Goal: Task Accomplishment & Management: Complete application form

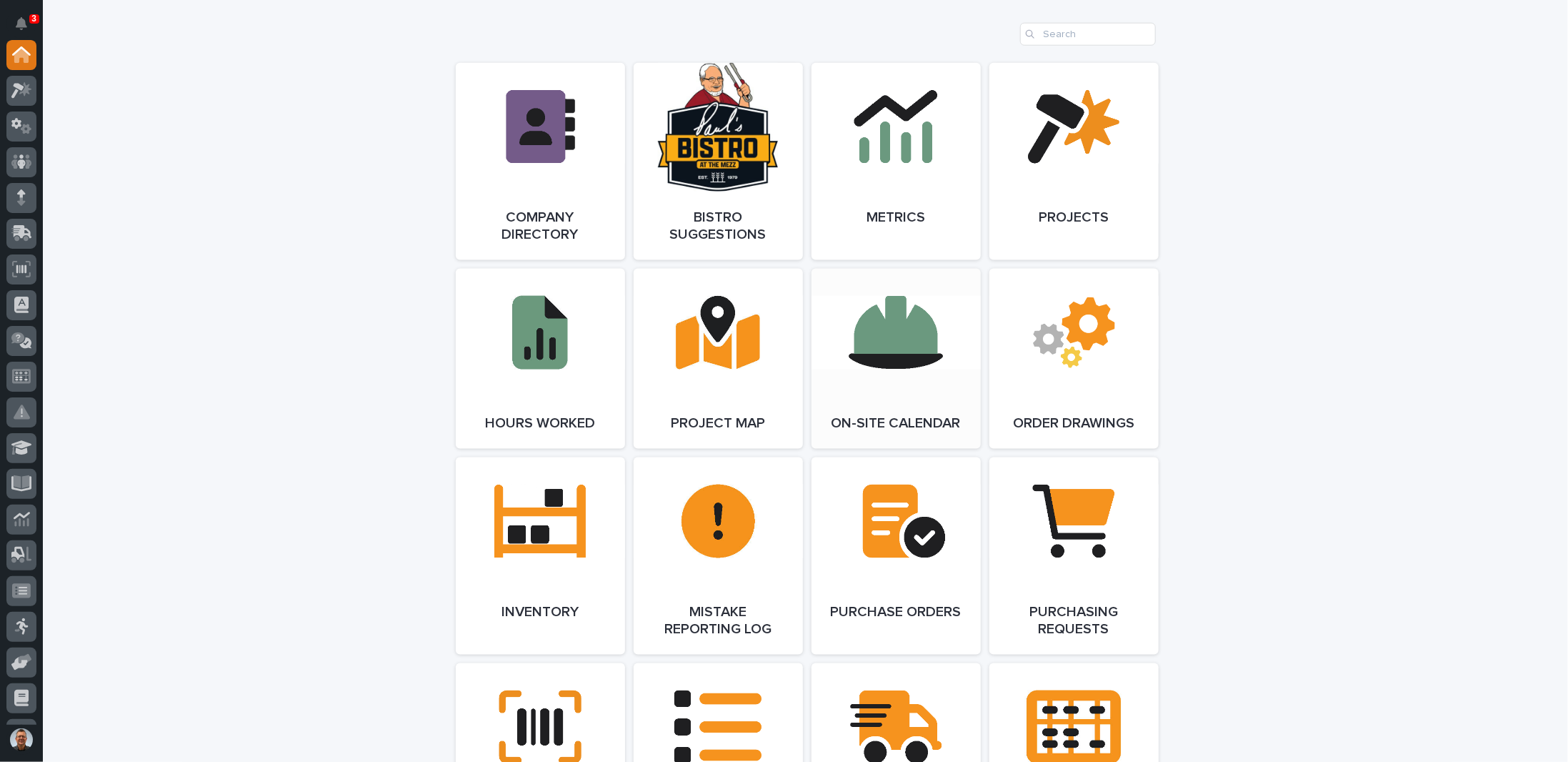
scroll to position [1287, 0]
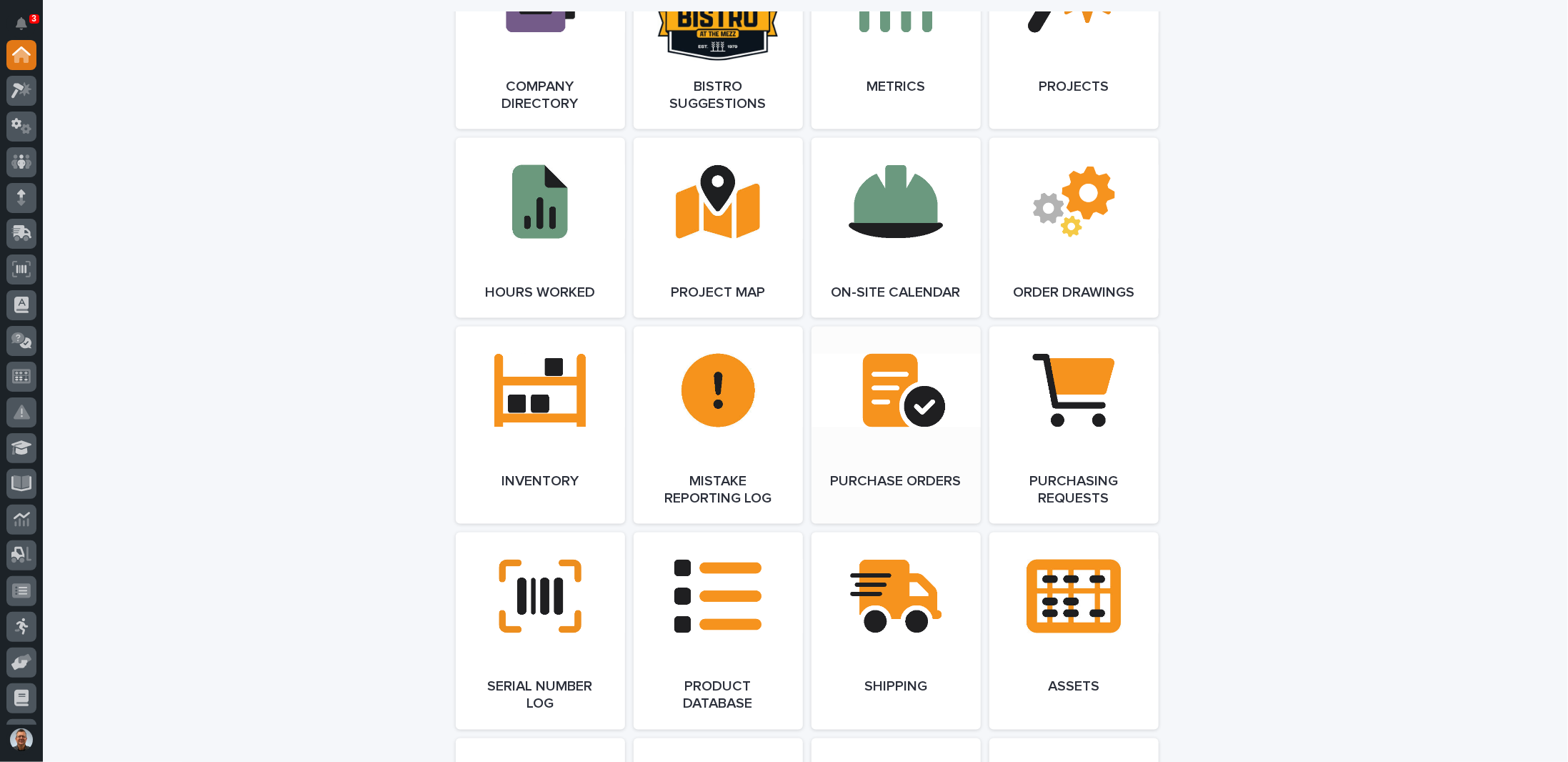
click at [895, 403] on link "Open Link" at bounding box center [896, 426] width 169 height 197
click at [865, 404] on link "Open Link" at bounding box center [896, 426] width 169 height 197
click at [870, 417] on link "Open Link" at bounding box center [896, 426] width 169 height 197
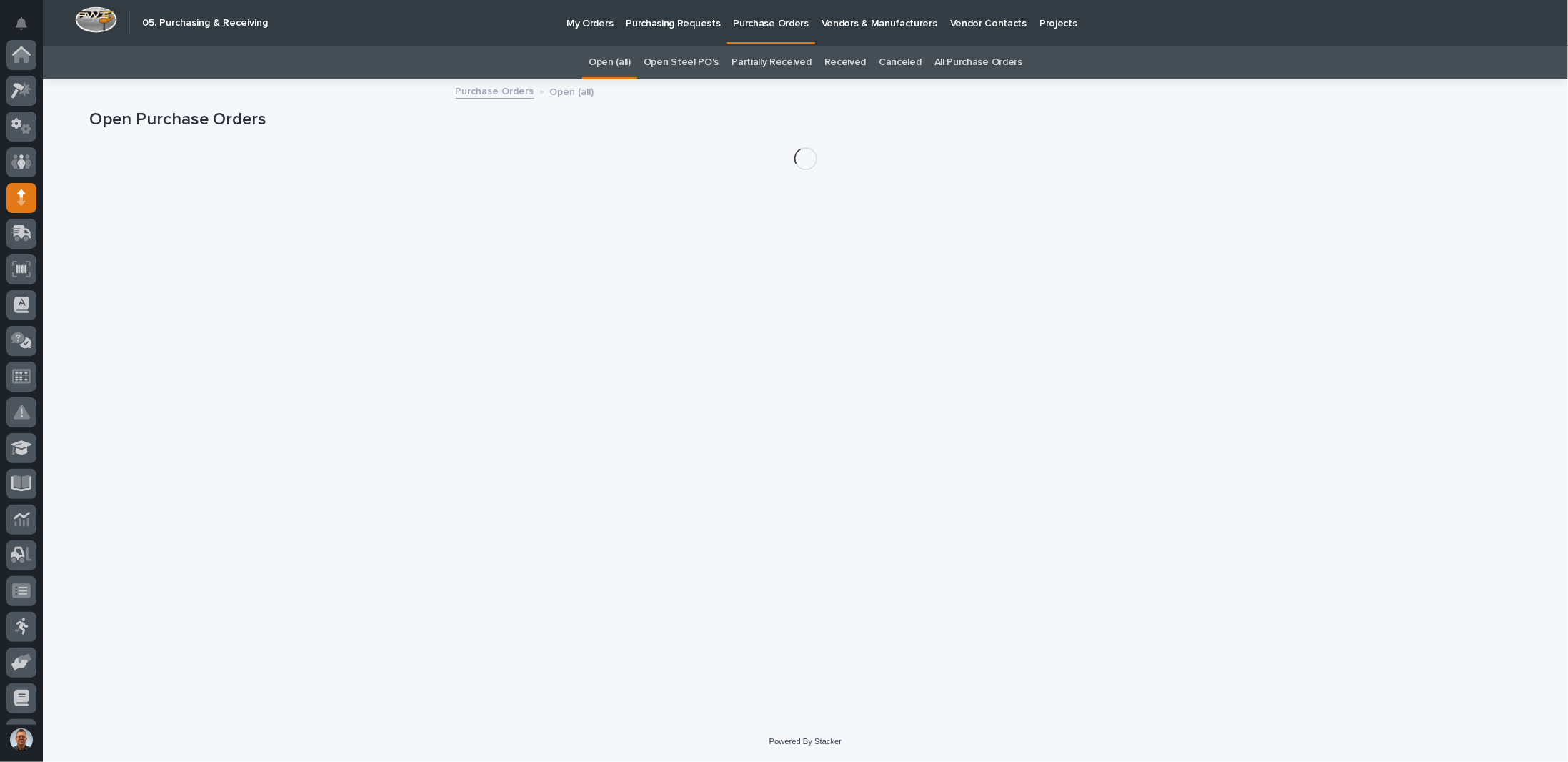
scroll to position [143, 0]
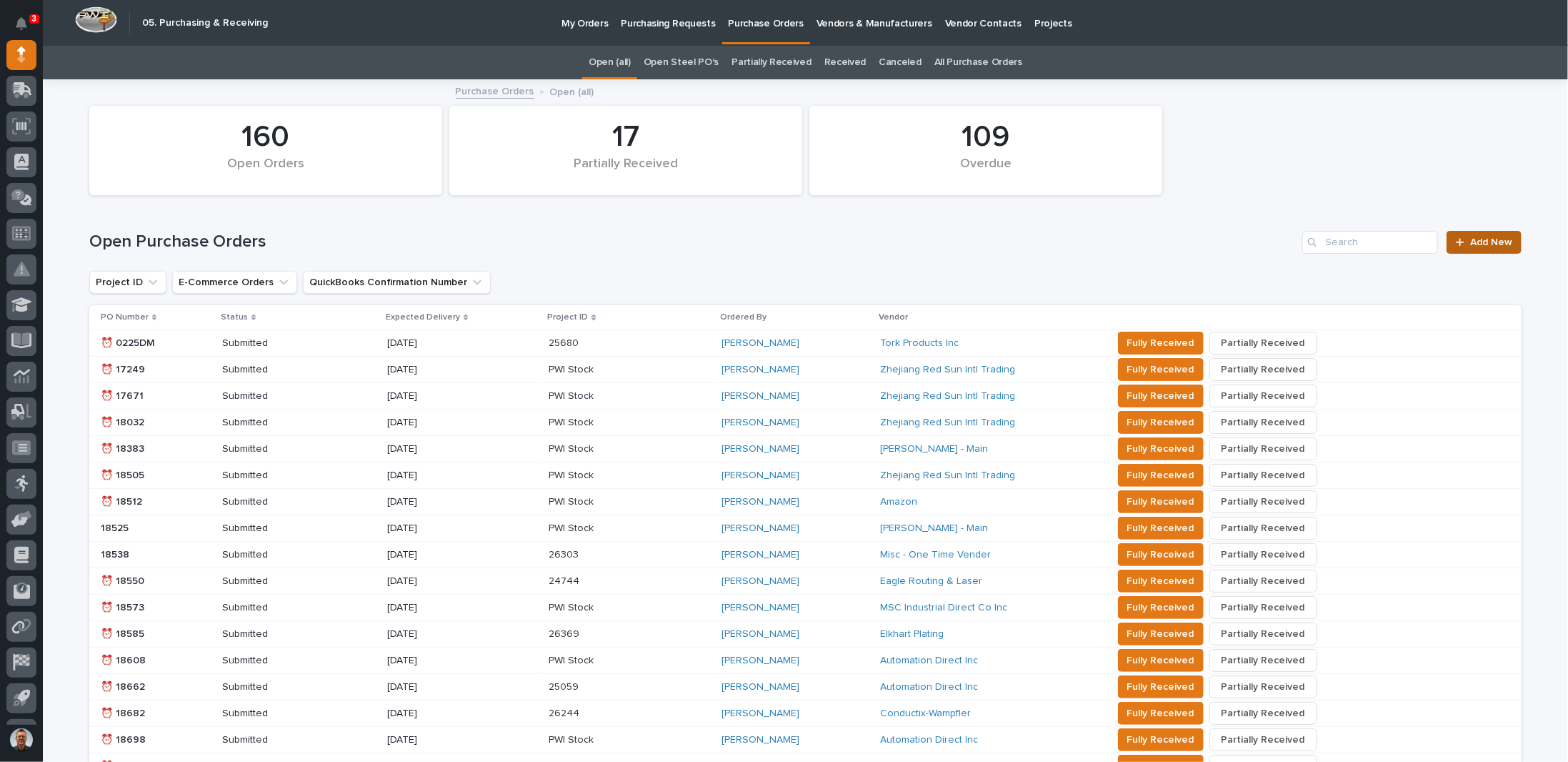
click at [1475, 240] on span "Add New" at bounding box center [1492, 242] width 42 height 10
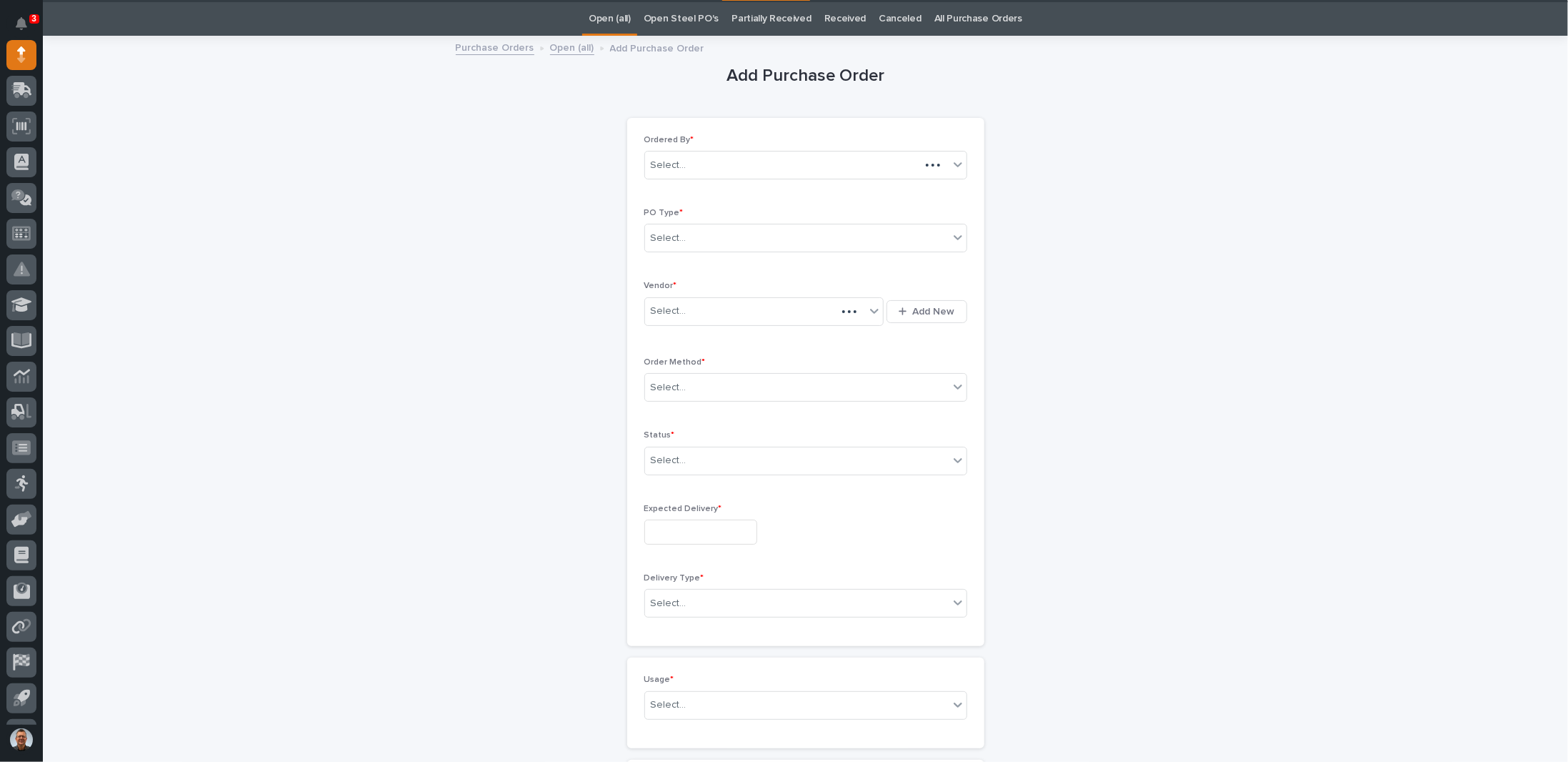
scroll to position [45, 0]
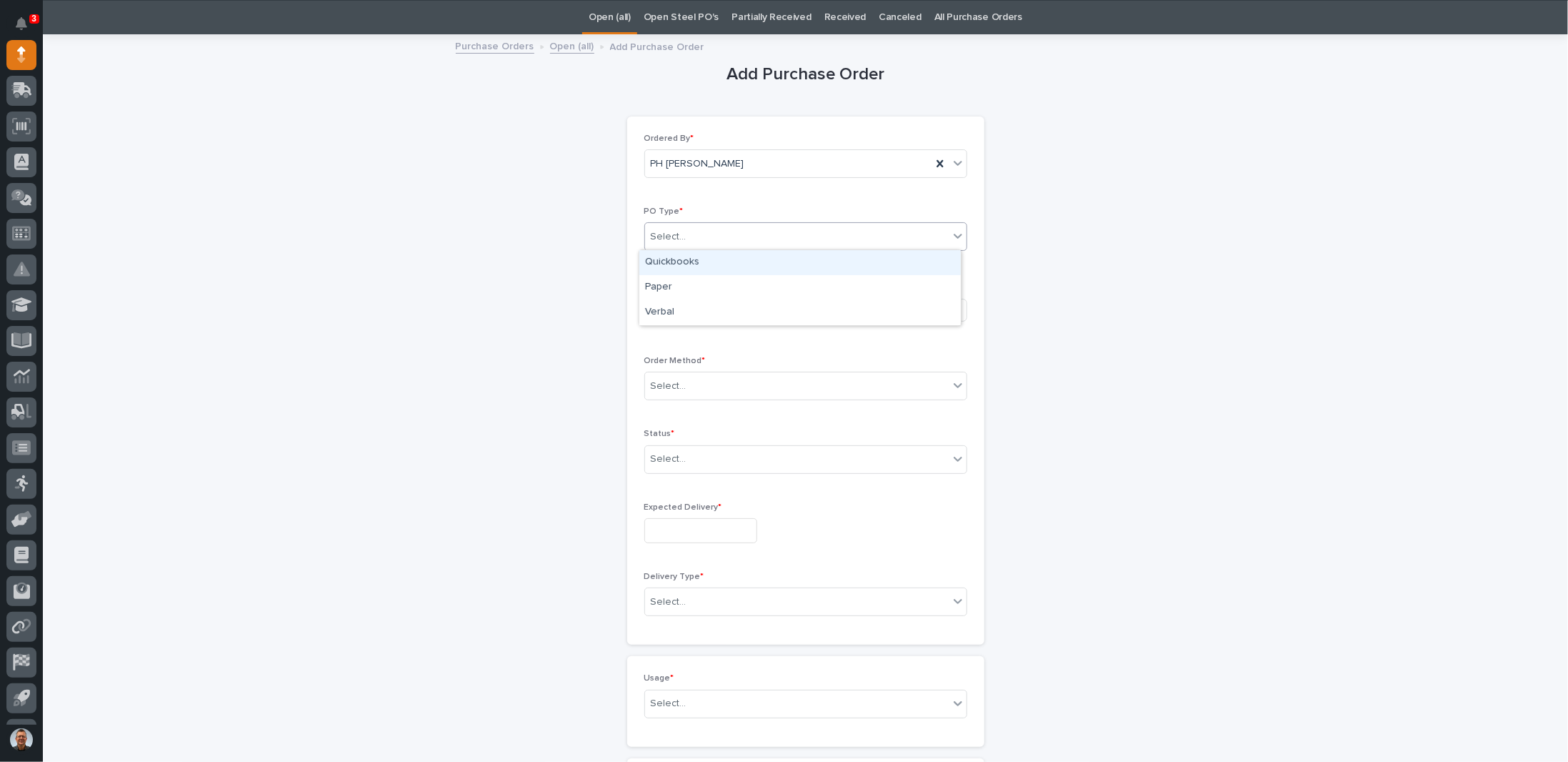
click at [733, 232] on div "Select..." at bounding box center [797, 237] width 304 height 24
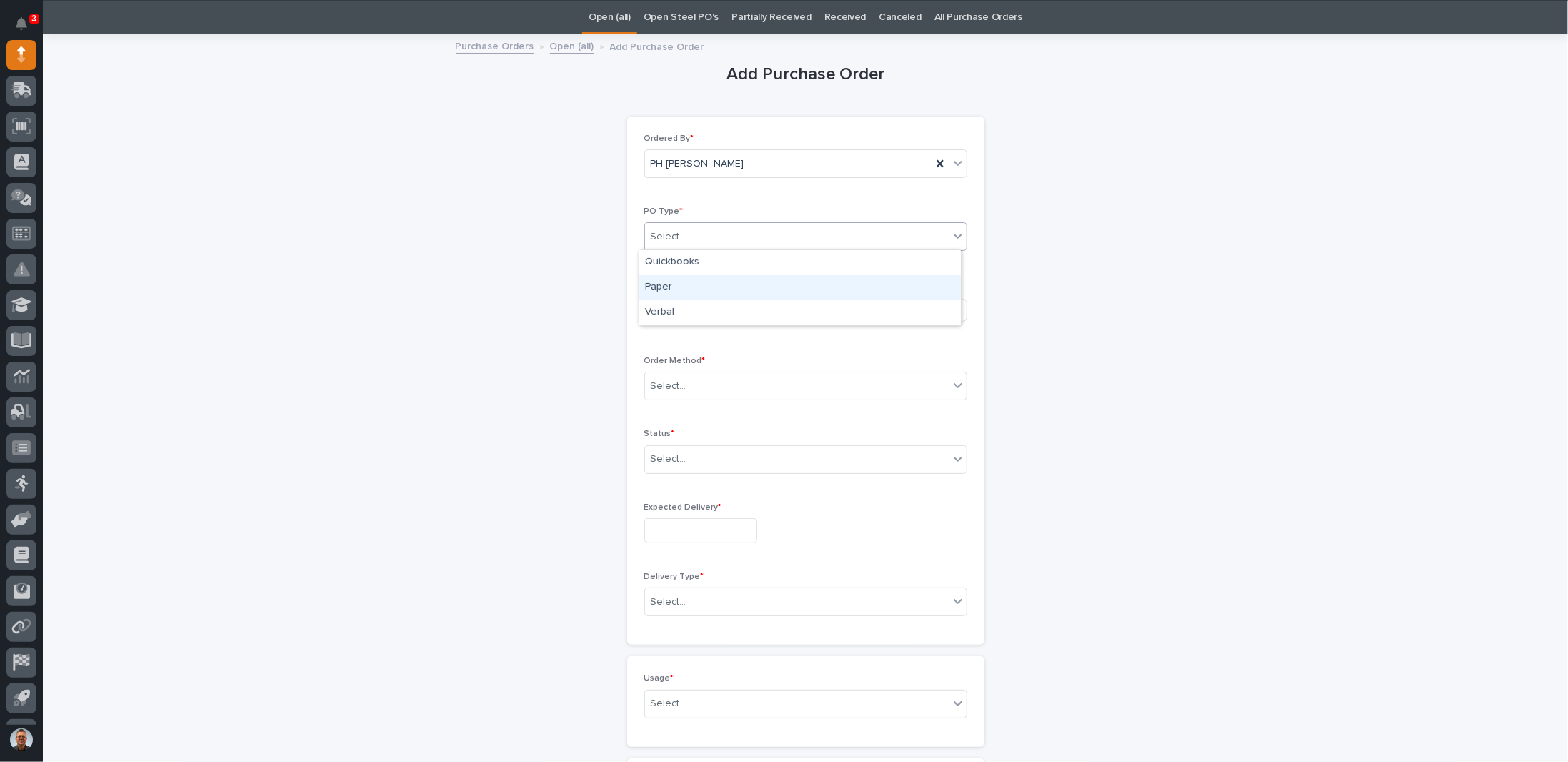
click at [693, 289] on div "Paper" at bounding box center [800, 287] width 322 height 25
click at [705, 307] on div "Select..." at bounding box center [756, 310] width 221 height 24
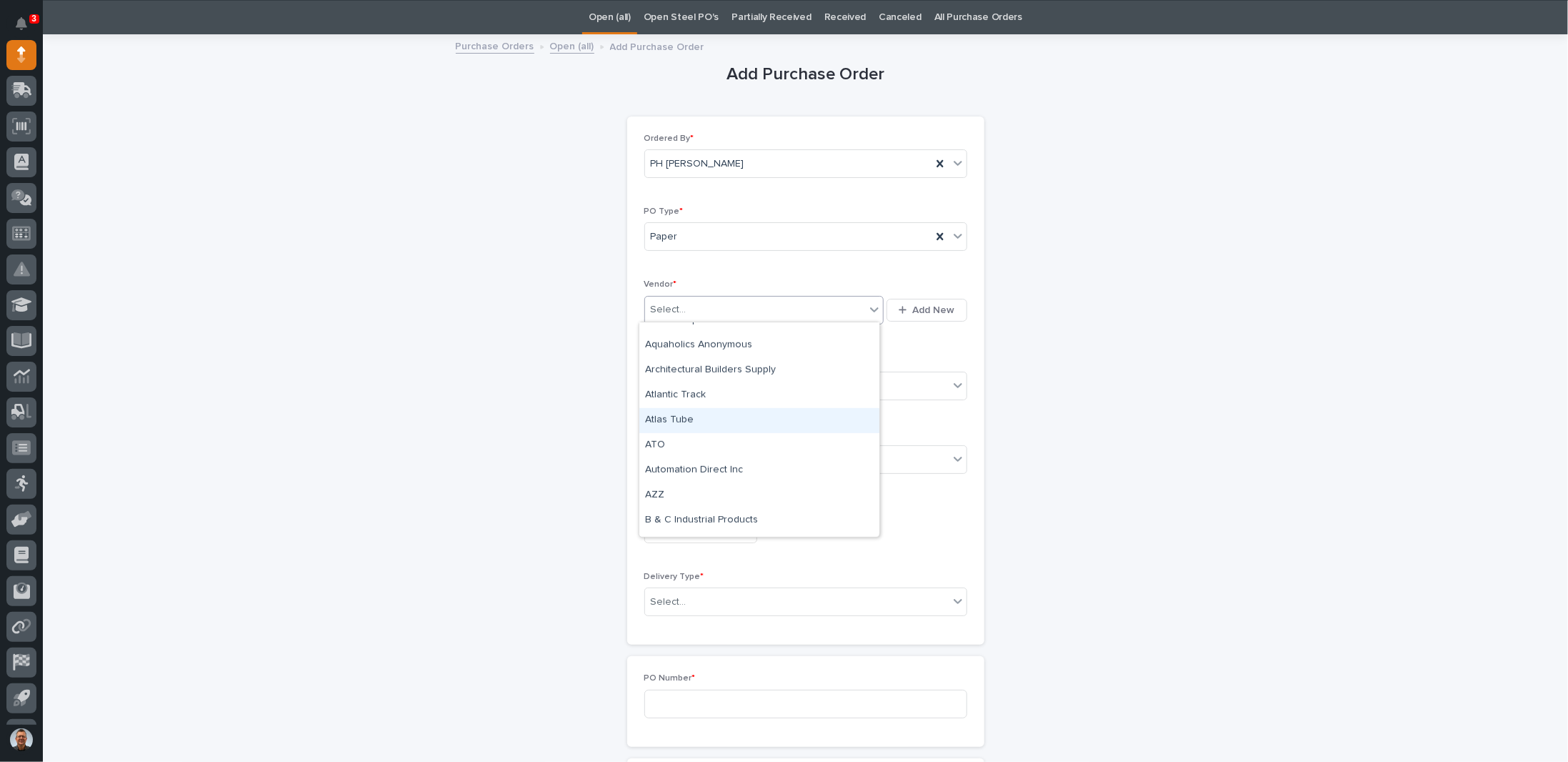
scroll to position [572, 0]
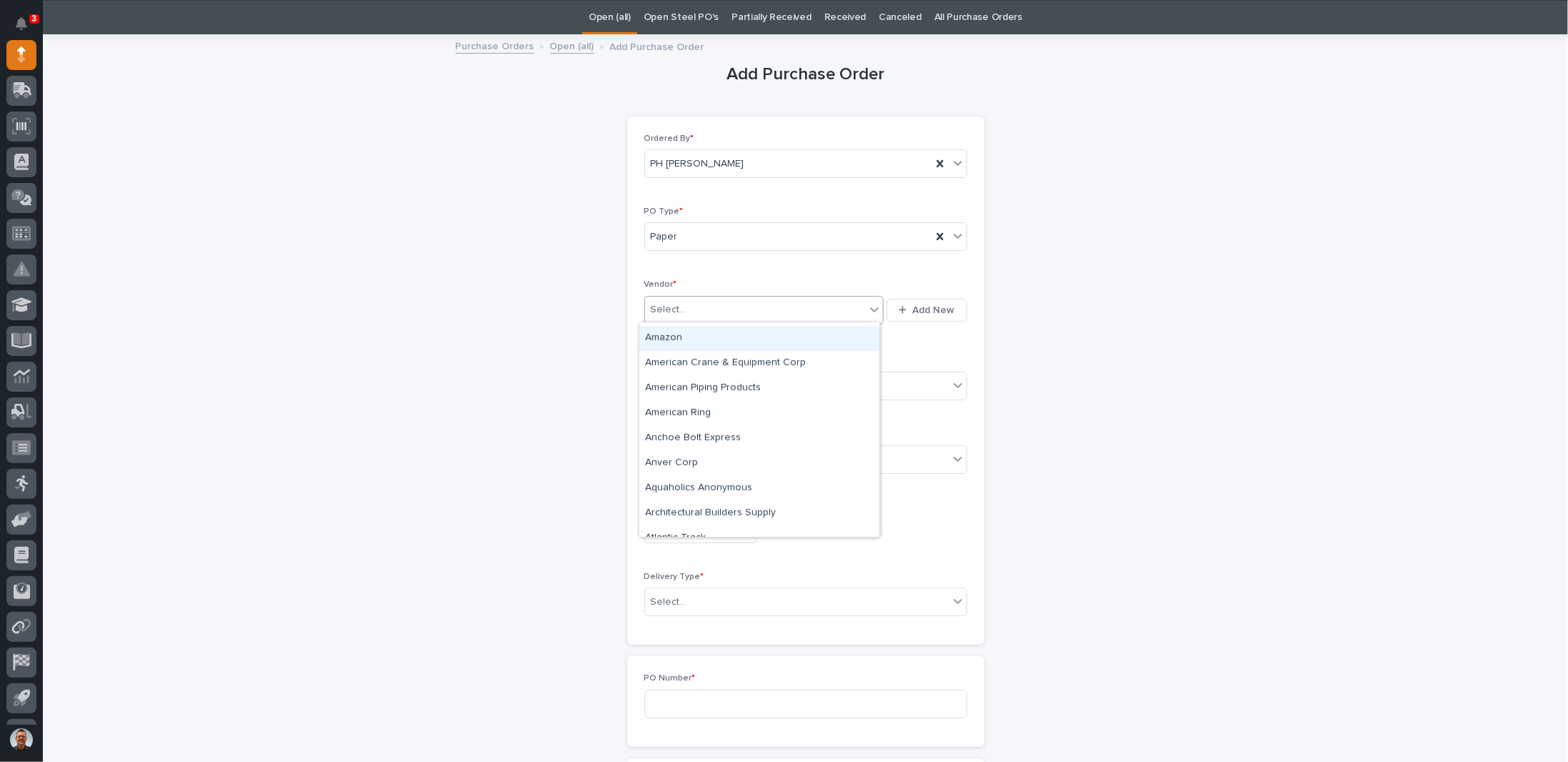
click at [672, 337] on div "Amazon" at bounding box center [759, 338] width 240 height 25
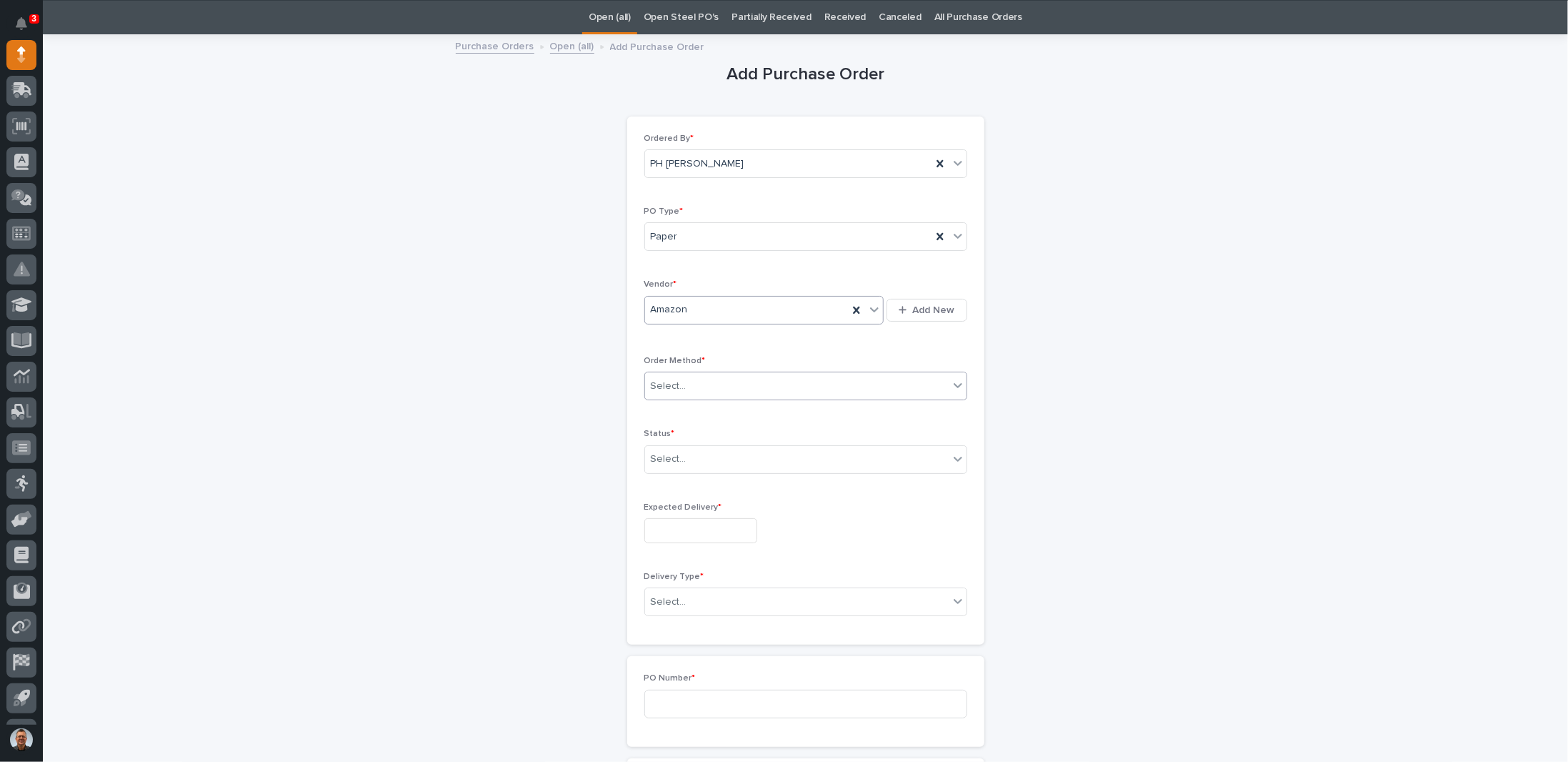
click at [699, 387] on div "Select..." at bounding box center [797, 387] width 304 height 24
click at [680, 409] on div "Online Order" at bounding box center [800, 410] width 322 height 25
click at [694, 452] on div "Select..." at bounding box center [797, 460] width 304 height 24
click at [677, 505] on div "Submitted" at bounding box center [800, 507] width 322 height 25
click at [701, 521] on input "text" at bounding box center [700, 530] width 113 height 25
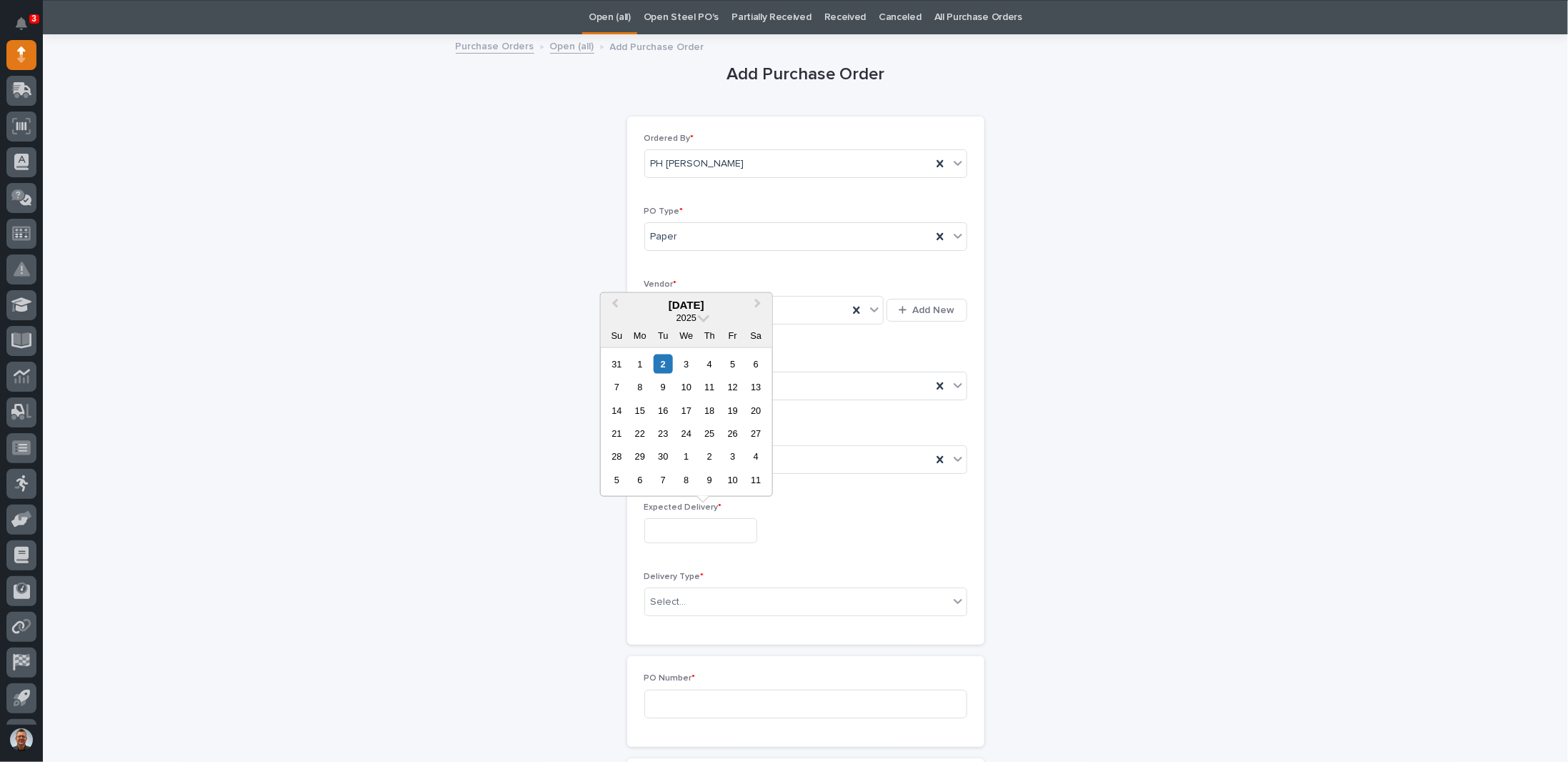
drag, startPoint x: 662, startPoint y: 363, endPoint x: 673, endPoint y: 368, distance: 12.1
click at [666, 363] on div "2" at bounding box center [663, 364] width 20 height 20
type input "**********"
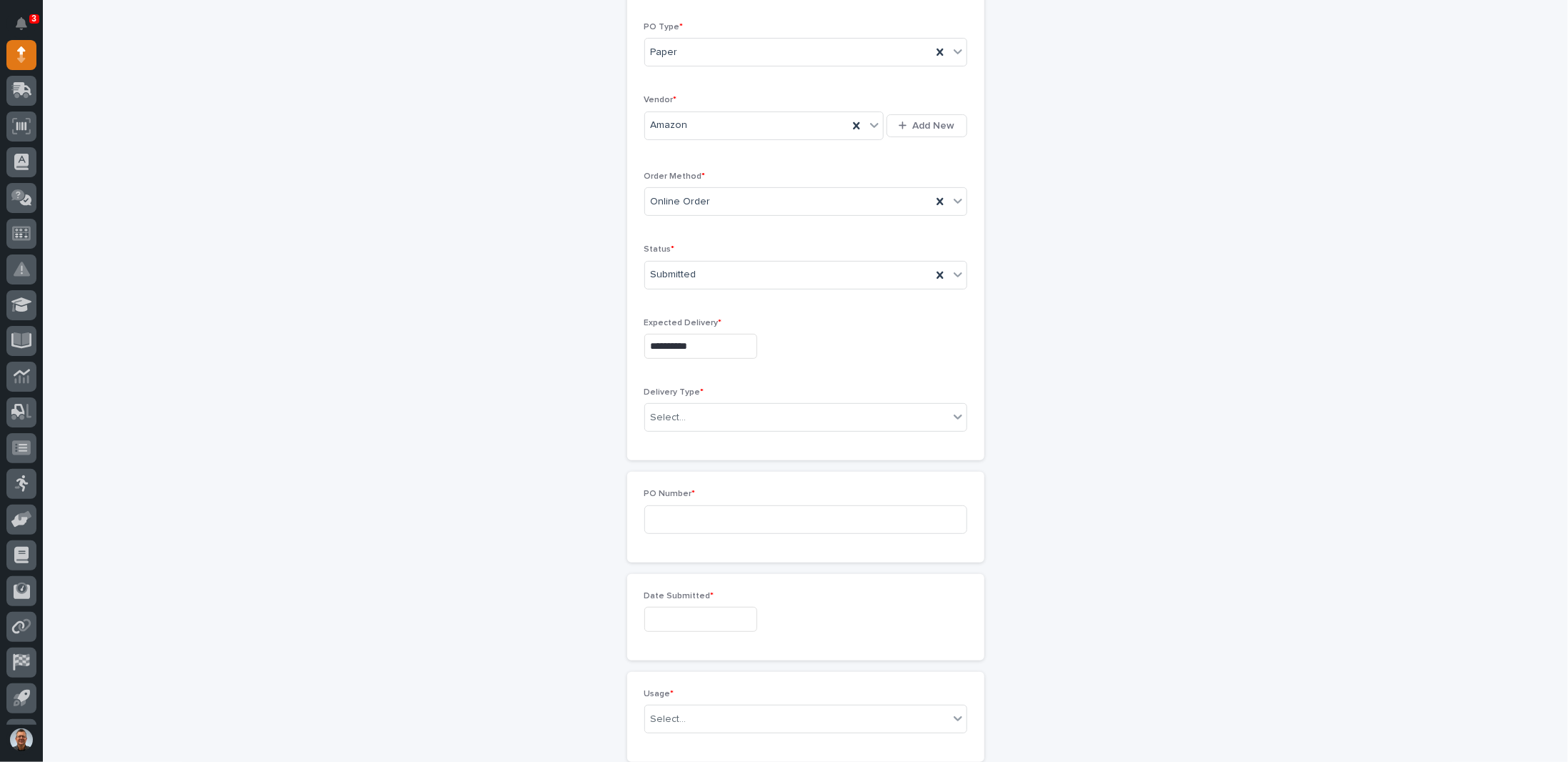
scroll to position [259, 0]
click at [741, 376] on div "Select..." at bounding box center [797, 388] width 304 height 24
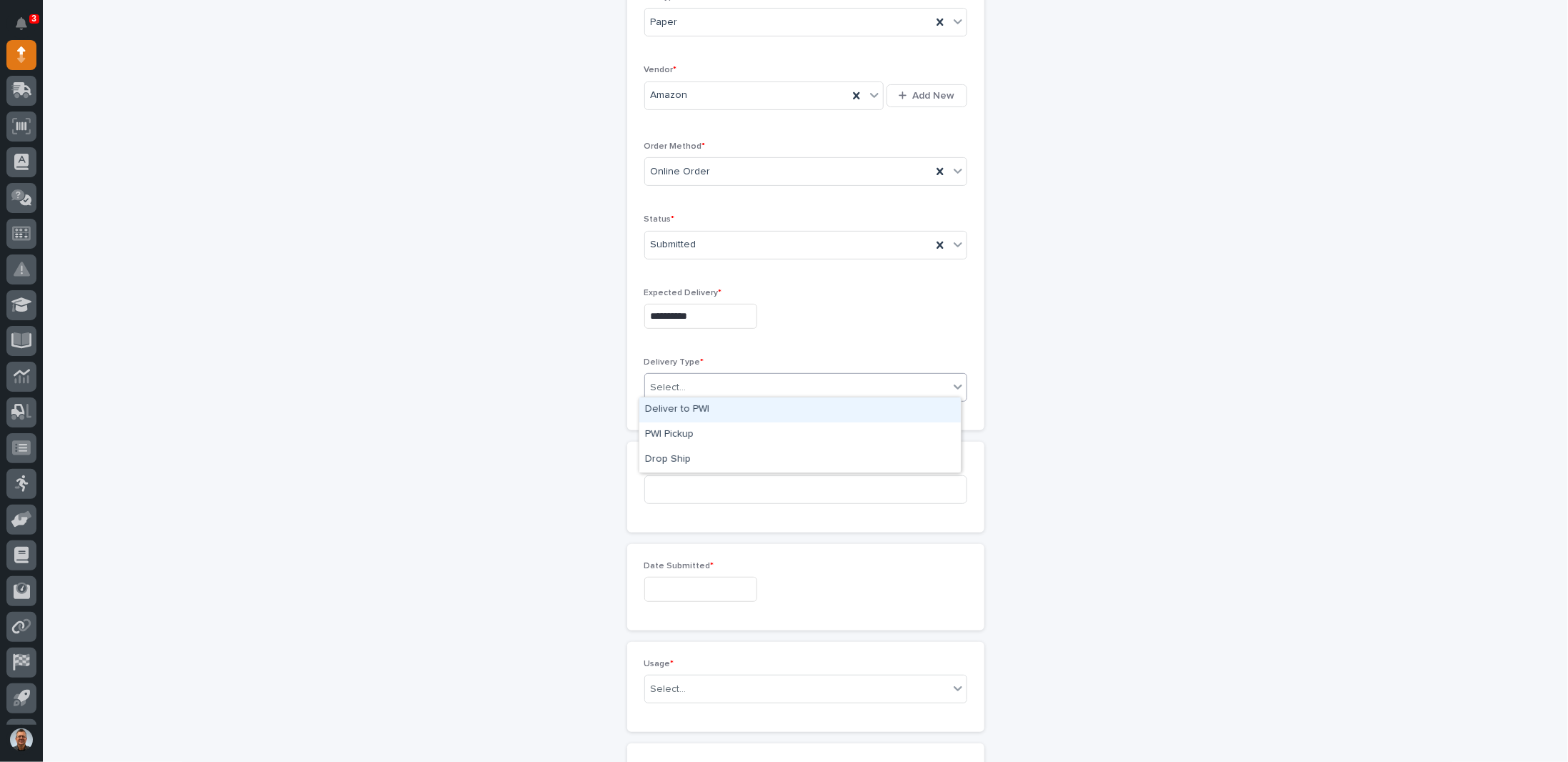
click at [702, 411] on div "Deliver to PWI" at bounding box center [800, 409] width 322 height 25
click at [715, 483] on input at bounding box center [806, 490] width 323 height 29
type input "7348PH"
click at [675, 578] on input "text" at bounding box center [700, 589] width 113 height 25
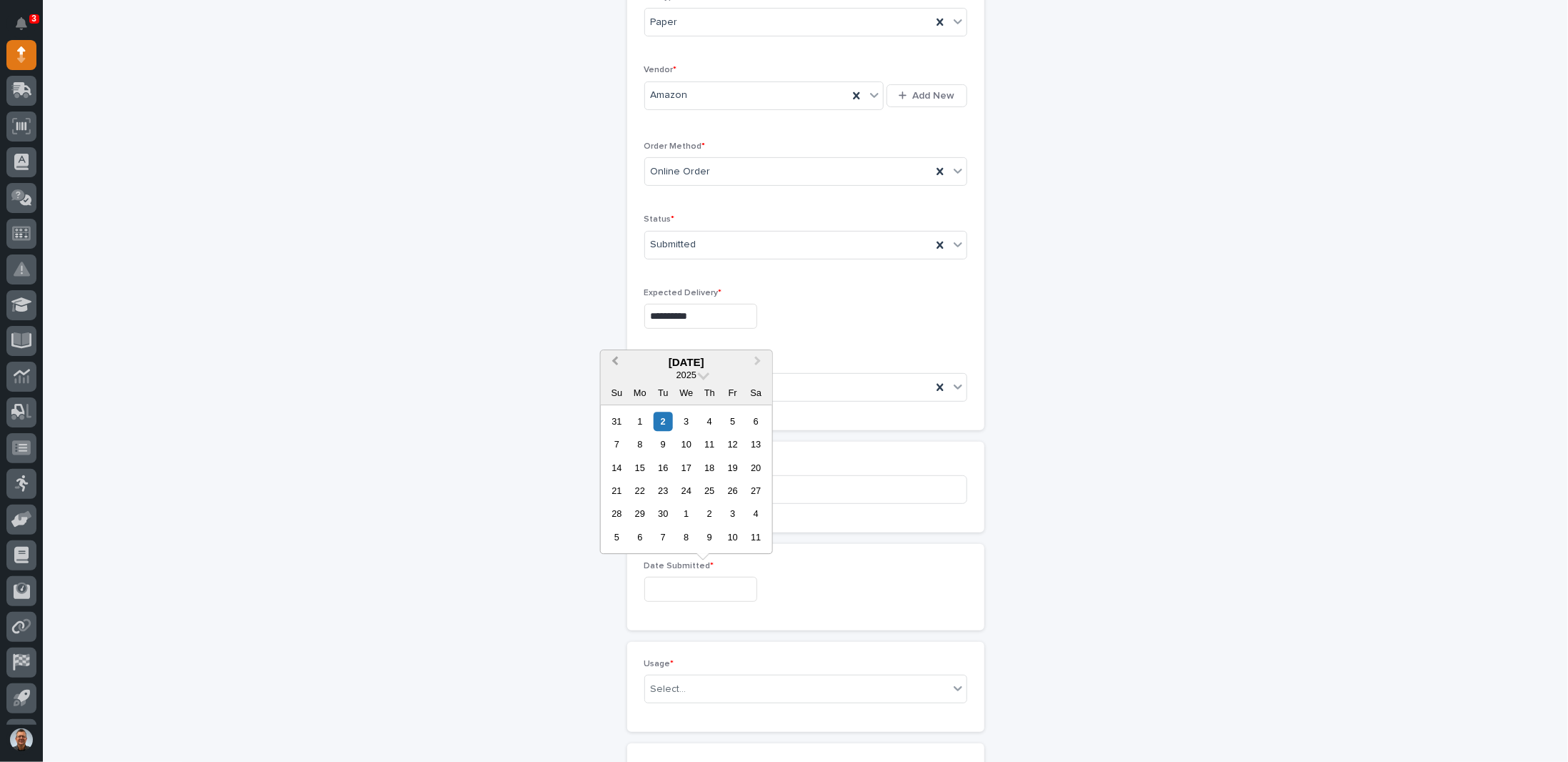
click at [615, 363] on span "Previous Month" at bounding box center [615, 363] width 0 height 19
click at [710, 424] on div "31" at bounding box center [710, 421] width 20 height 20
type input "**********"
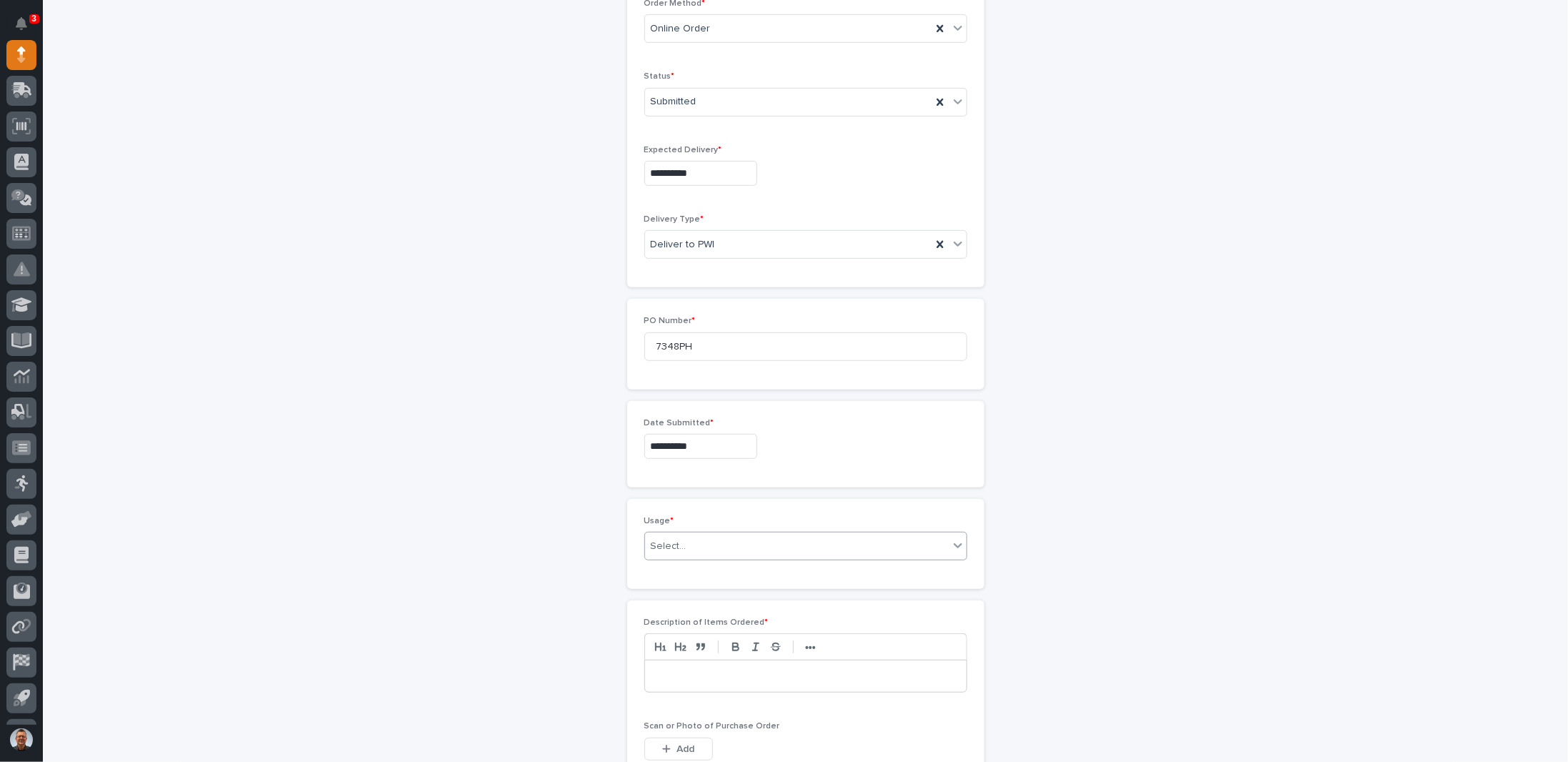
click at [723, 540] on div "Select..." at bounding box center [797, 546] width 304 height 24
click at [688, 669] on div "PWI Internal Use" at bounding box center [800, 668] width 322 height 25
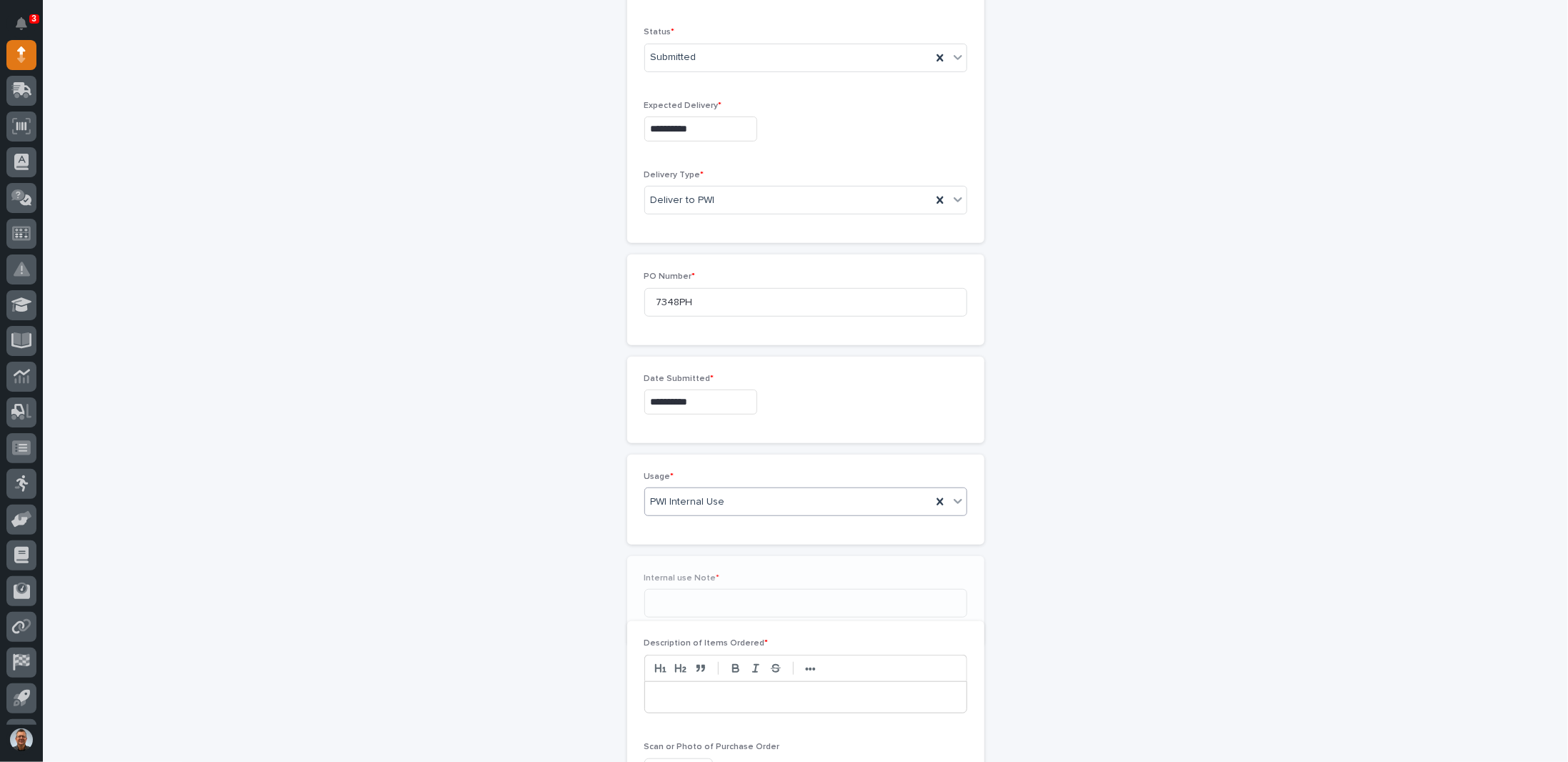
scroll to position [453, 0]
click at [694, 595] on input at bounding box center [806, 597] width 323 height 29
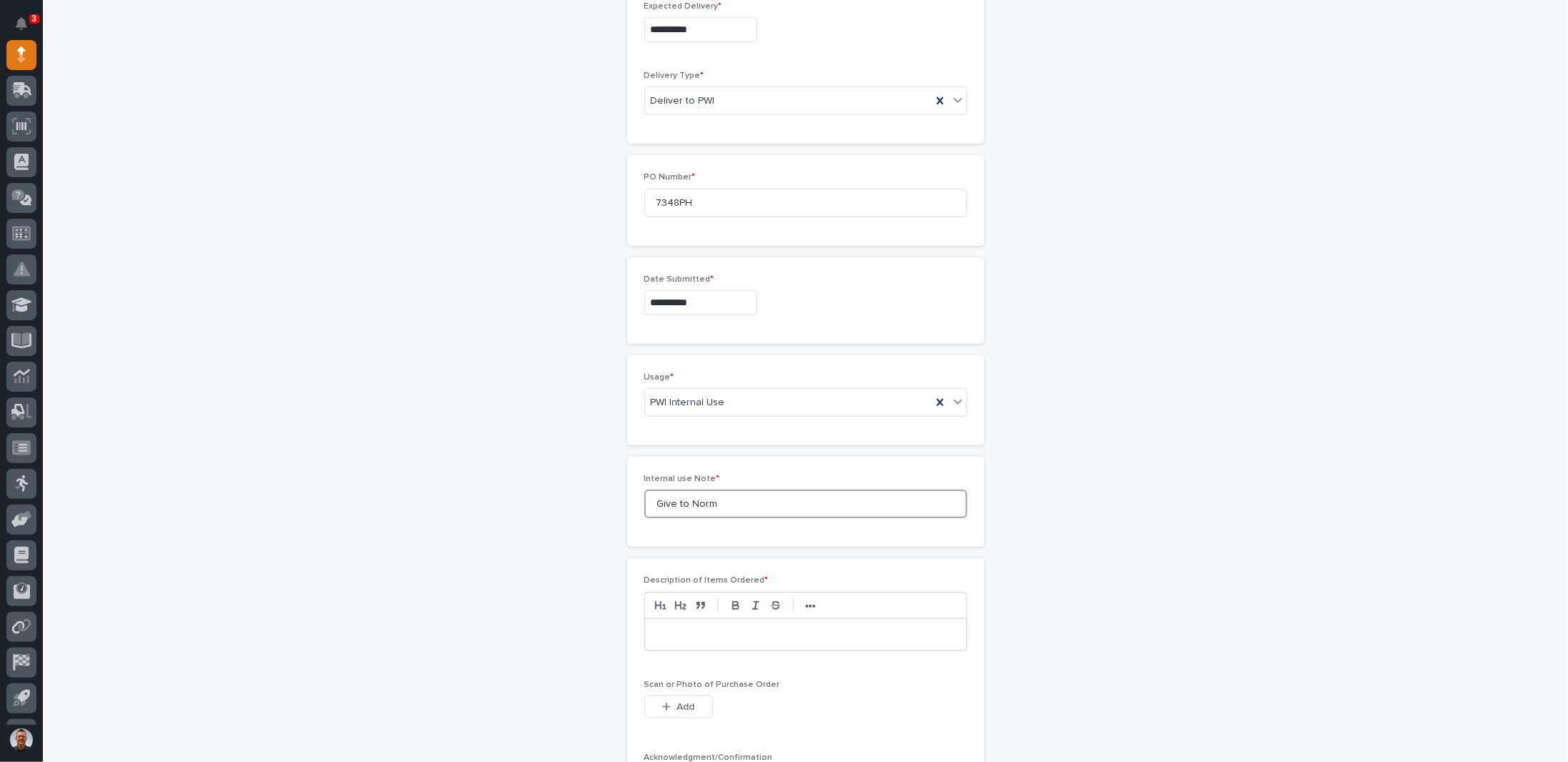
scroll to position [596, 0]
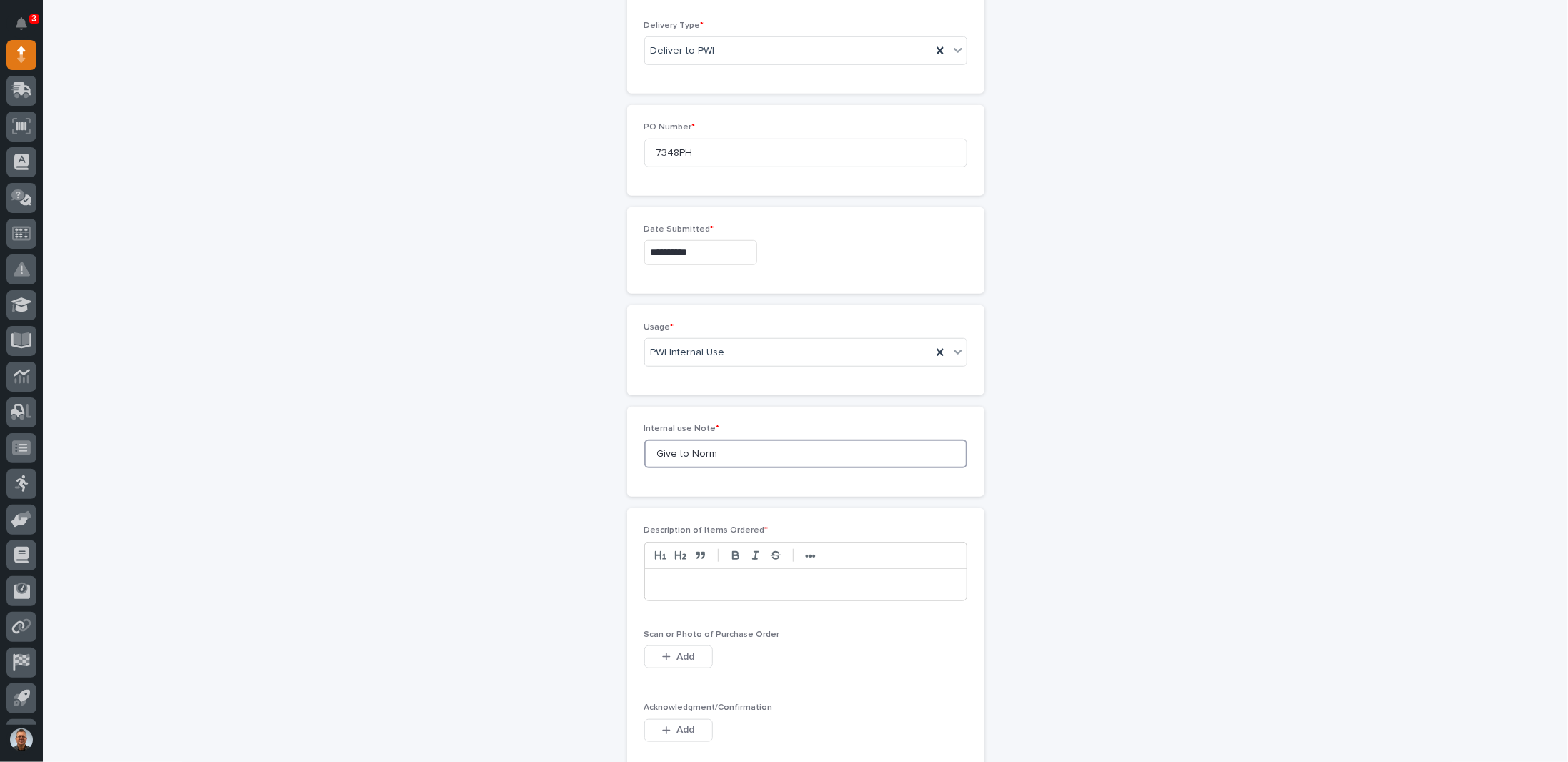
type input "Give to Norm"
click at [670, 578] on p at bounding box center [805, 584] width 300 height 14
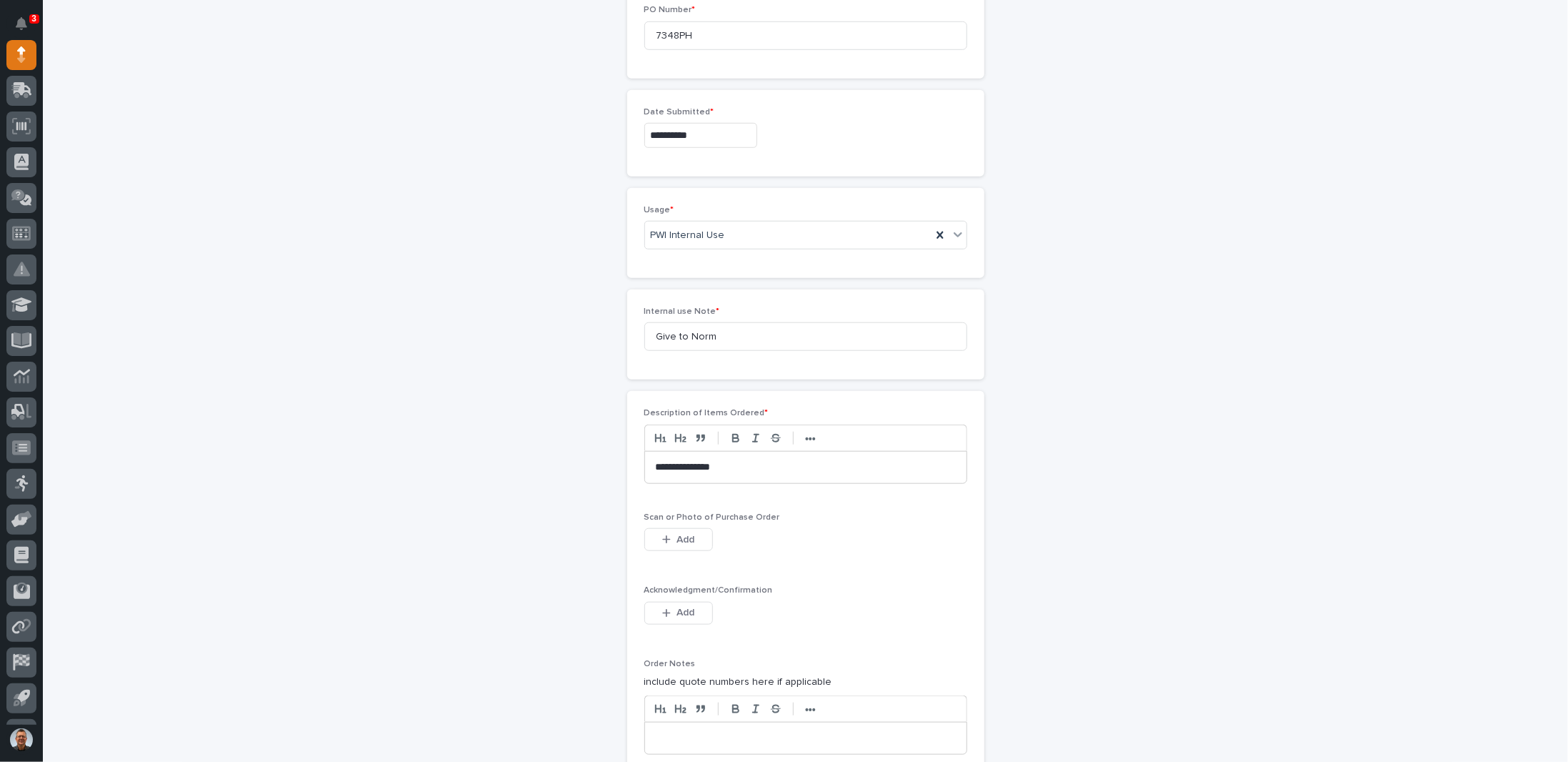
scroll to position [810, 0]
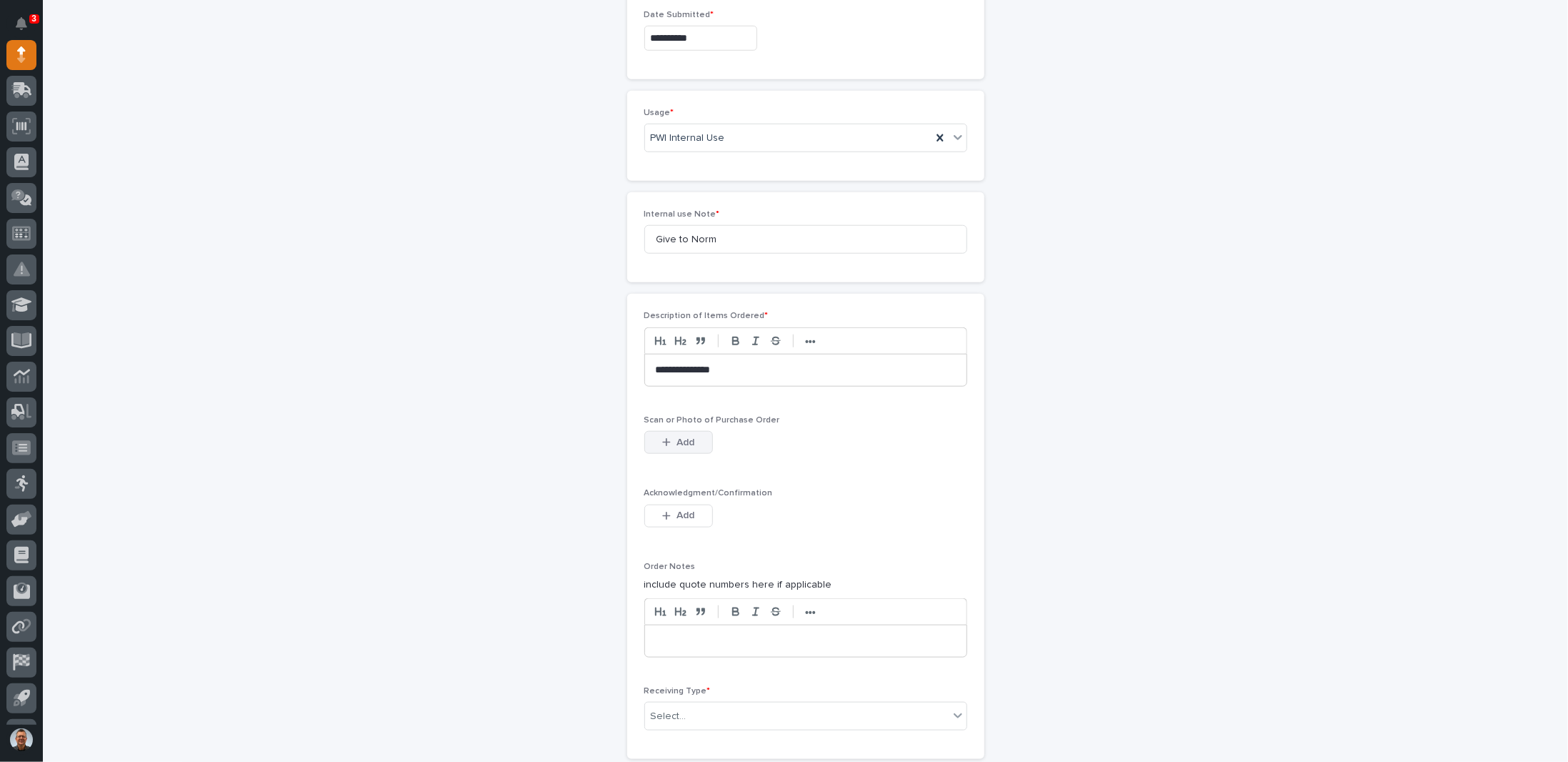
click at [677, 436] on span "Add" at bounding box center [685, 442] width 18 height 13
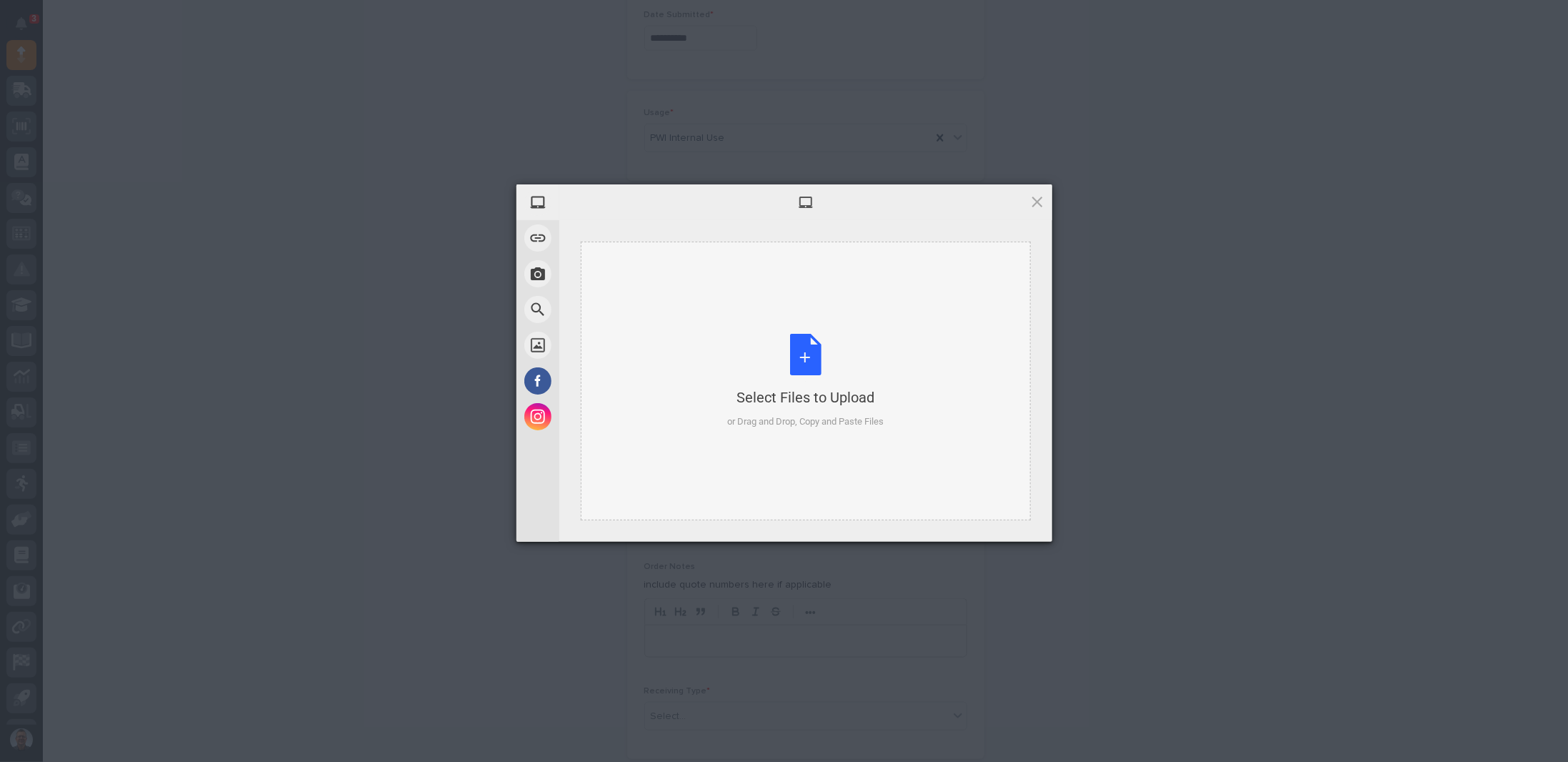
click at [804, 360] on div "Select Files to Upload or Drag and Drop, Copy and Paste Files" at bounding box center [806, 381] width 156 height 95
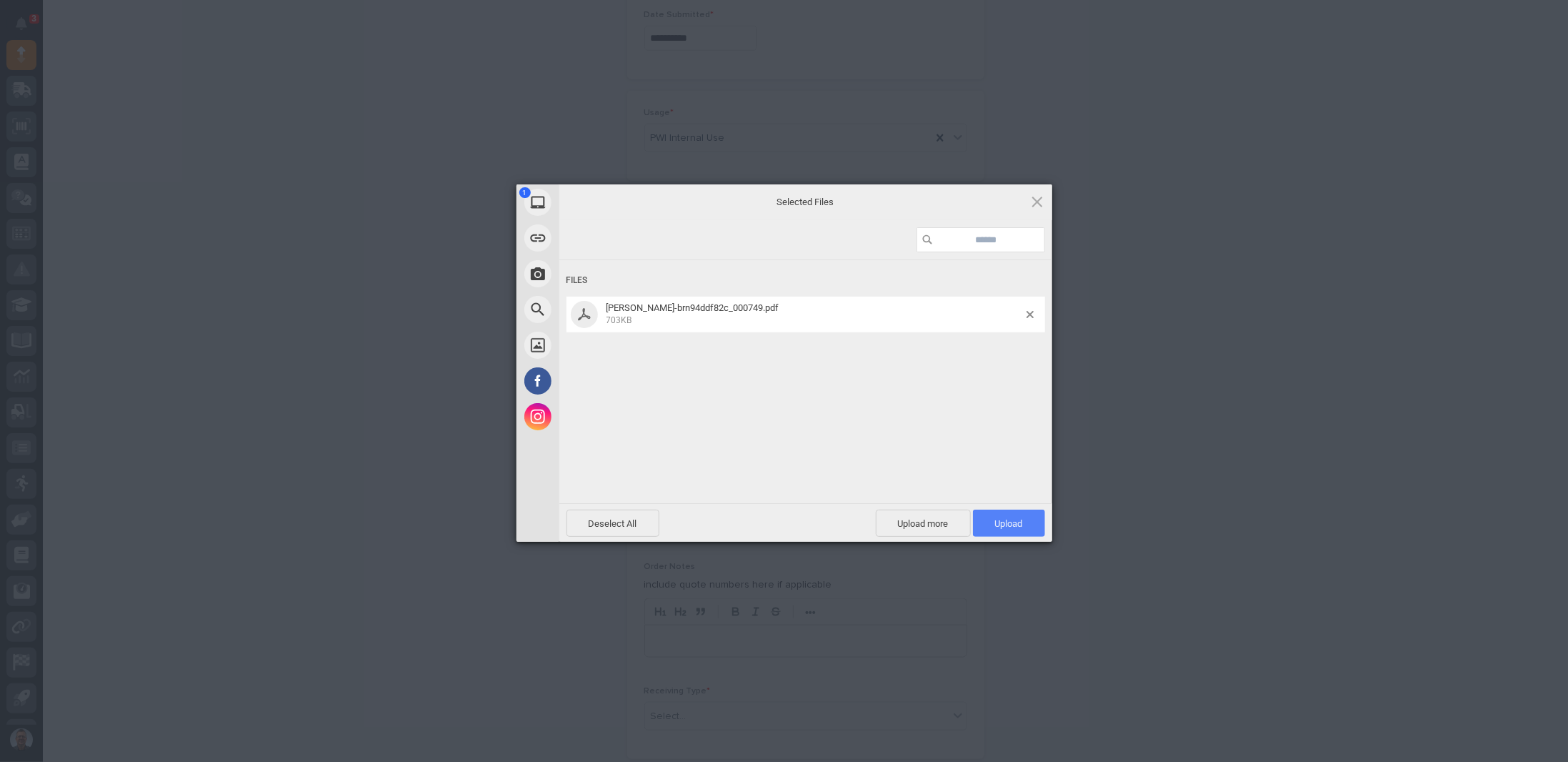
click at [1020, 516] on span "Upload 1" at bounding box center [1009, 523] width 72 height 27
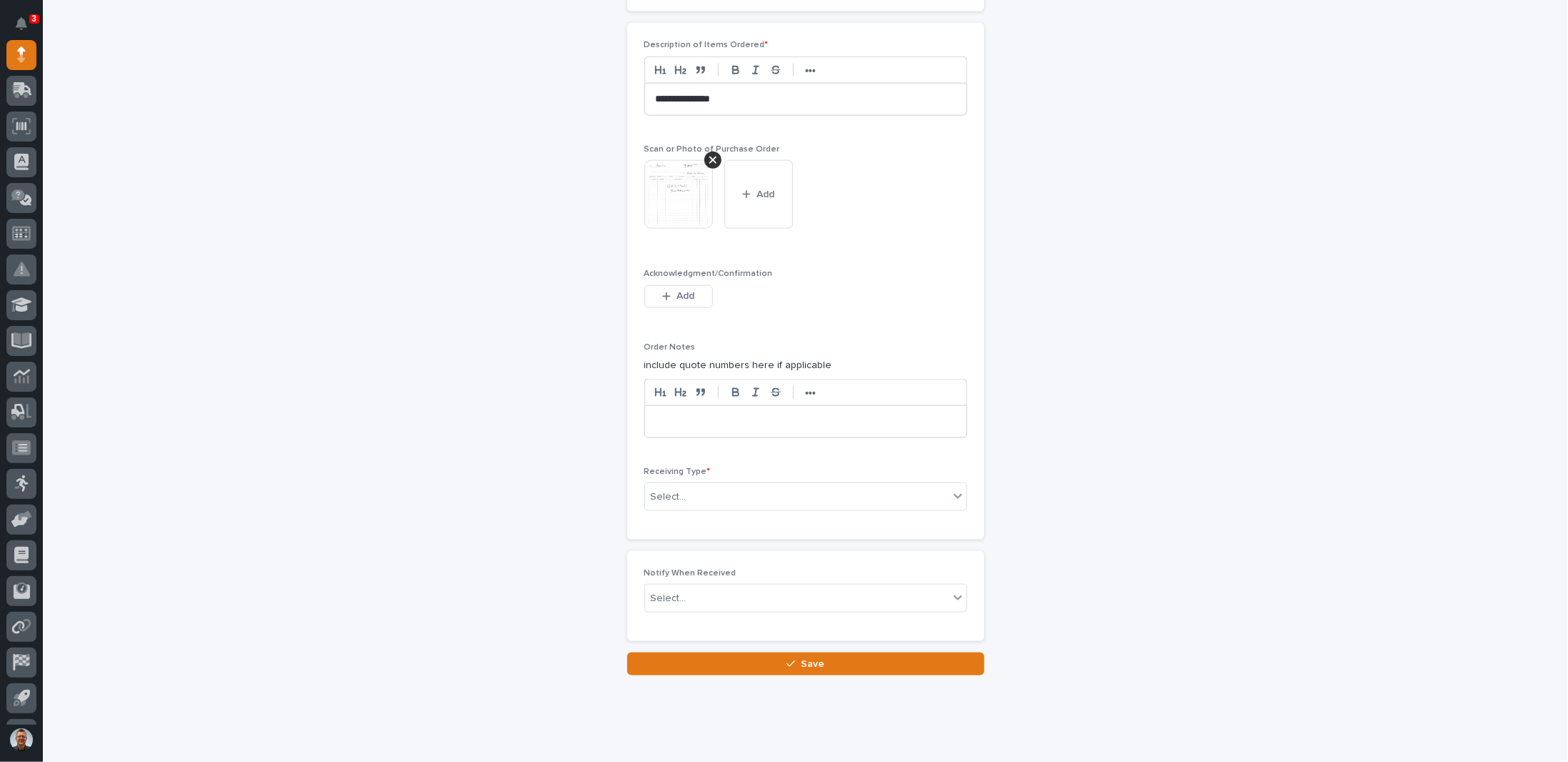
scroll to position [1098, 0]
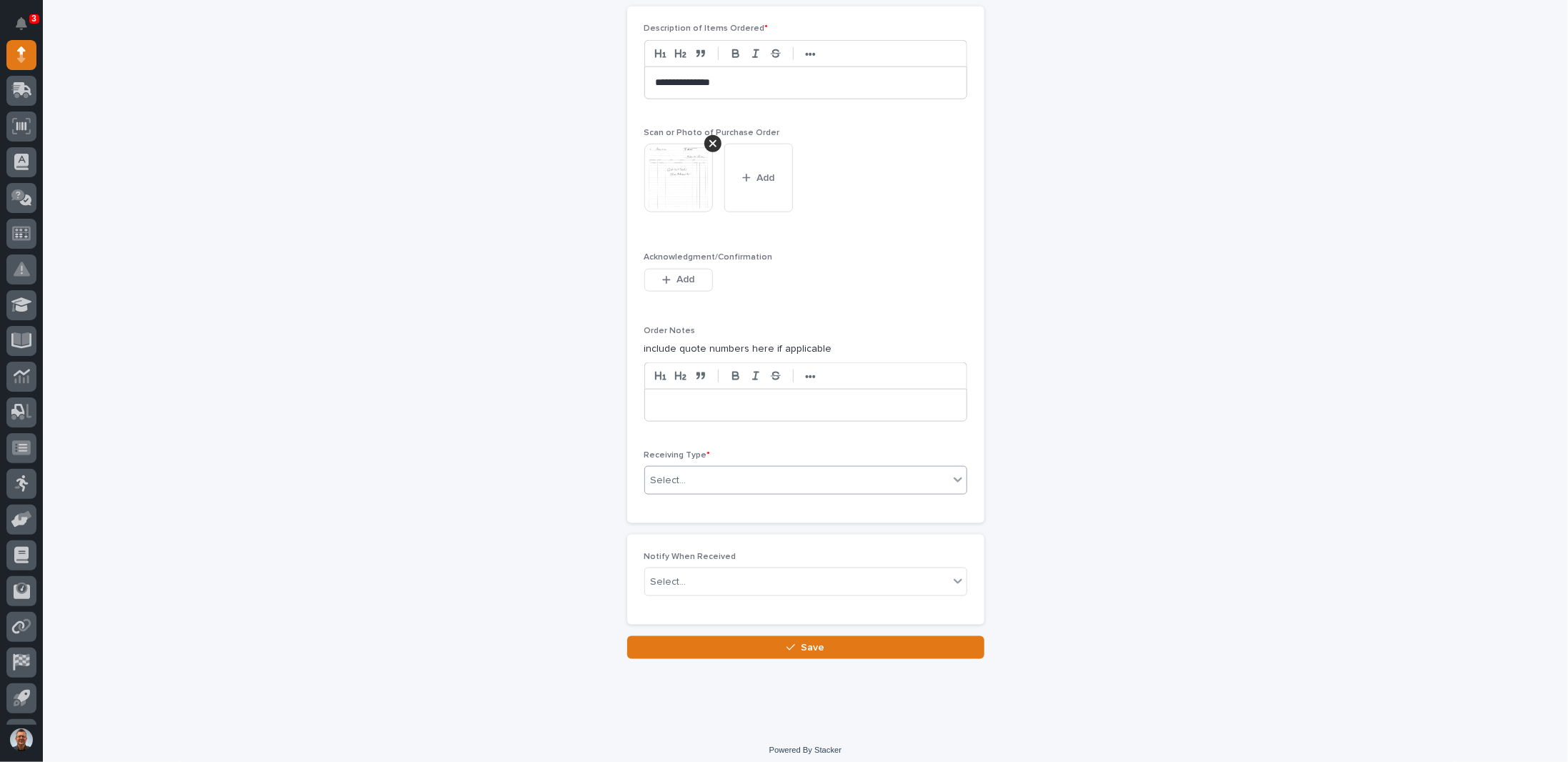
click at [698, 469] on div "Select..." at bounding box center [797, 481] width 304 height 24
click at [678, 573] on div "Deliver to" at bounding box center [800, 573] width 322 height 25
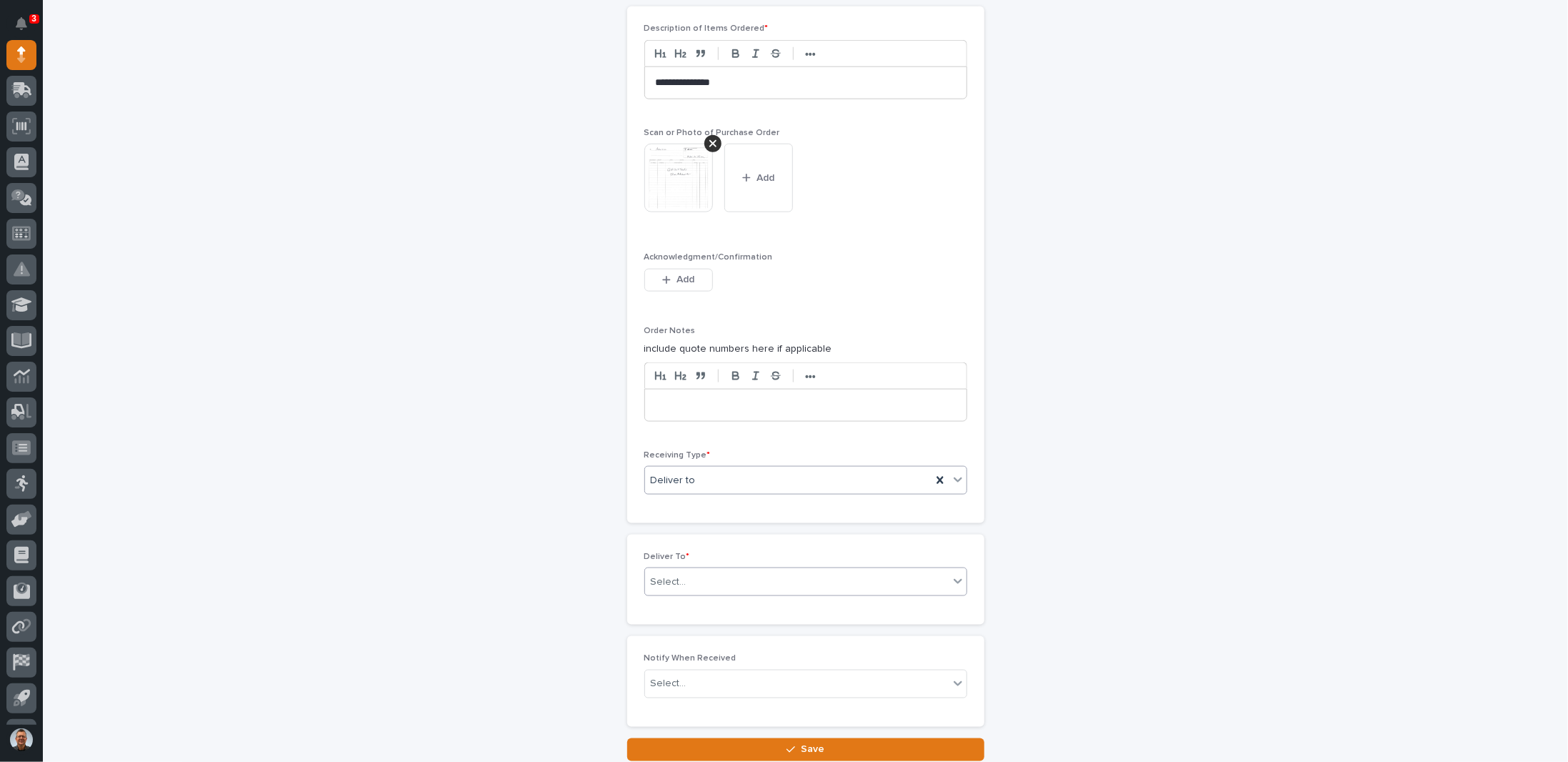
click at [745, 575] on div "Select..." at bounding box center [797, 582] width 304 height 24
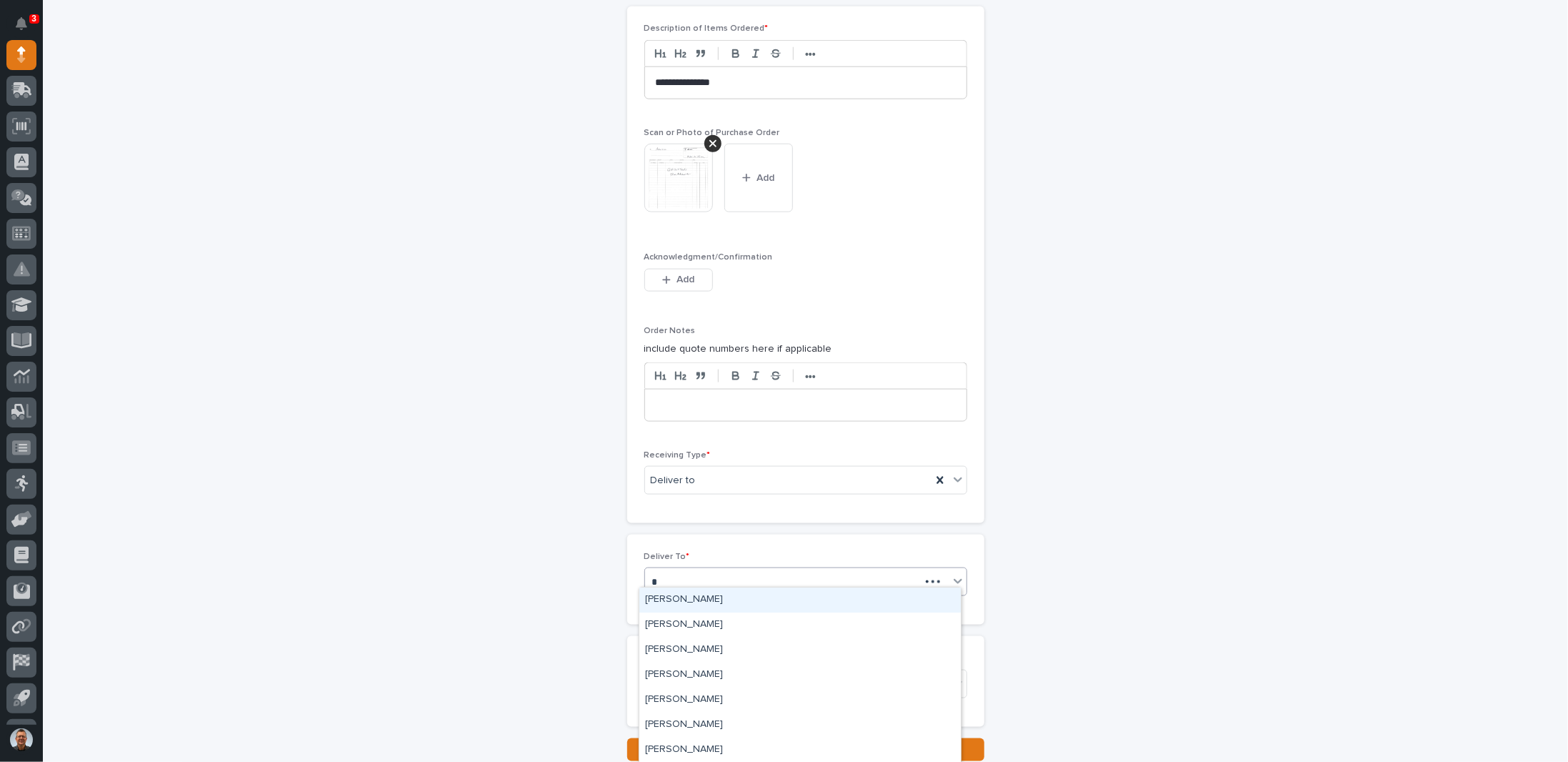
type input "**"
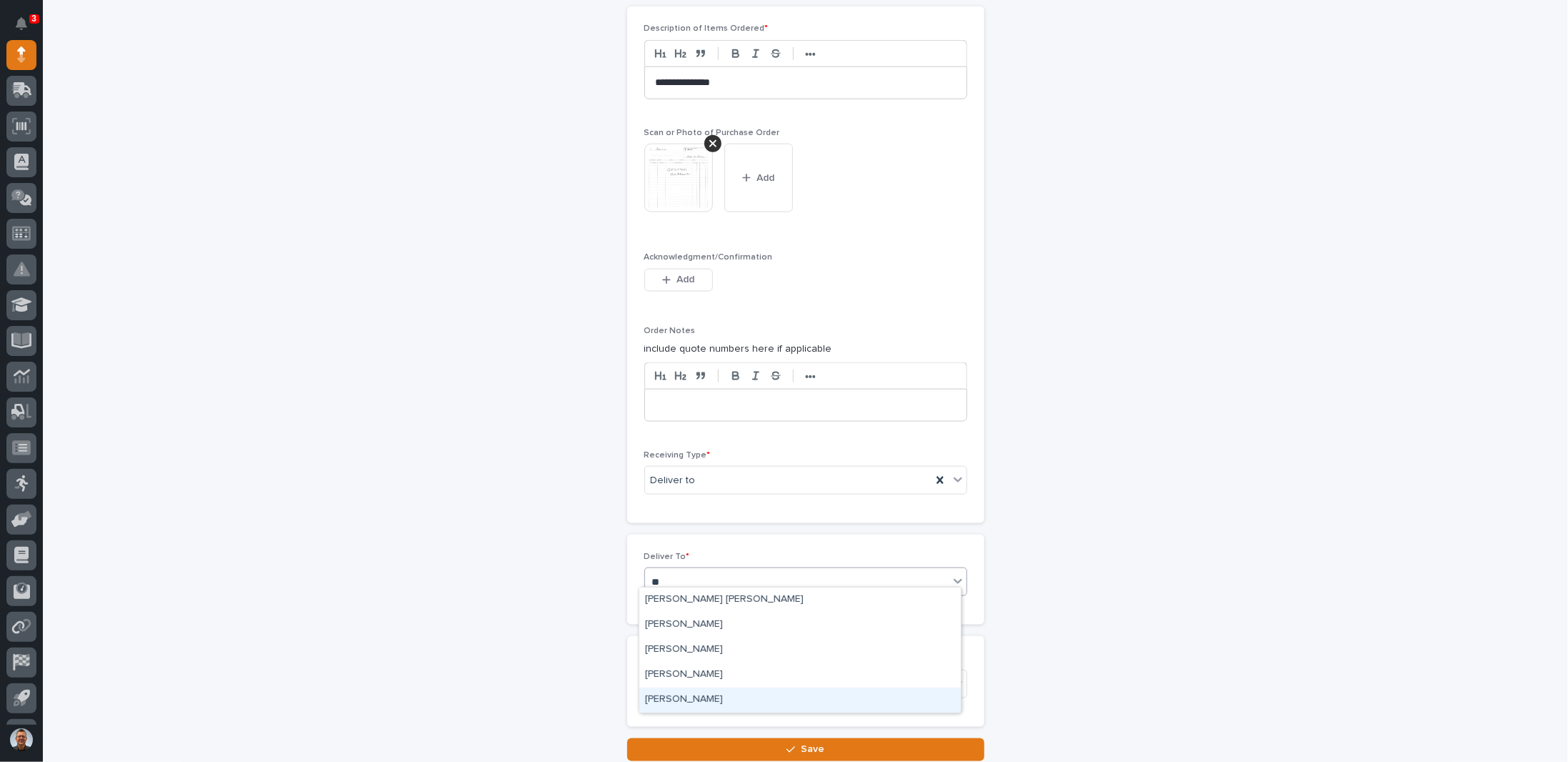
click at [689, 701] on div "Norm Hurt" at bounding box center [800, 699] width 322 height 25
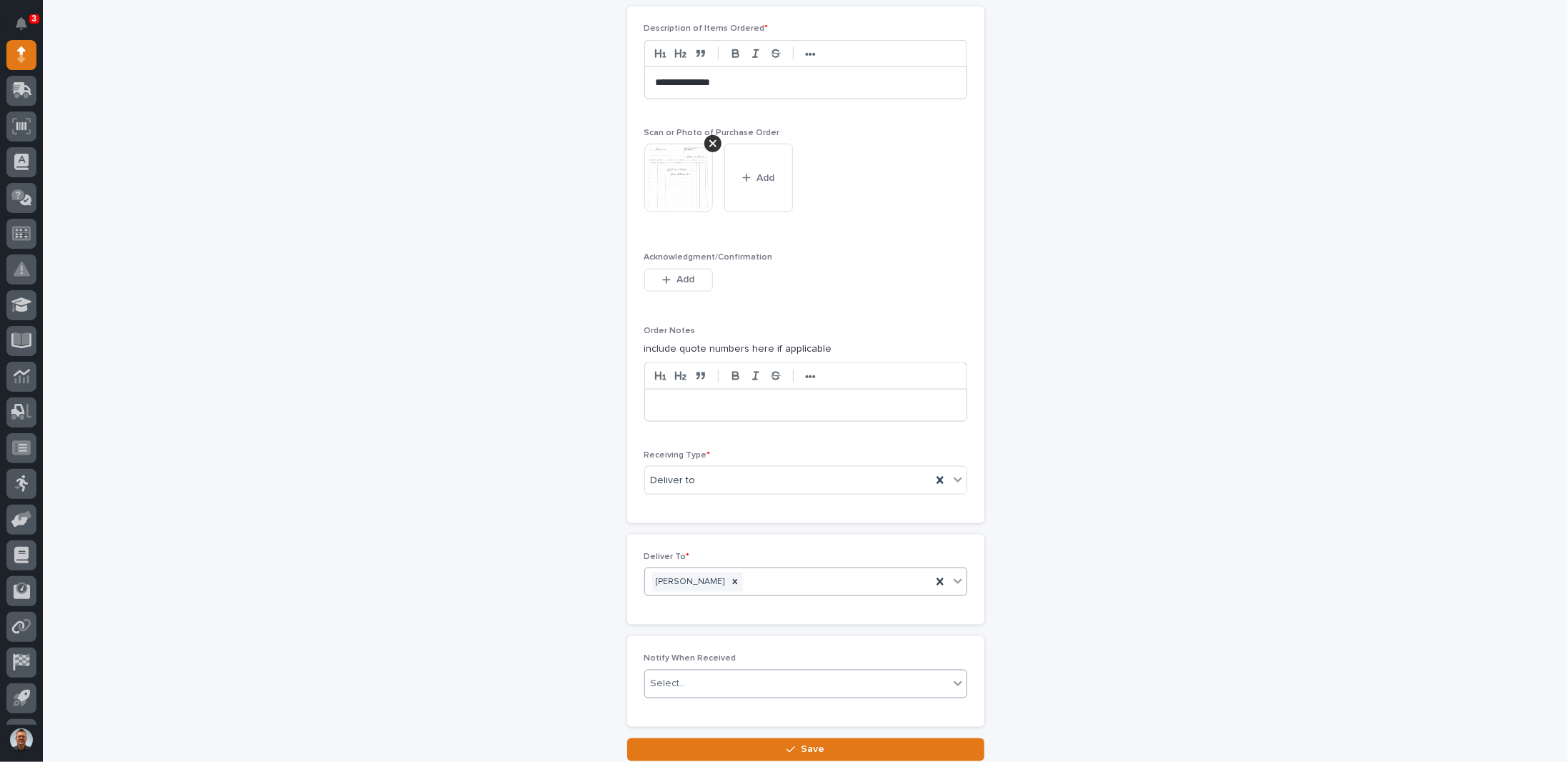
click at [719, 676] on div "Select..." at bounding box center [797, 684] width 304 height 24
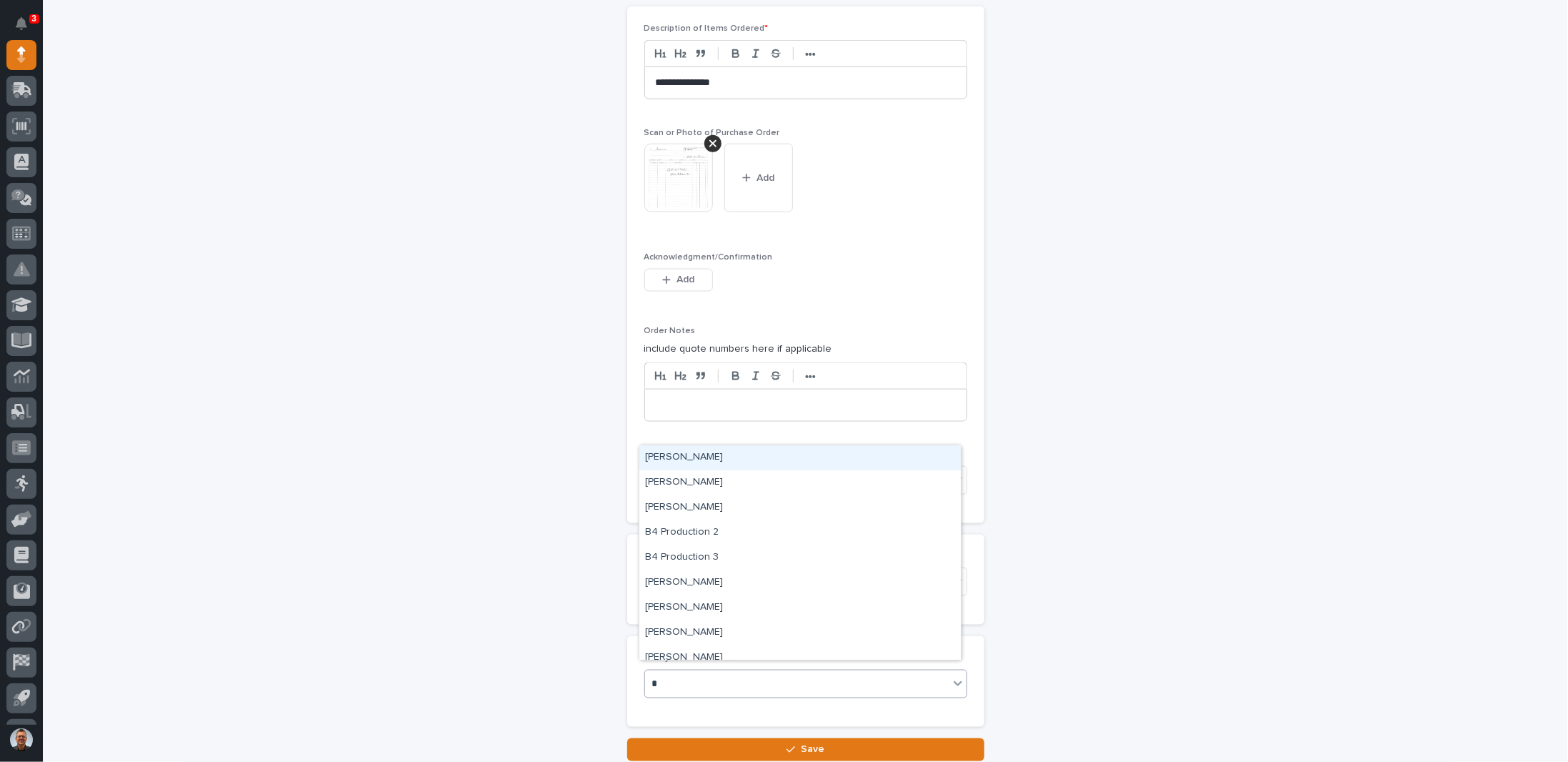
type input "**"
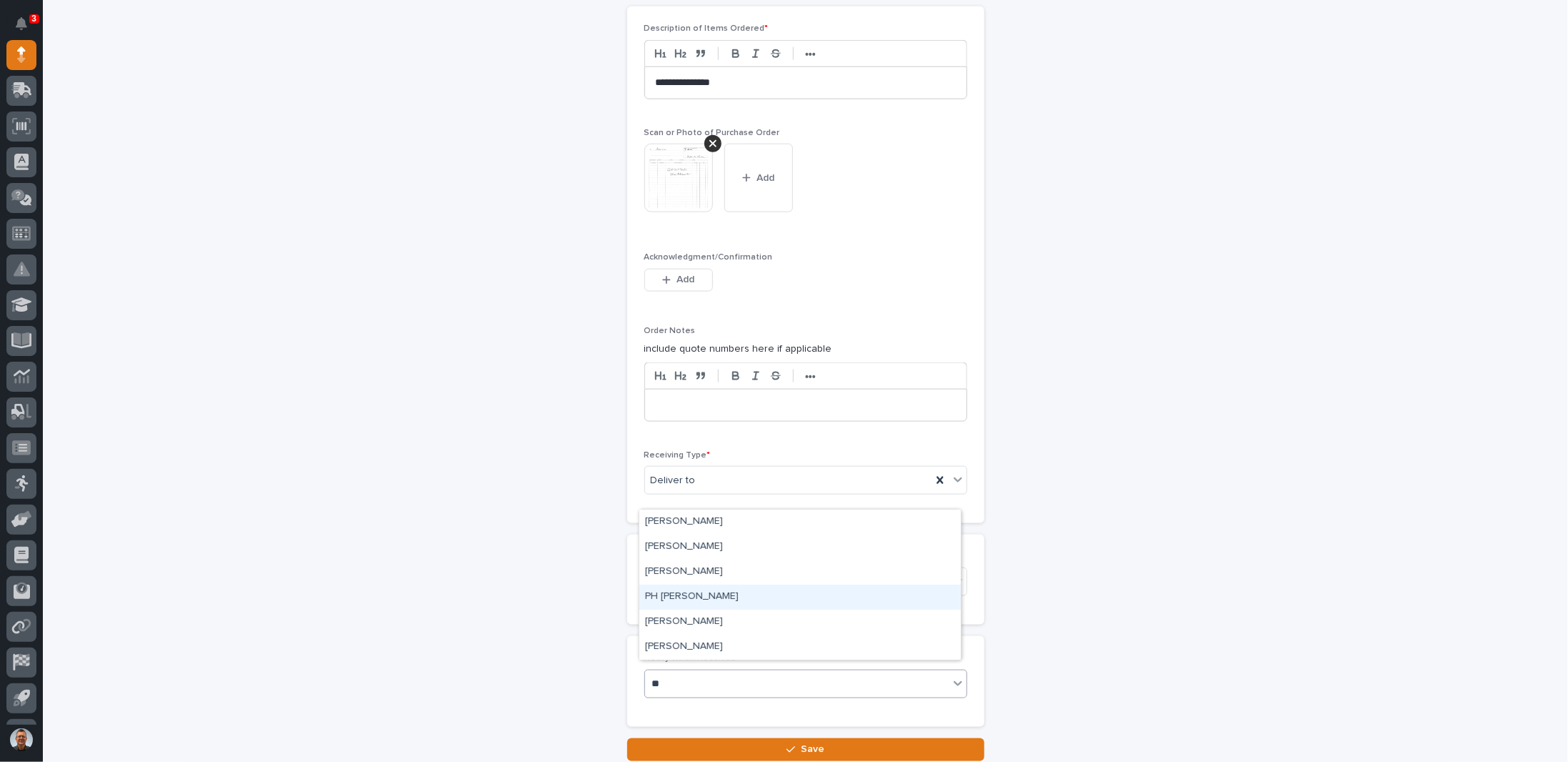
drag, startPoint x: 679, startPoint y: 595, endPoint x: 692, endPoint y: 617, distance: 25.6
click at [682, 595] on div "PH [PERSON_NAME]" at bounding box center [800, 596] width 322 height 25
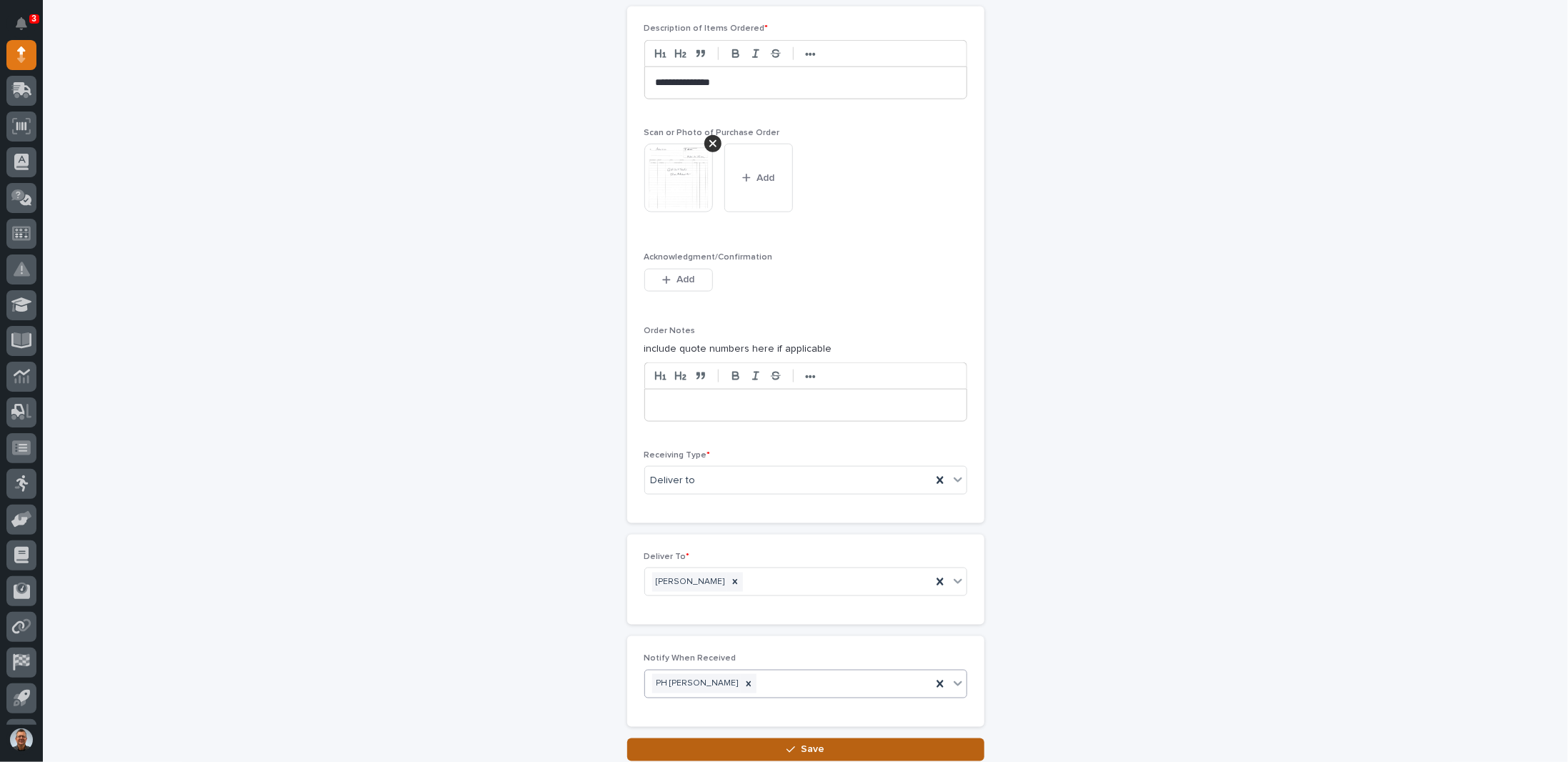
click at [763, 739] on button "Save" at bounding box center [806, 749] width 357 height 23
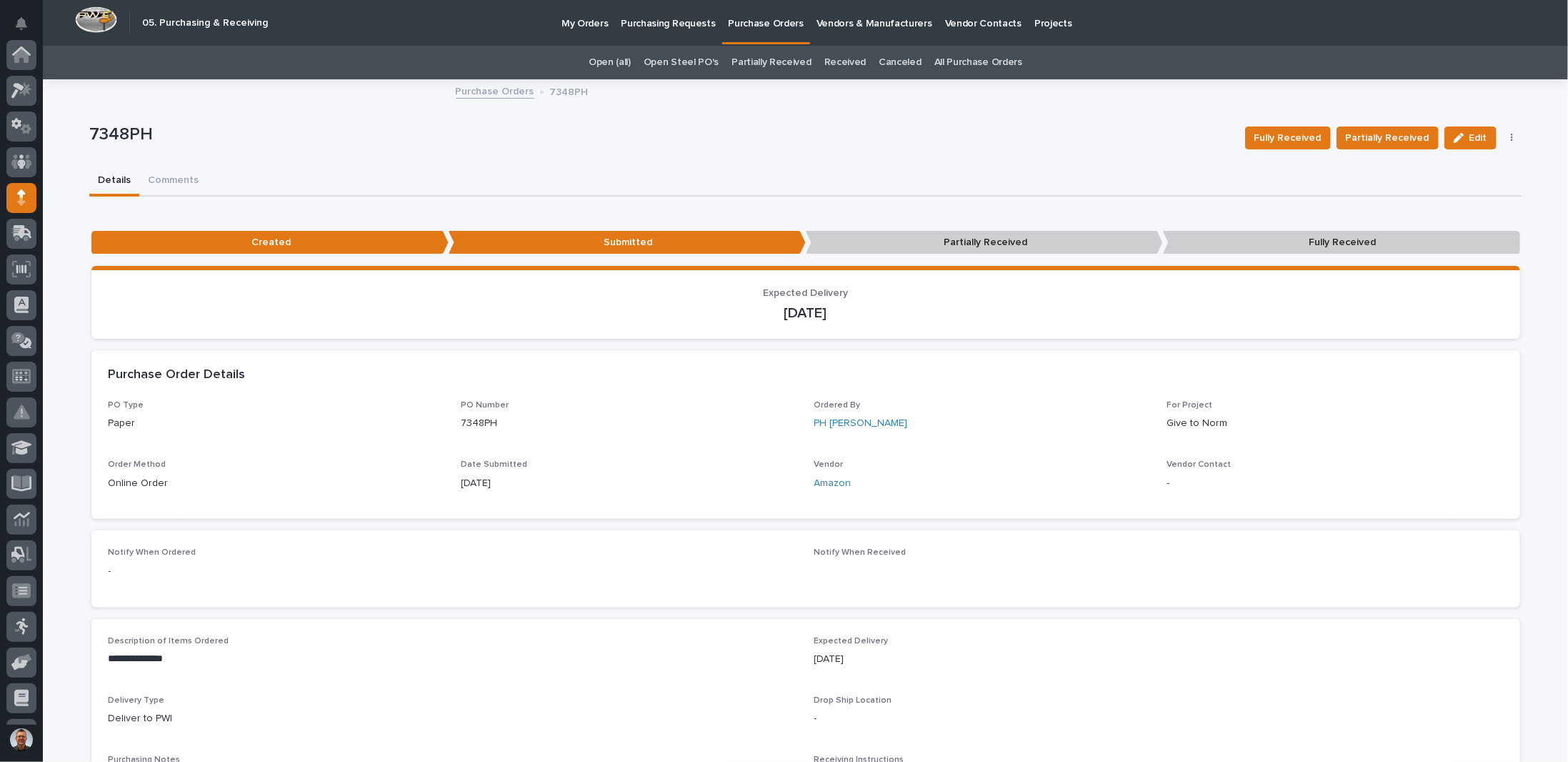
scroll to position [143, 0]
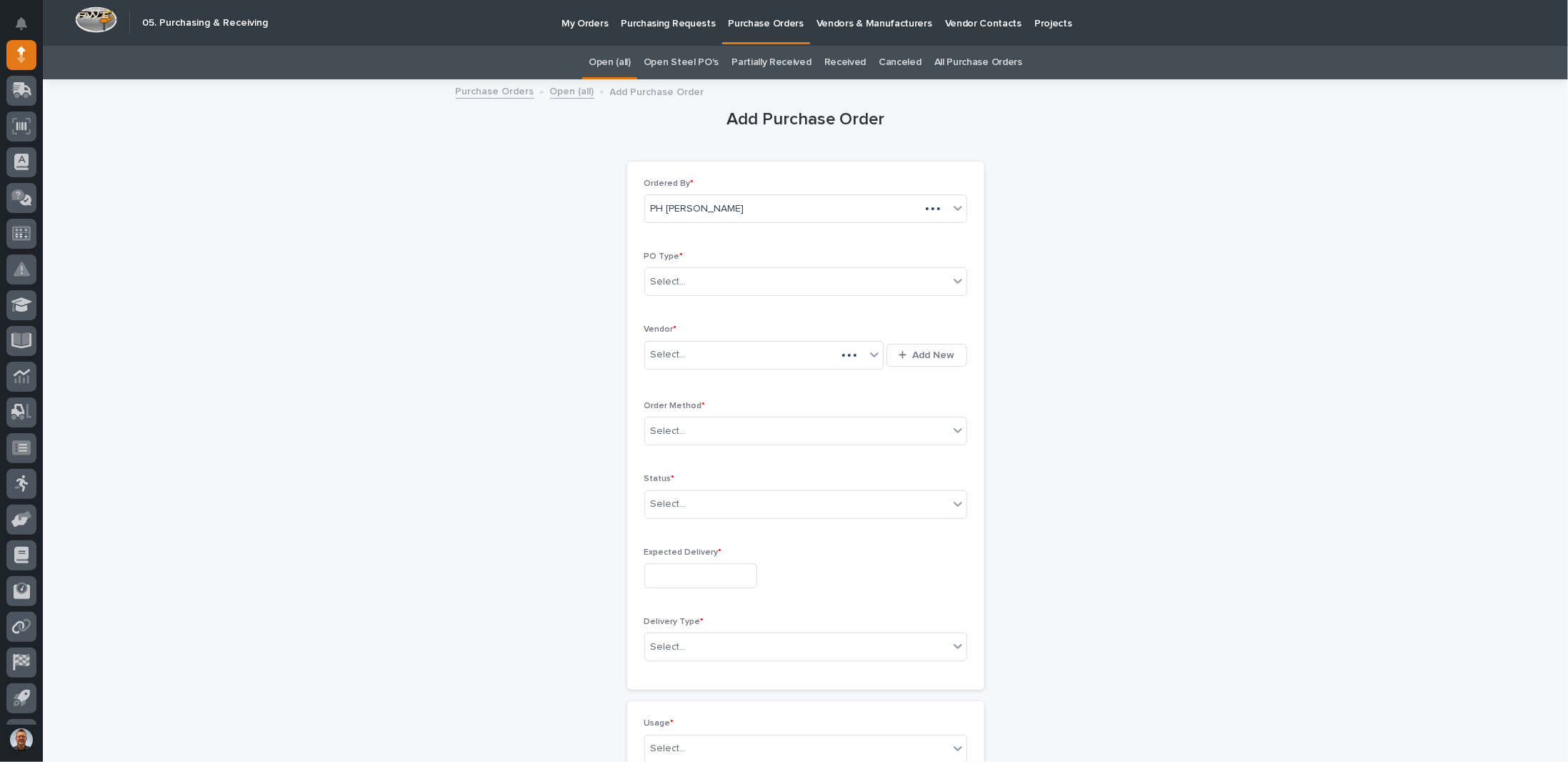
scroll to position [45, 0]
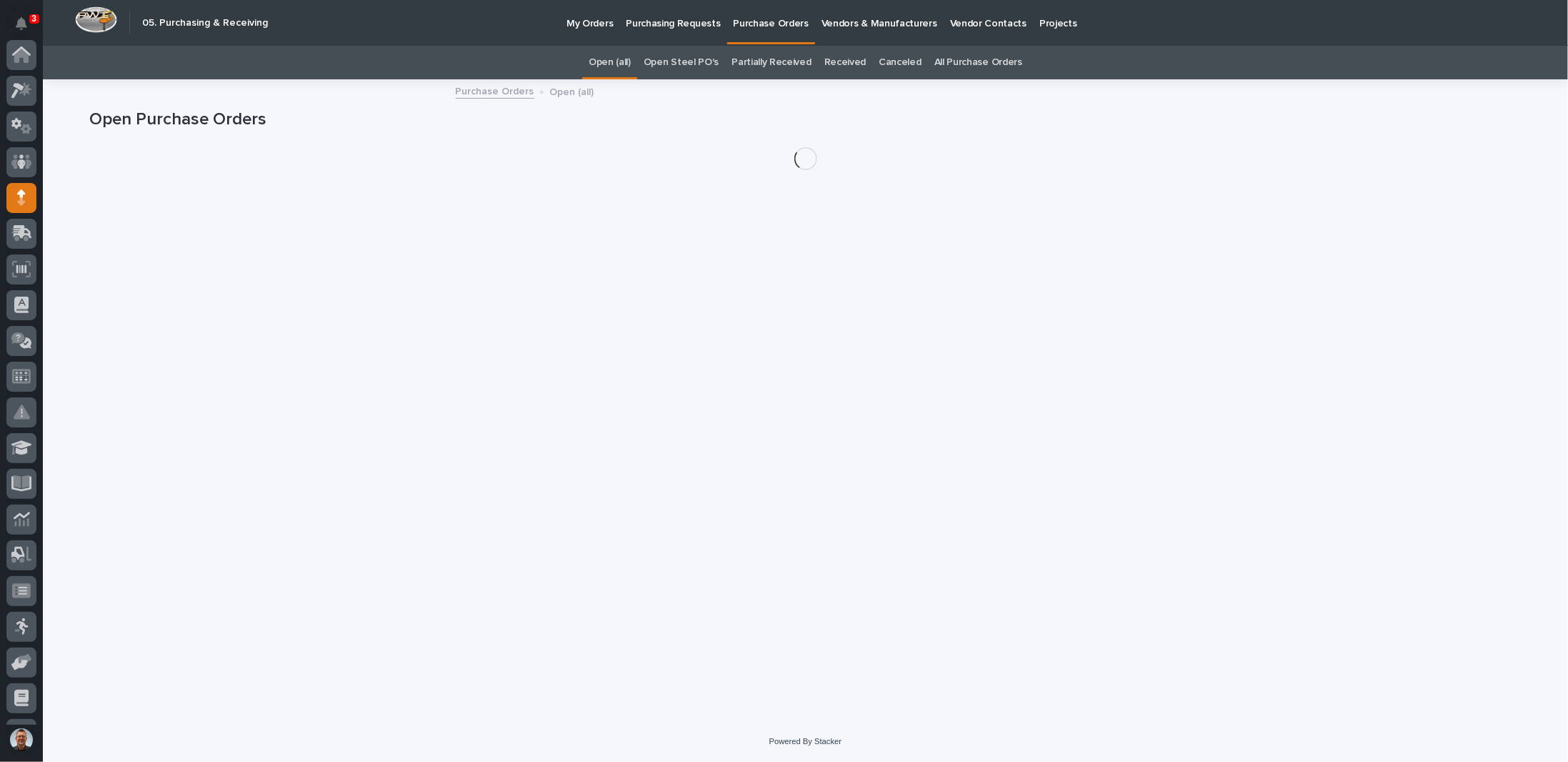
scroll to position [143, 0]
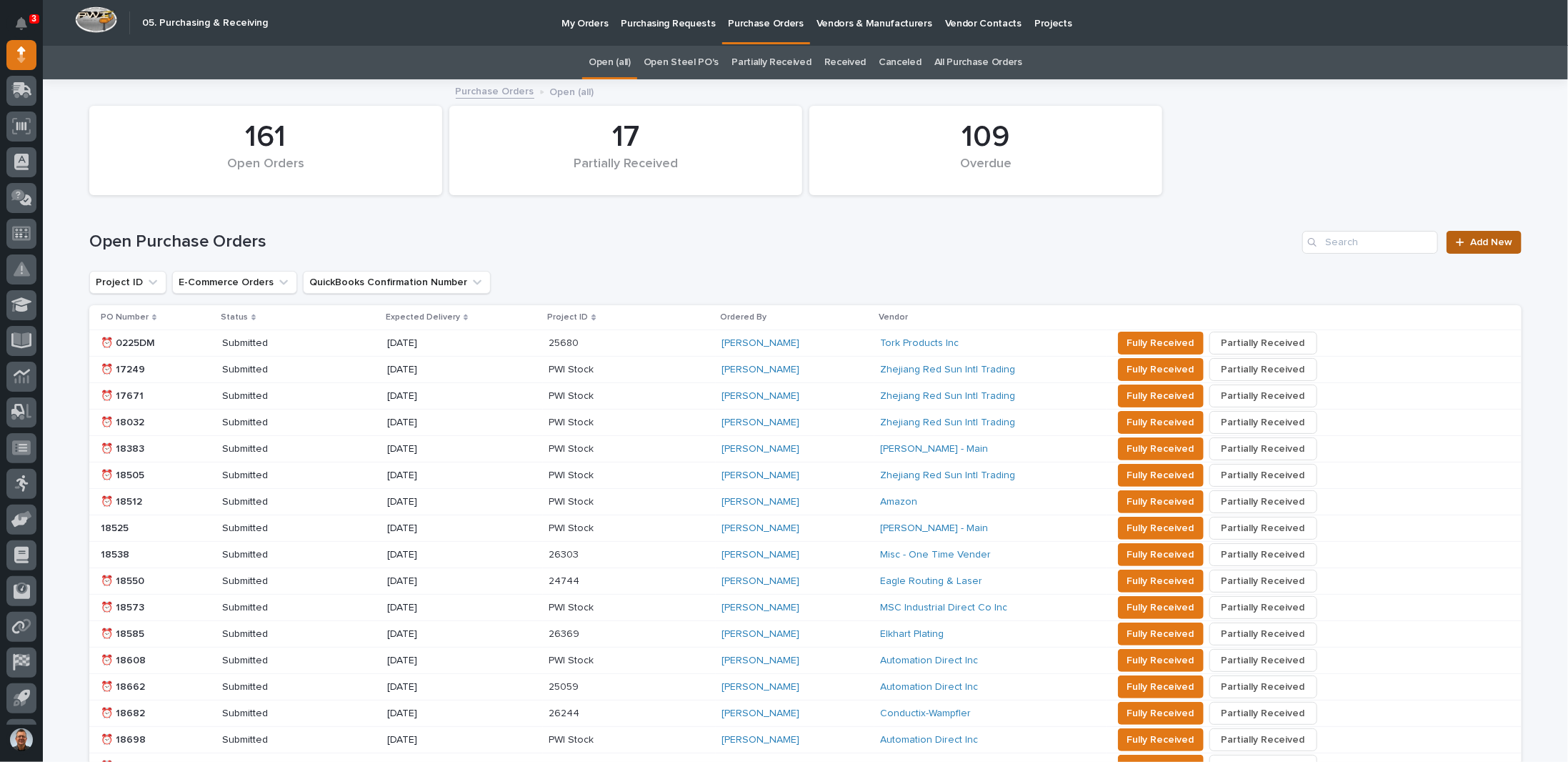
click at [1489, 241] on span "Add New" at bounding box center [1492, 242] width 42 height 10
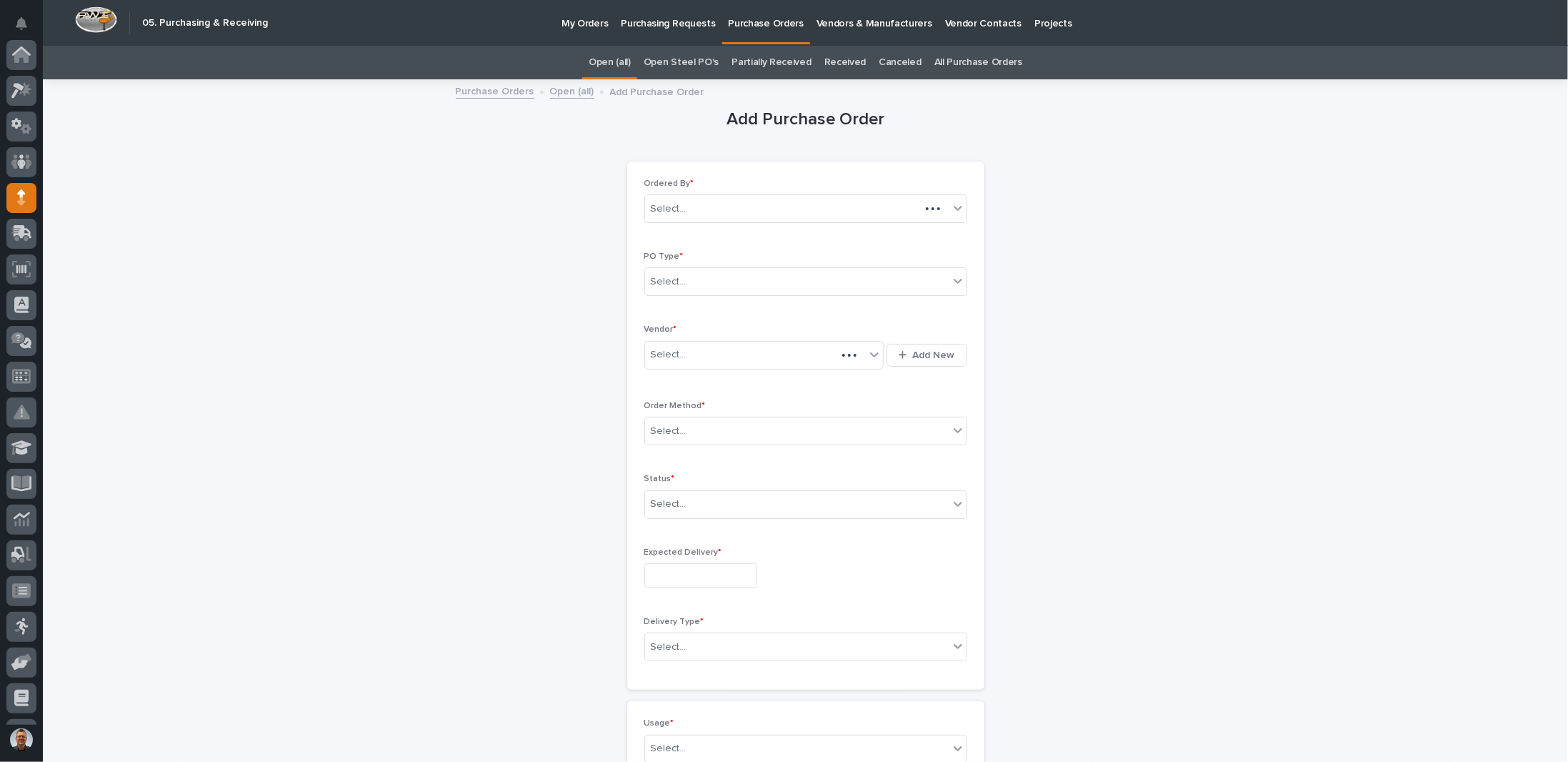
scroll to position [143, 0]
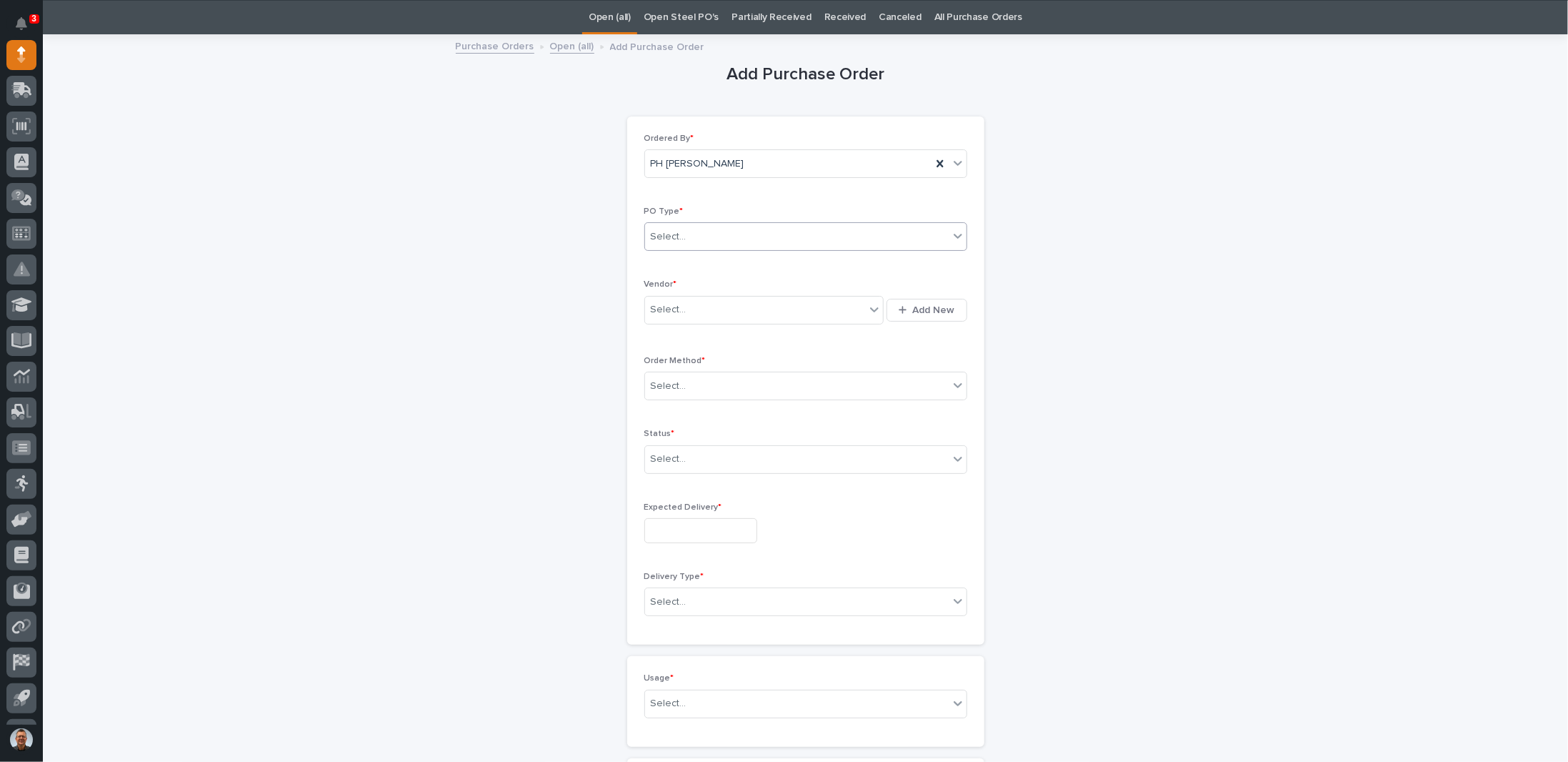
click at [725, 234] on div "Select..." at bounding box center [797, 237] width 304 height 24
click at [669, 284] on div "Paper" at bounding box center [800, 287] width 322 height 25
click at [678, 306] on div "Select..." at bounding box center [669, 310] width 36 height 15
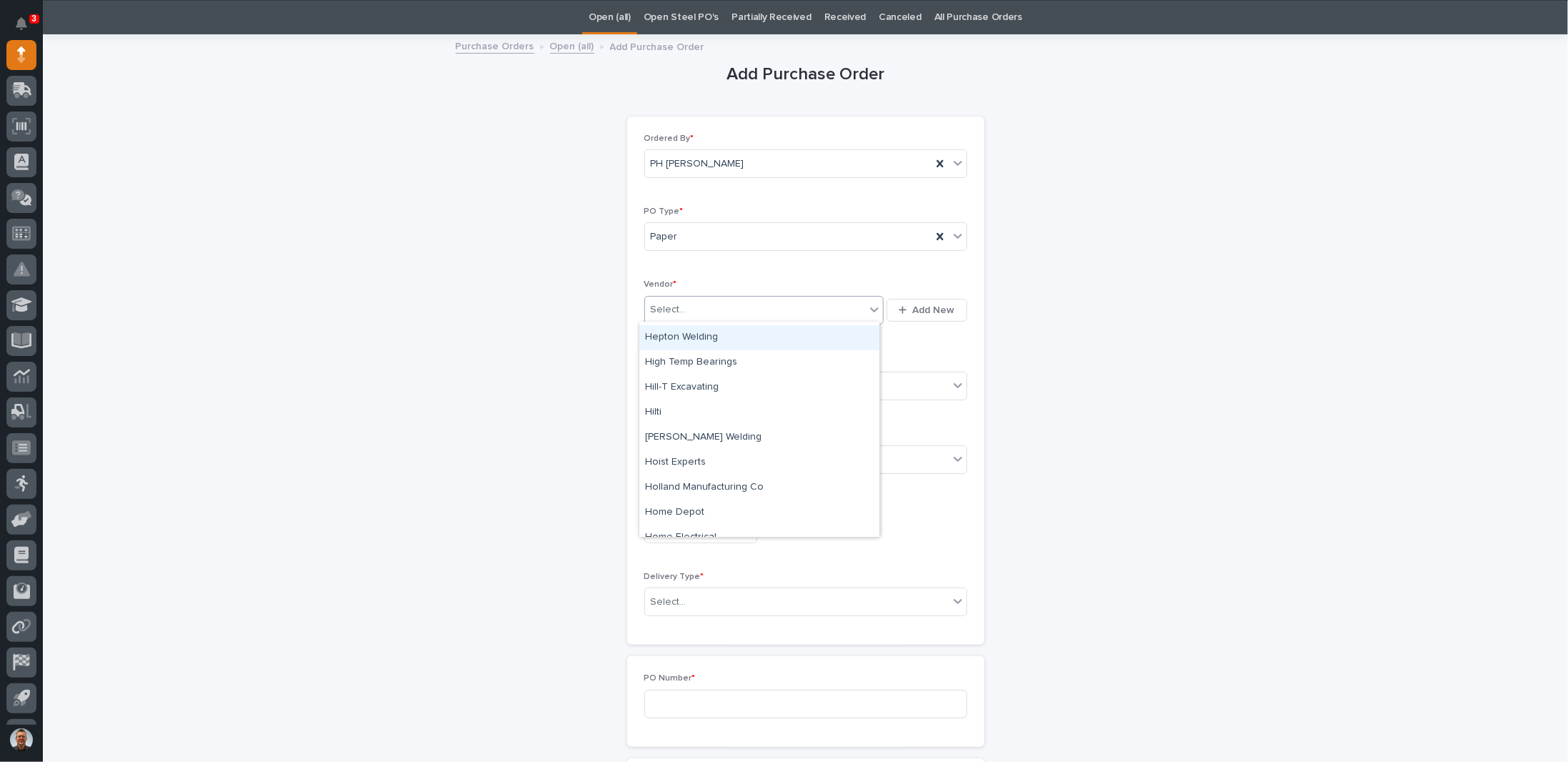
scroll to position [3360, 0]
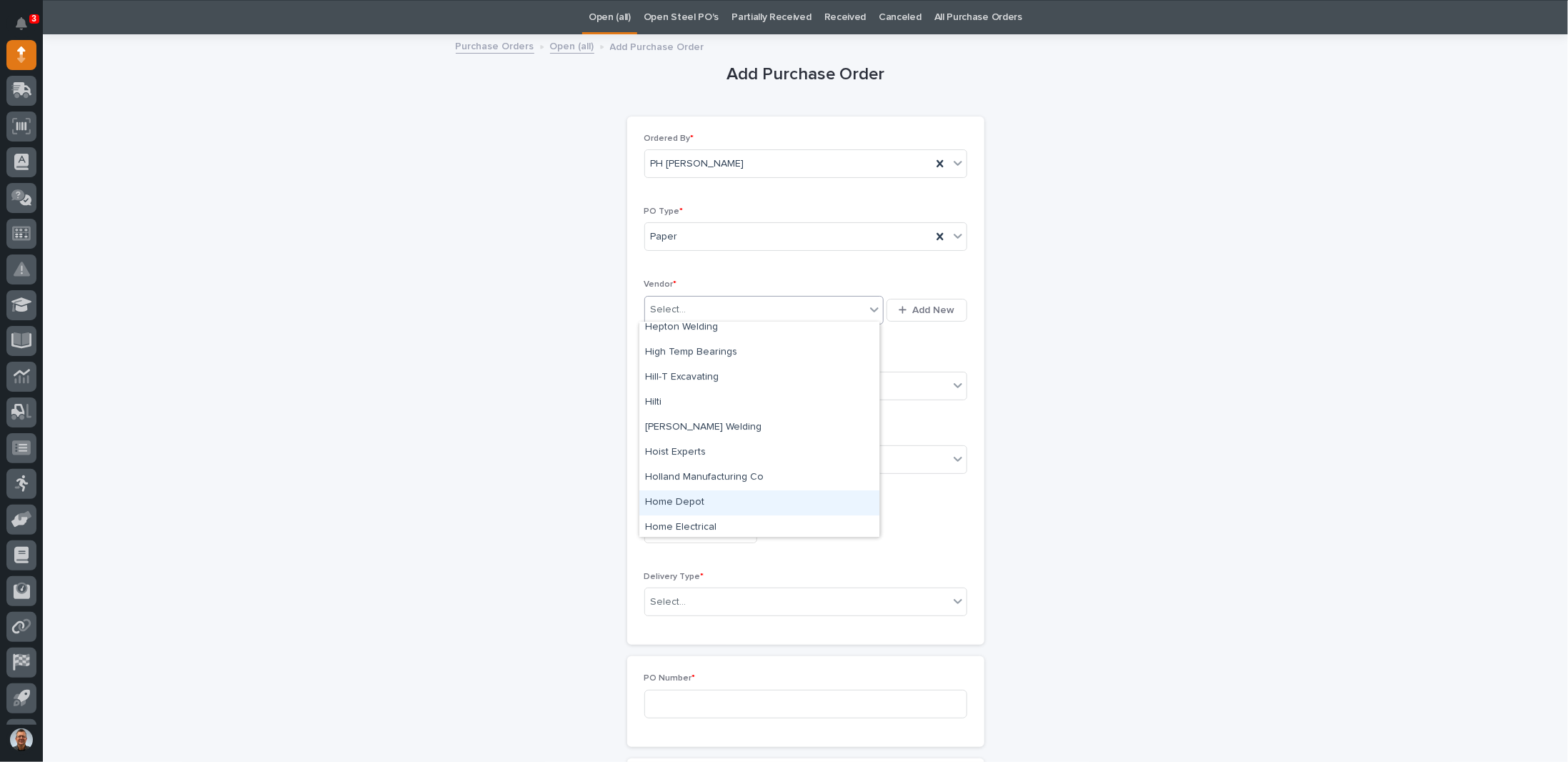
click at [682, 500] on div "Home Depot" at bounding box center [759, 502] width 240 height 25
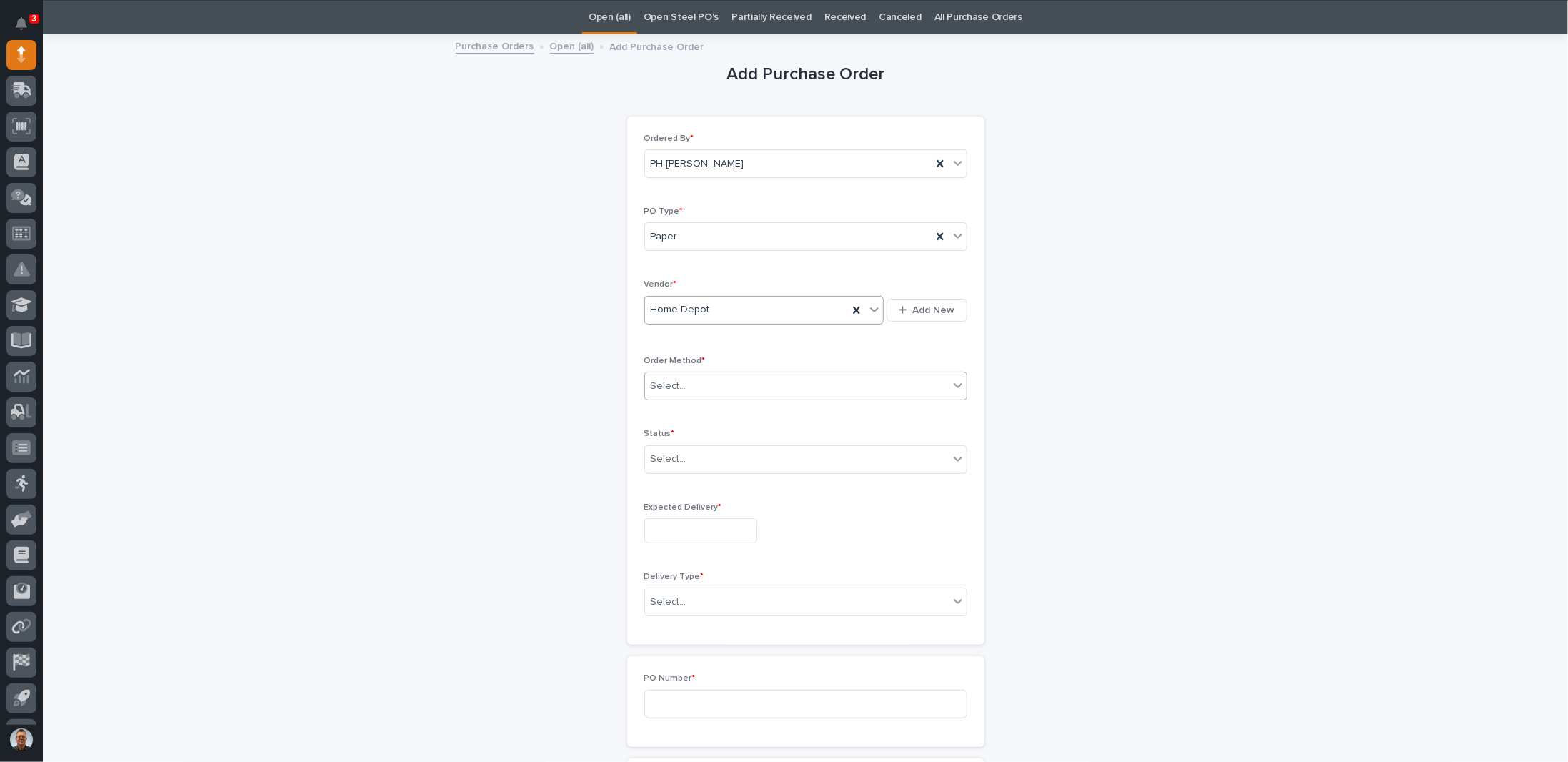
click at [689, 383] on div "Select..." at bounding box center [797, 387] width 304 height 24
click at [669, 404] on div "Online Order" at bounding box center [800, 410] width 322 height 25
click at [692, 461] on div "Select..." at bounding box center [797, 460] width 304 height 24
click at [672, 505] on div "Submitted" at bounding box center [800, 507] width 322 height 25
click at [682, 518] on input "text" at bounding box center [700, 530] width 113 height 25
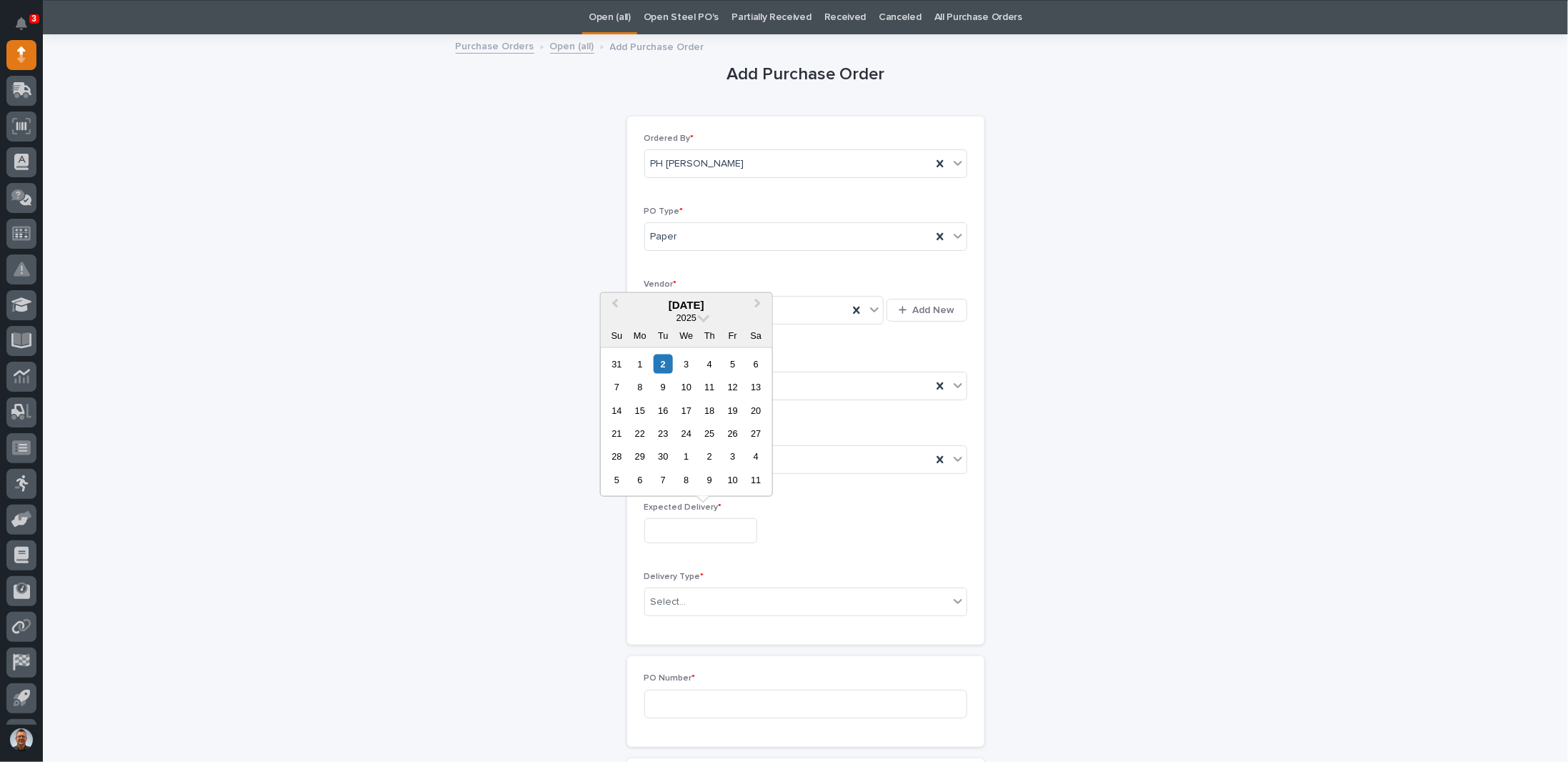
click at [665, 363] on div "2" at bounding box center [663, 364] width 20 height 20
type input "**********"
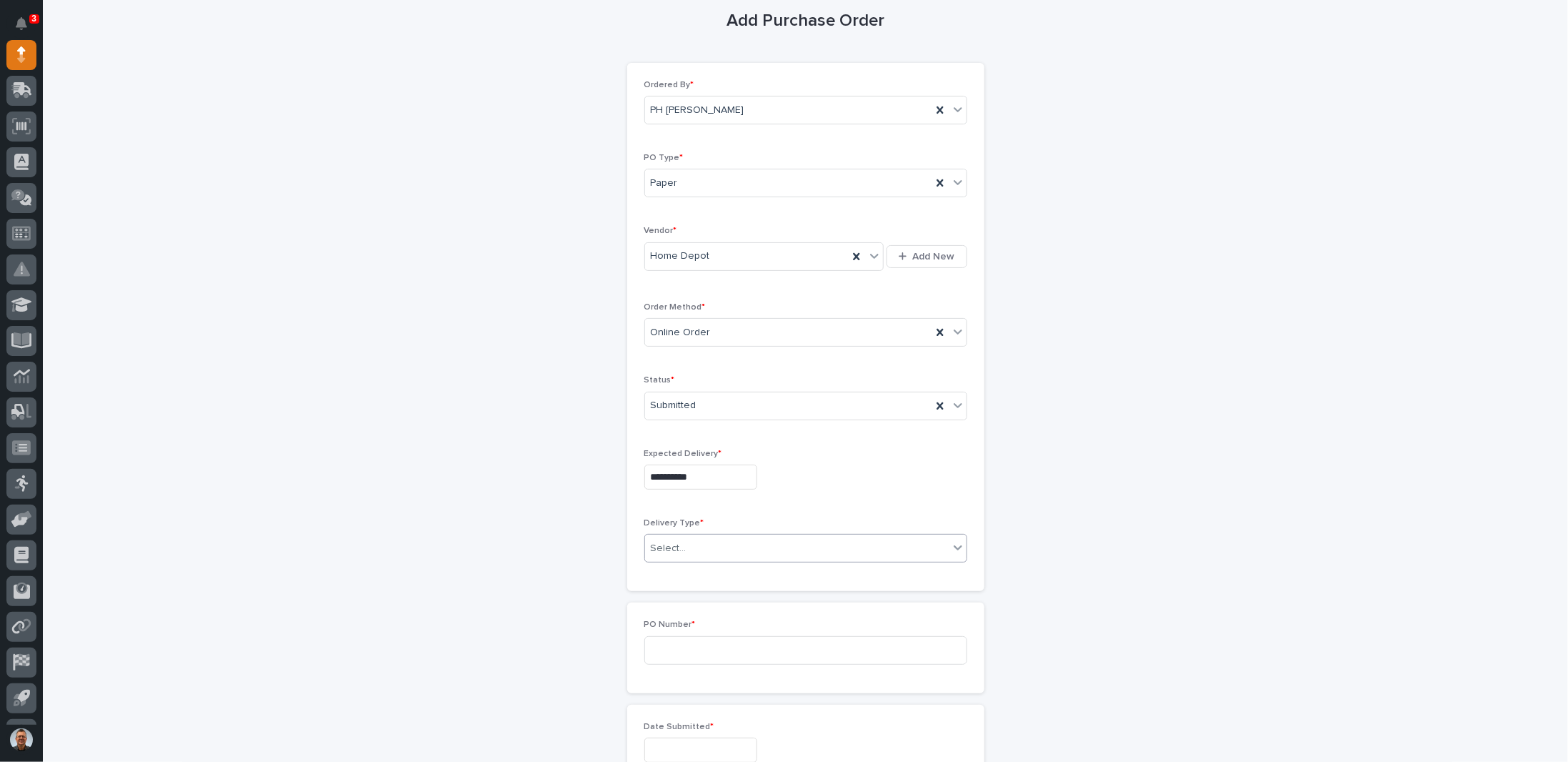
scroll to position [116, 0]
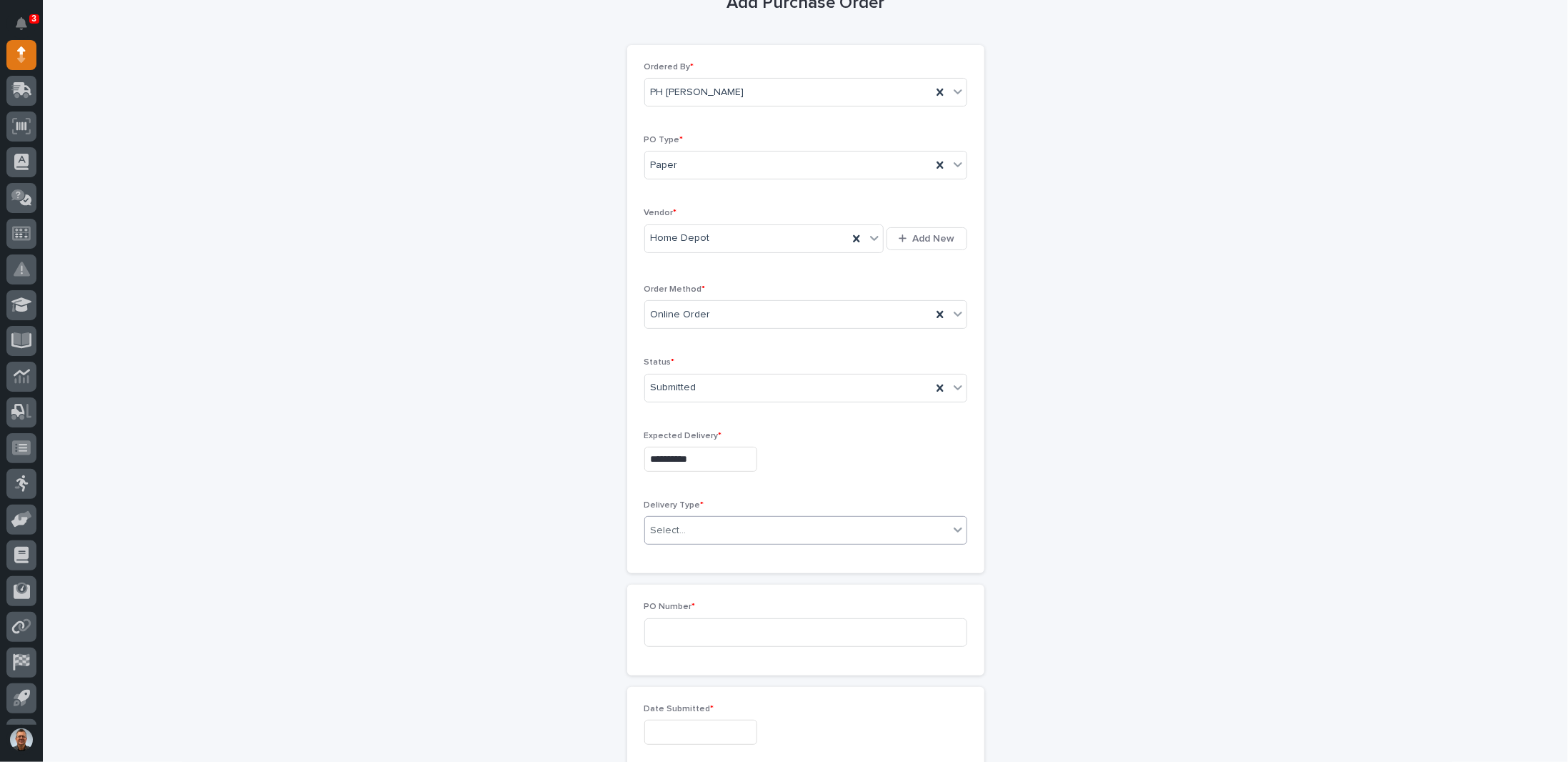
click at [724, 528] on div "Select..." at bounding box center [797, 531] width 304 height 24
click at [680, 552] on div "Deliver to PWI" at bounding box center [800, 552] width 322 height 25
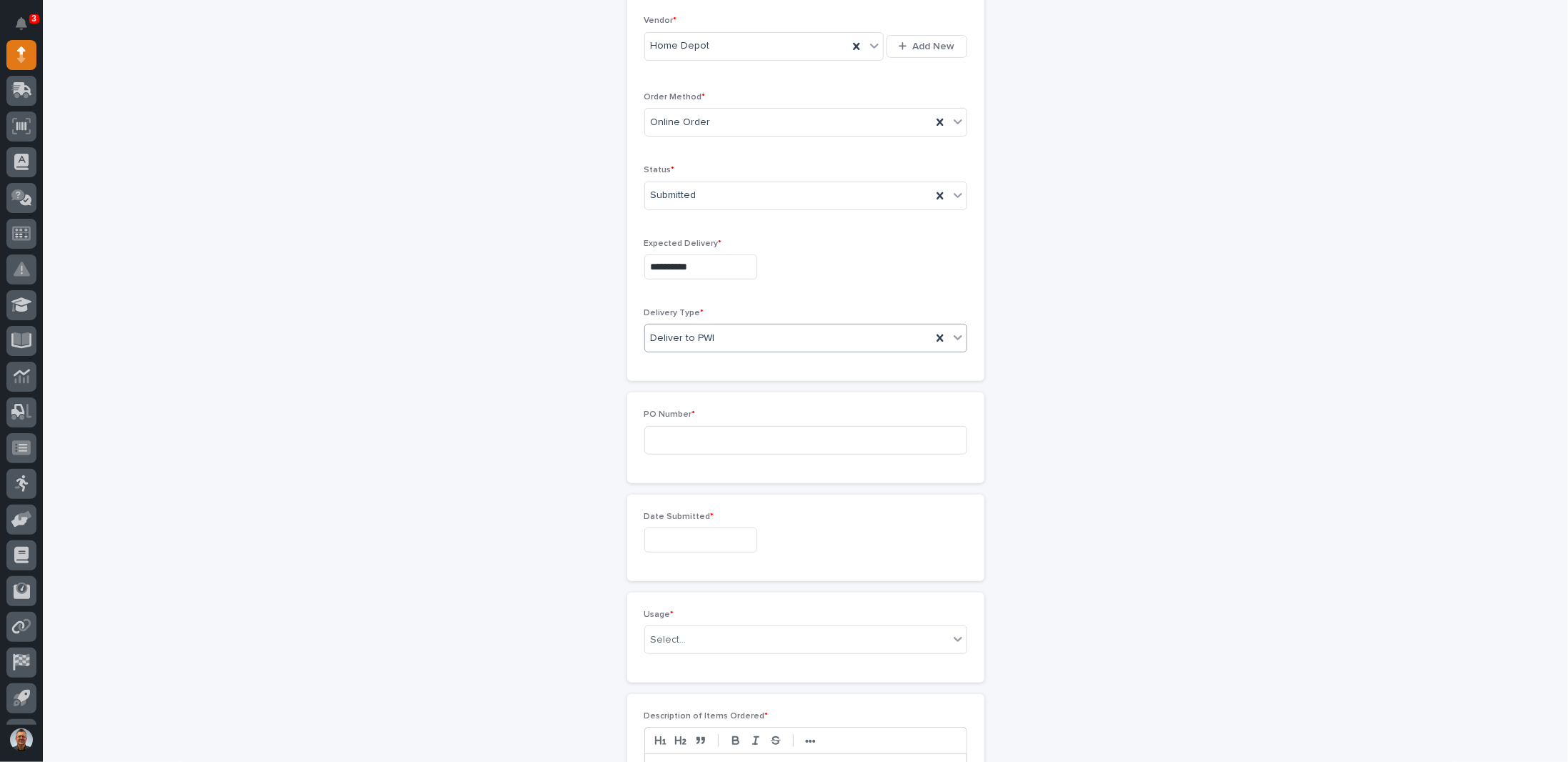
scroll to position [331, 0]
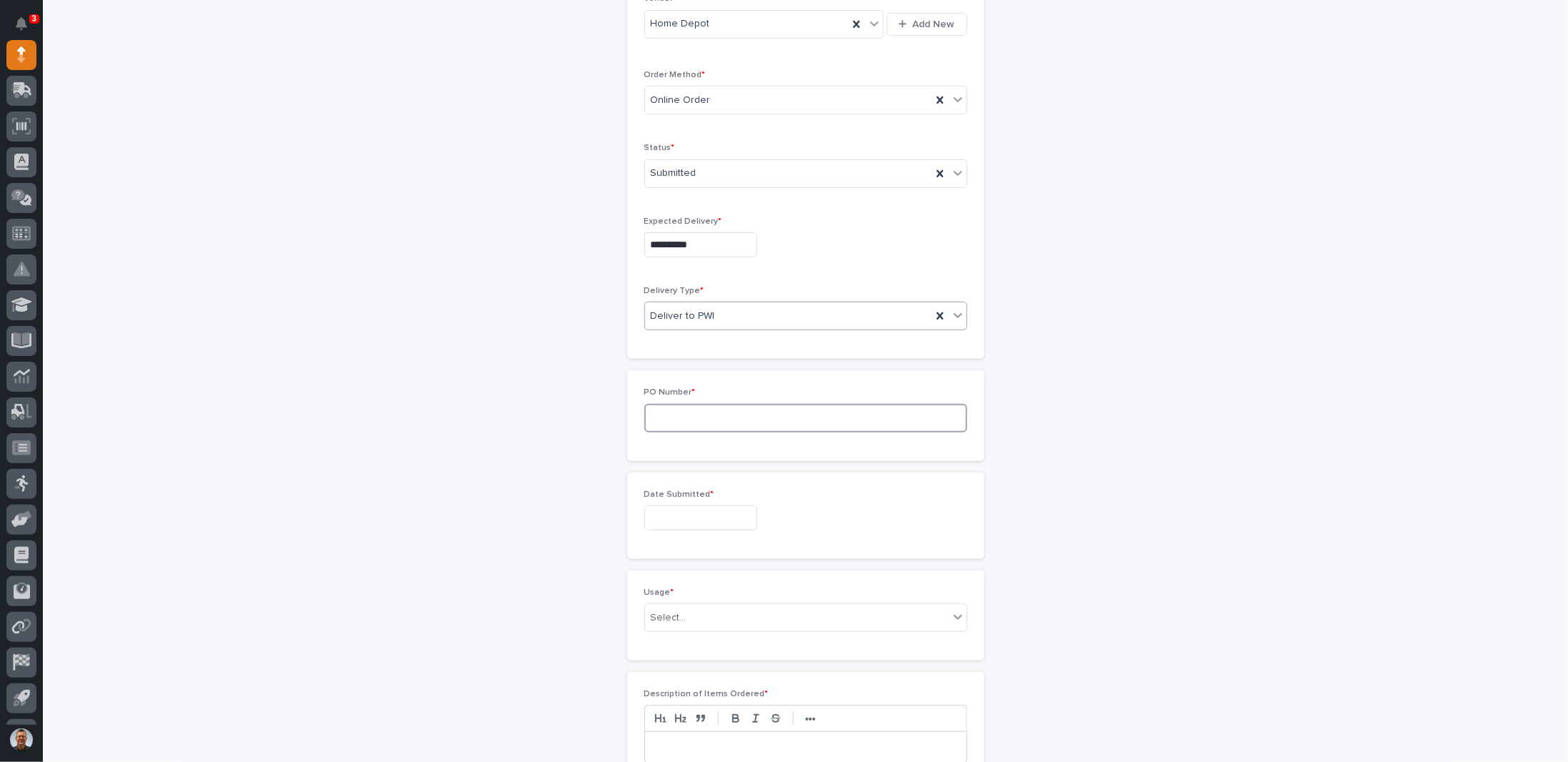
click at [716, 414] on input at bounding box center [806, 418] width 323 height 29
type input "7350PH"
click at [721, 505] on input "text" at bounding box center [700, 517] width 113 height 25
click at [615, 286] on span "Previous Month" at bounding box center [615, 291] width 0 height 19
click at [707, 351] on div "31" at bounding box center [710, 350] width 20 height 20
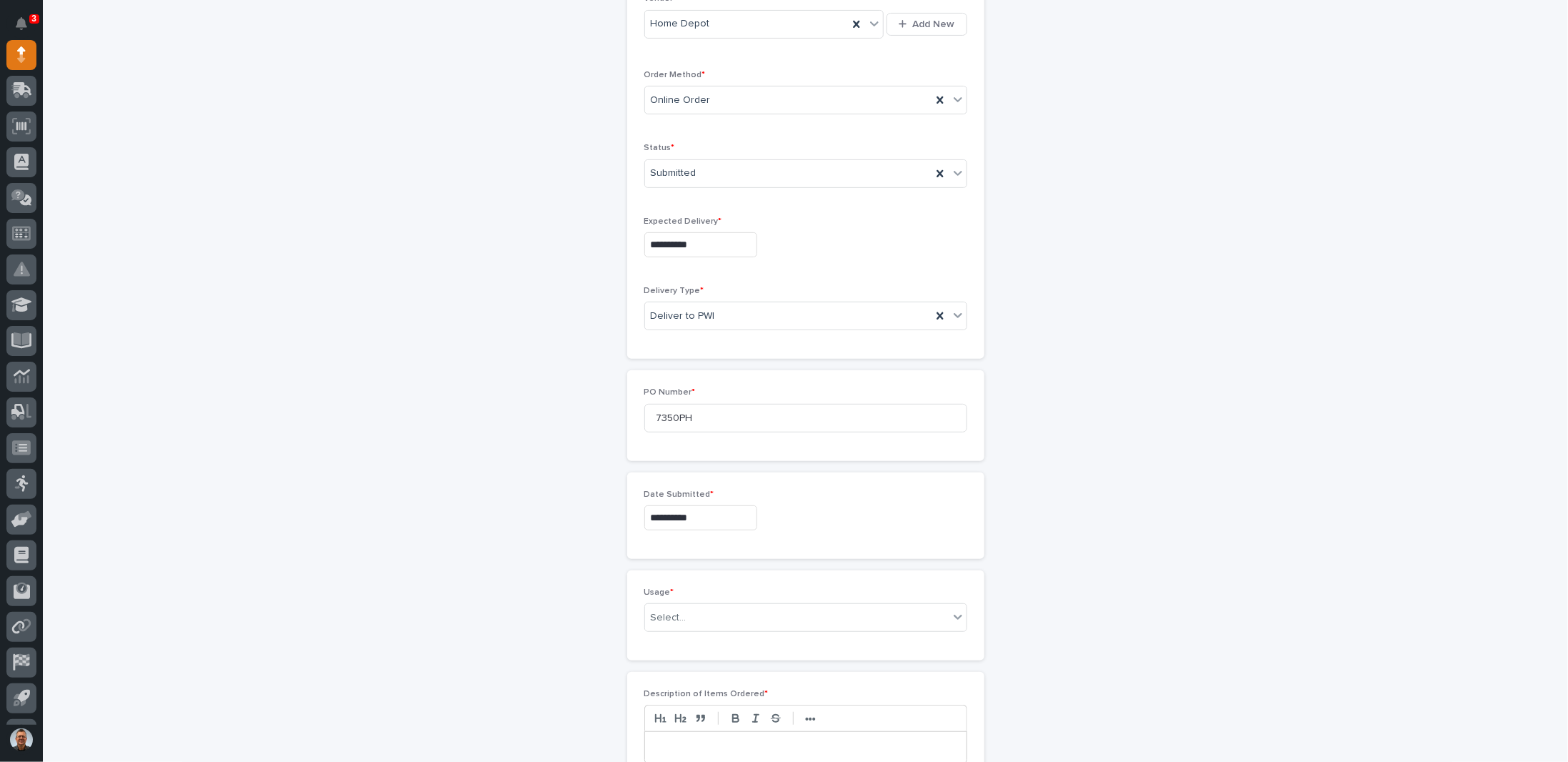
click at [694, 511] on input "**********" at bounding box center [700, 517] width 113 height 25
click at [758, 292] on span "Next Month" at bounding box center [758, 291] width 0 height 19
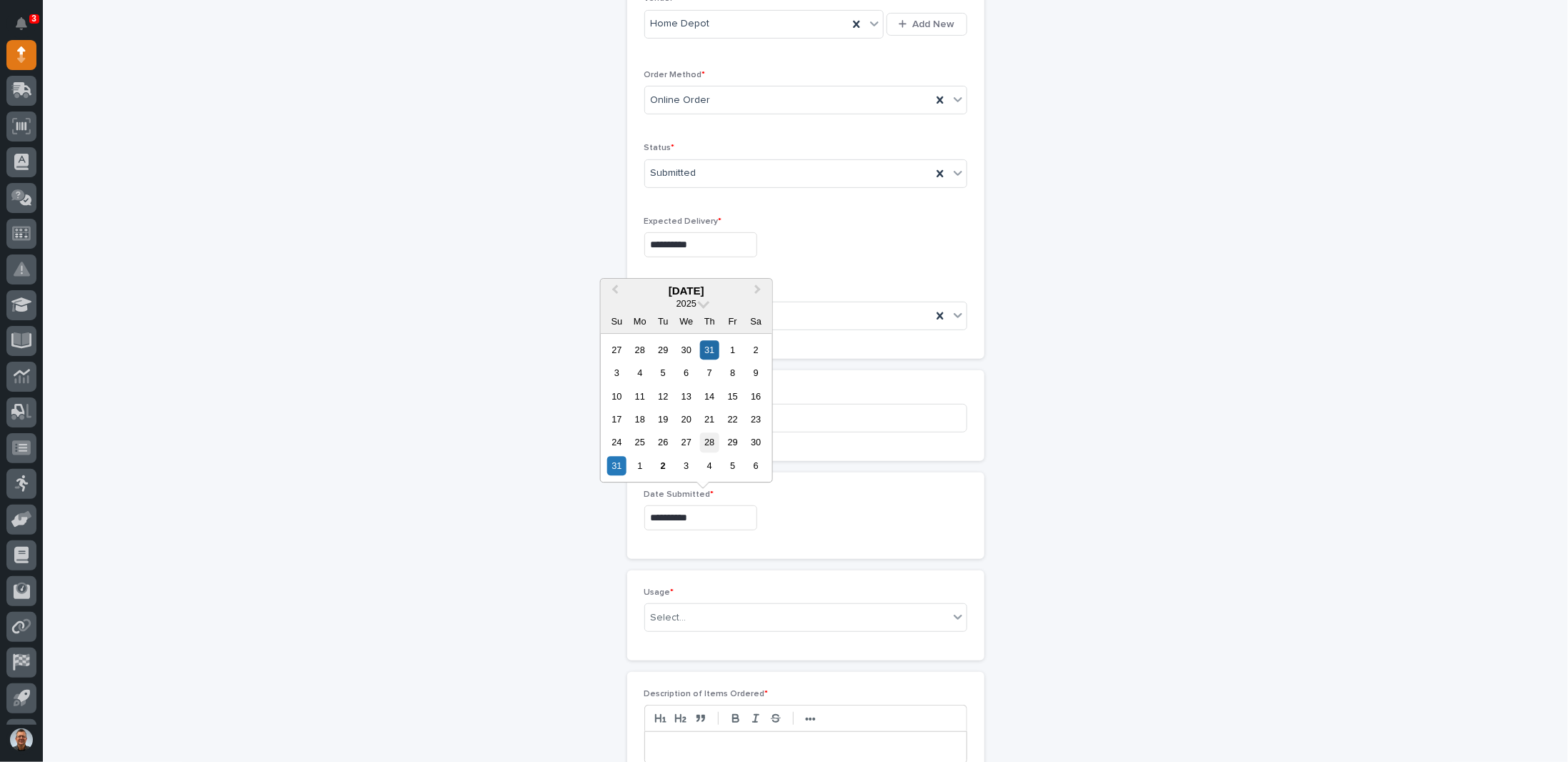
click at [716, 444] on div "28" at bounding box center [710, 443] width 20 height 20
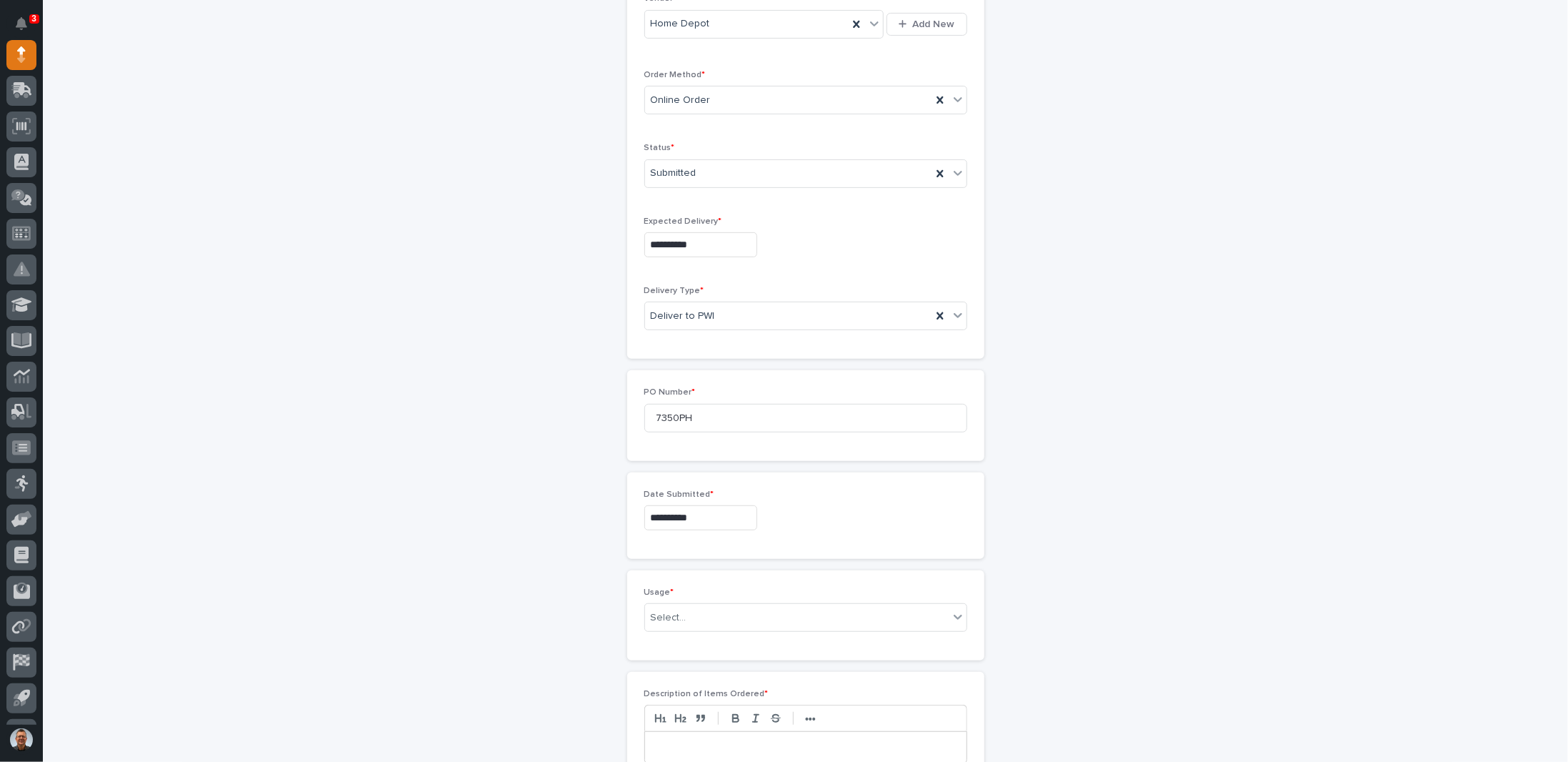
type input "**********"
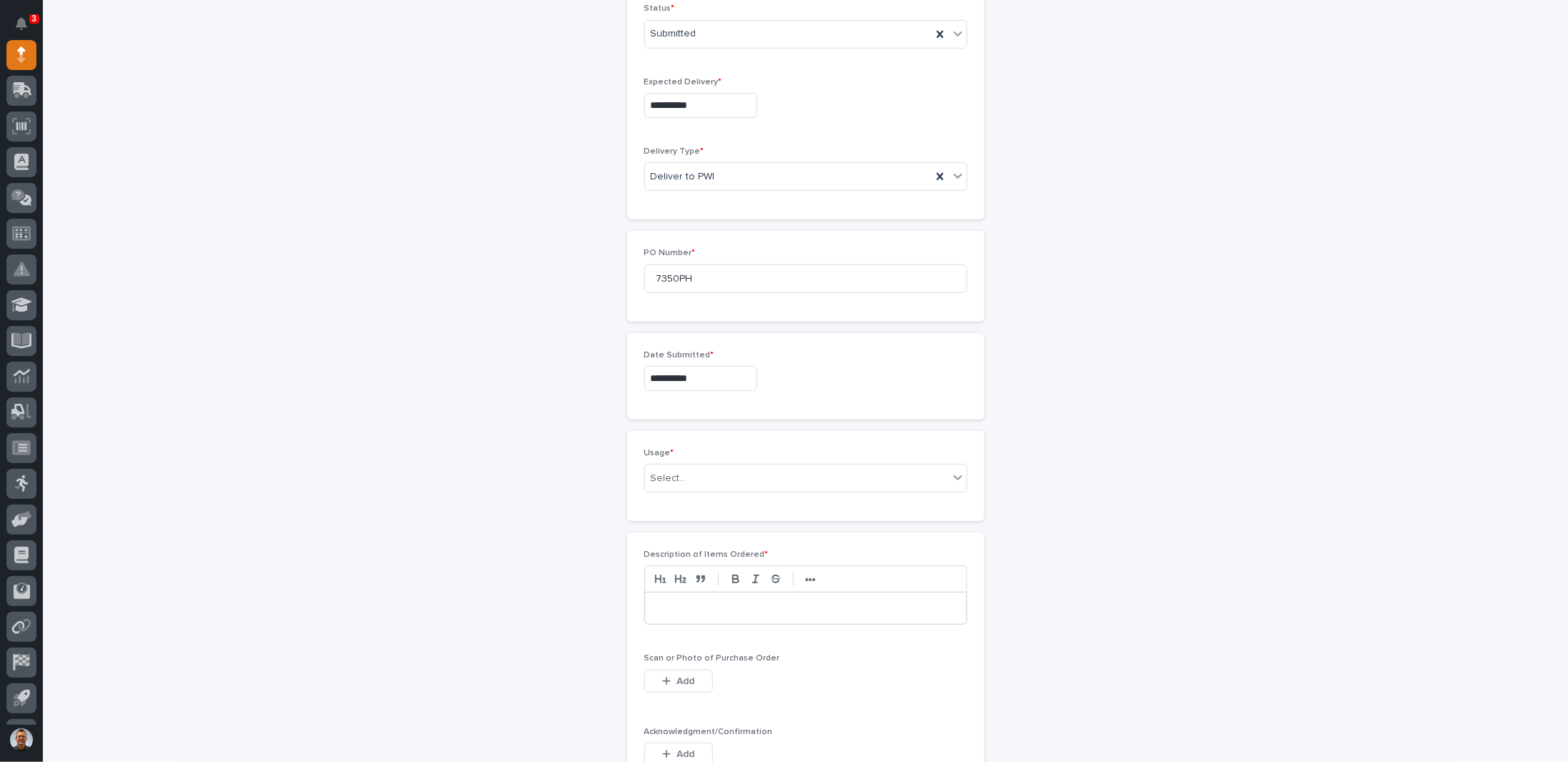
scroll to position [474, 0]
click at [691, 474] on div "Select..." at bounding box center [797, 475] width 304 height 24
click at [678, 595] on div "PWI Internal Use" at bounding box center [800, 595] width 322 height 25
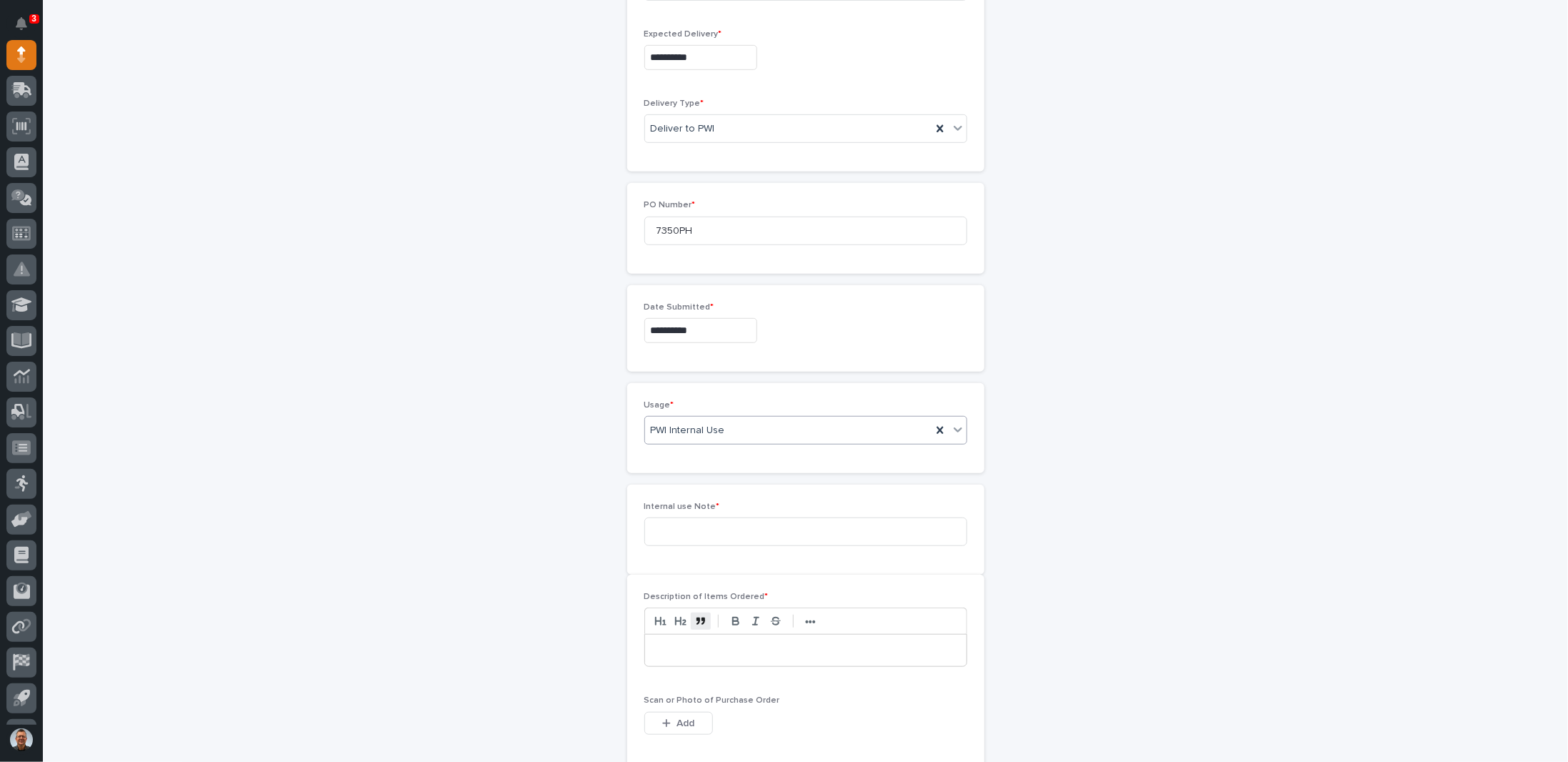
scroll to position [525, 0]
drag, startPoint x: 677, startPoint y: 523, endPoint x: 687, endPoint y: 521, distance: 10.2
click at [678, 523] on input at bounding box center [806, 526] width 323 height 29
type input "Tool crib"
click at [701, 649] on p at bounding box center [805, 656] width 300 height 14
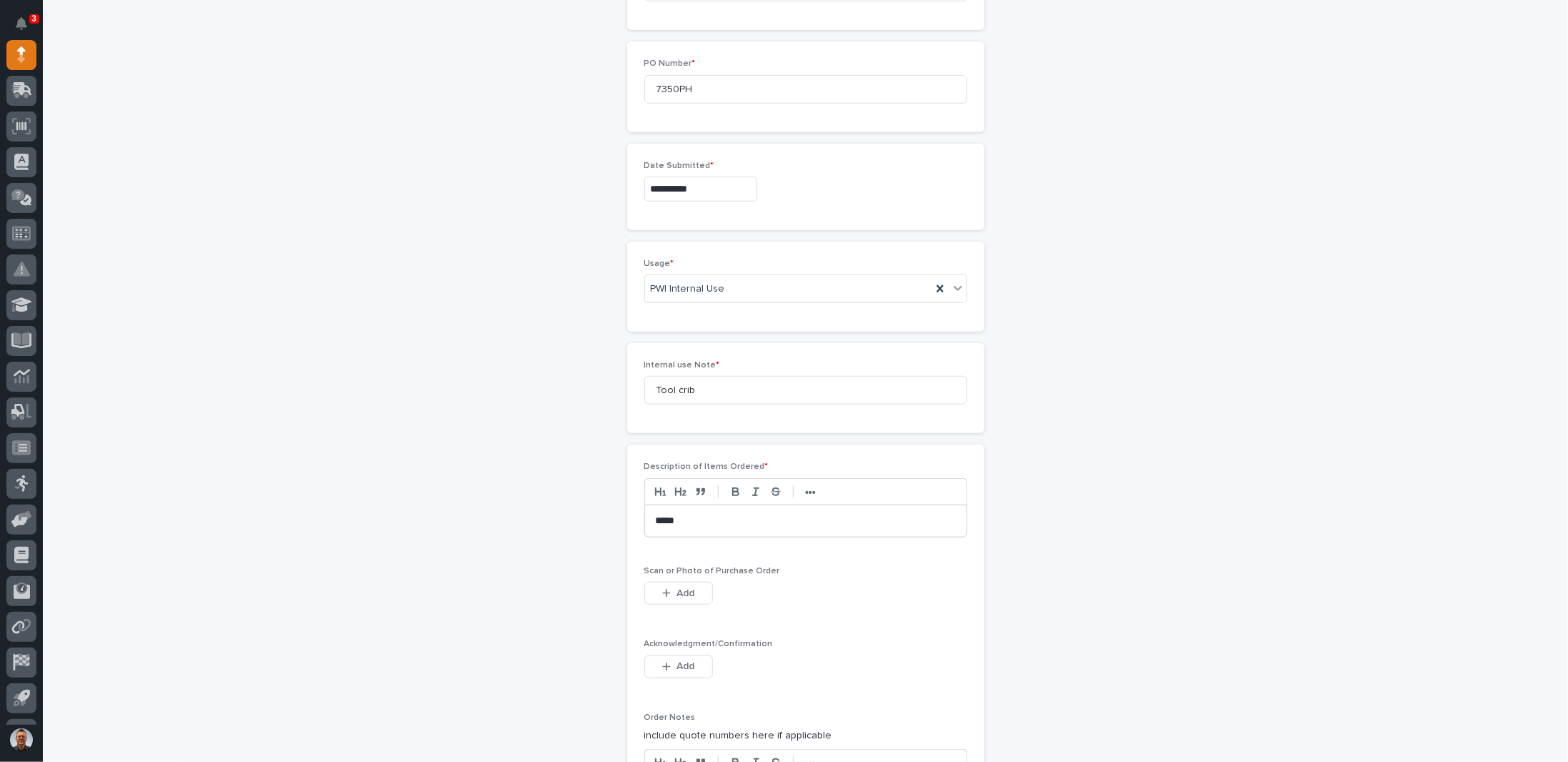
scroll to position [668, 0]
click at [655, 506] on p "*****" at bounding box center [806, 513] width 301 height 14
click at [688, 580] on span "Add" at bounding box center [685, 585] width 18 height 13
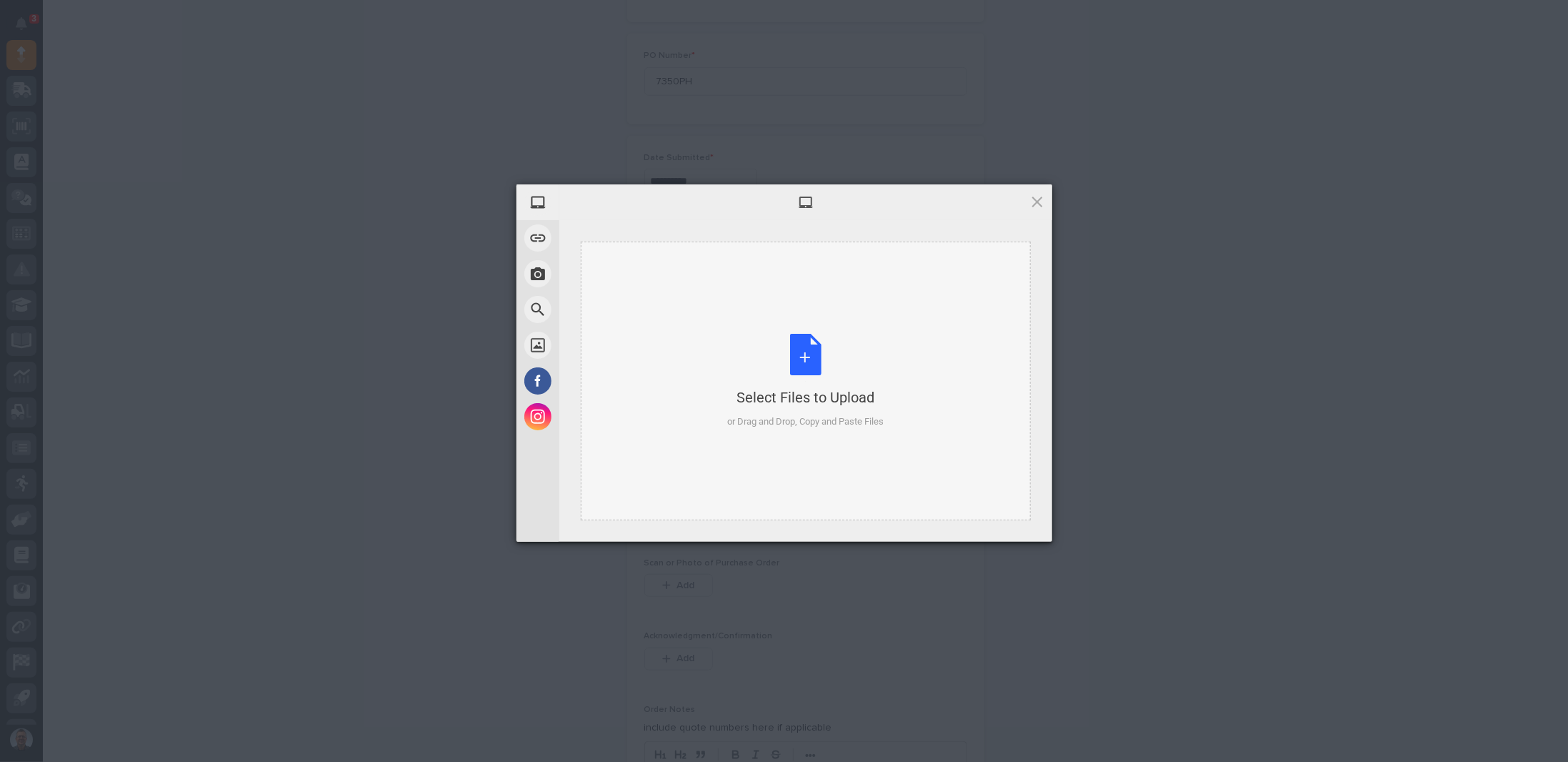
click at [801, 360] on div "Select Files to Upload or Drag and Drop, Copy and Paste Files" at bounding box center [806, 381] width 156 height 95
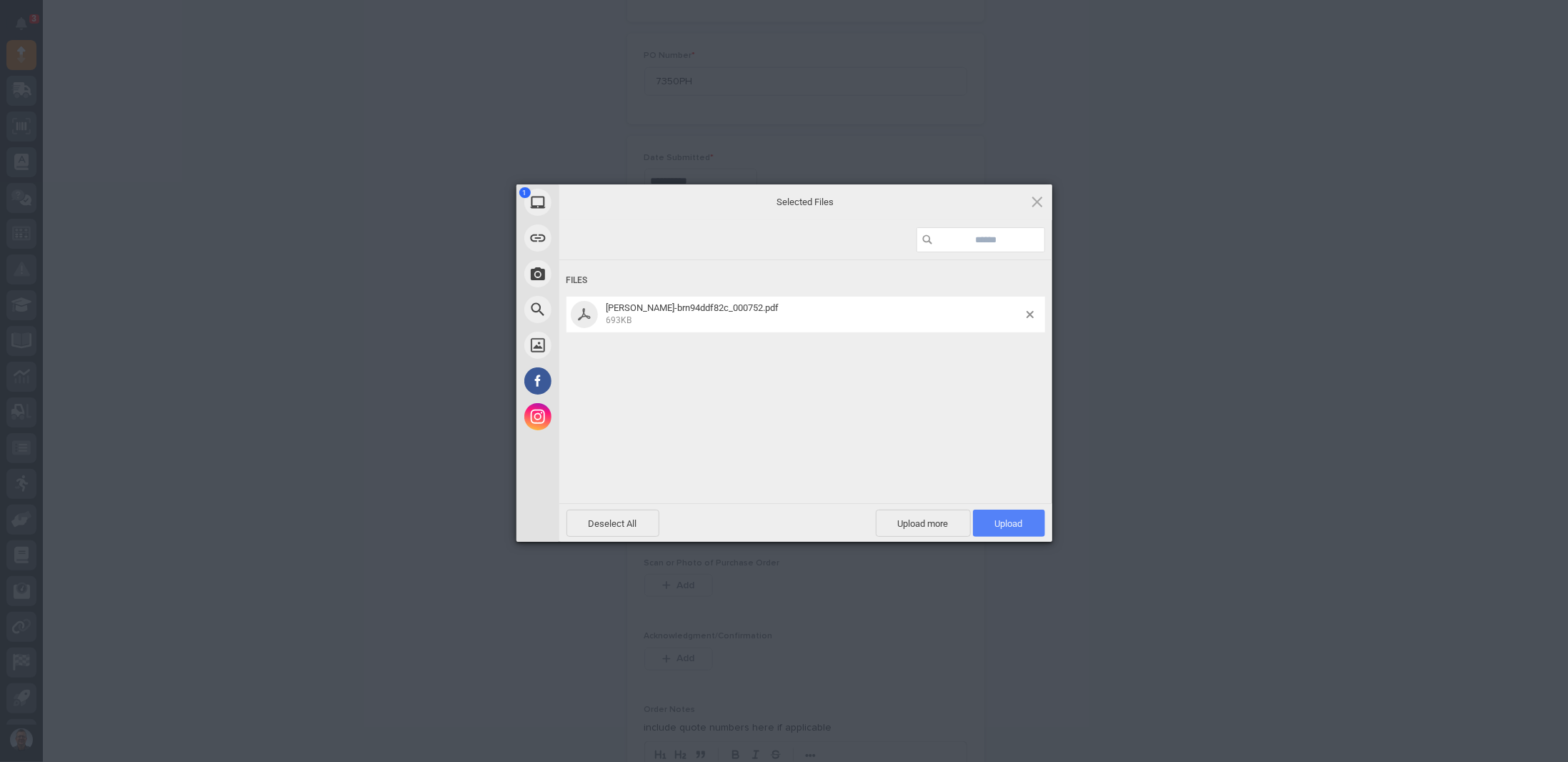
click at [1012, 524] on span "Upload 1" at bounding box center [1009, 523] width 28 height 11
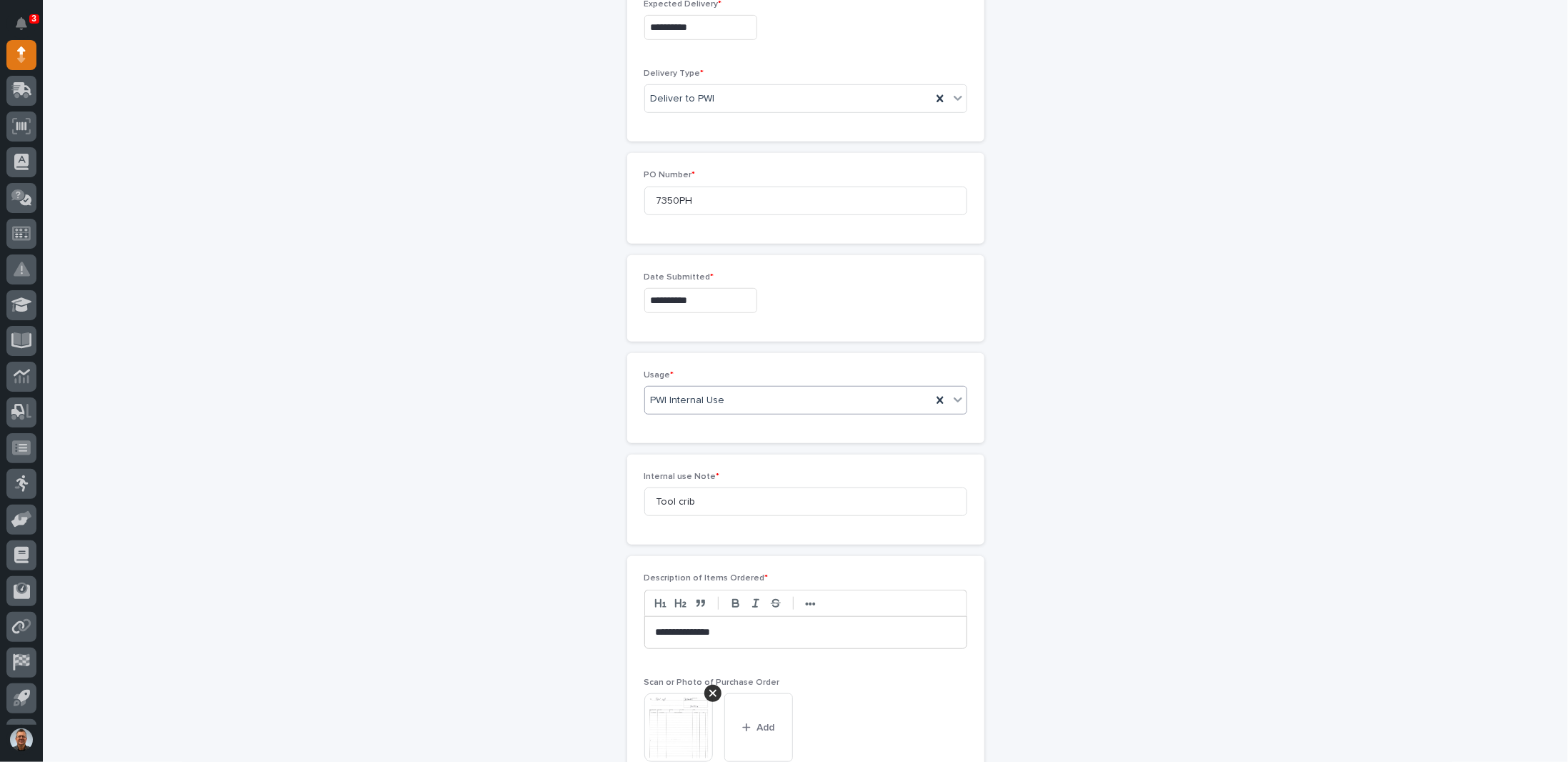
scroll to position [479, 0]
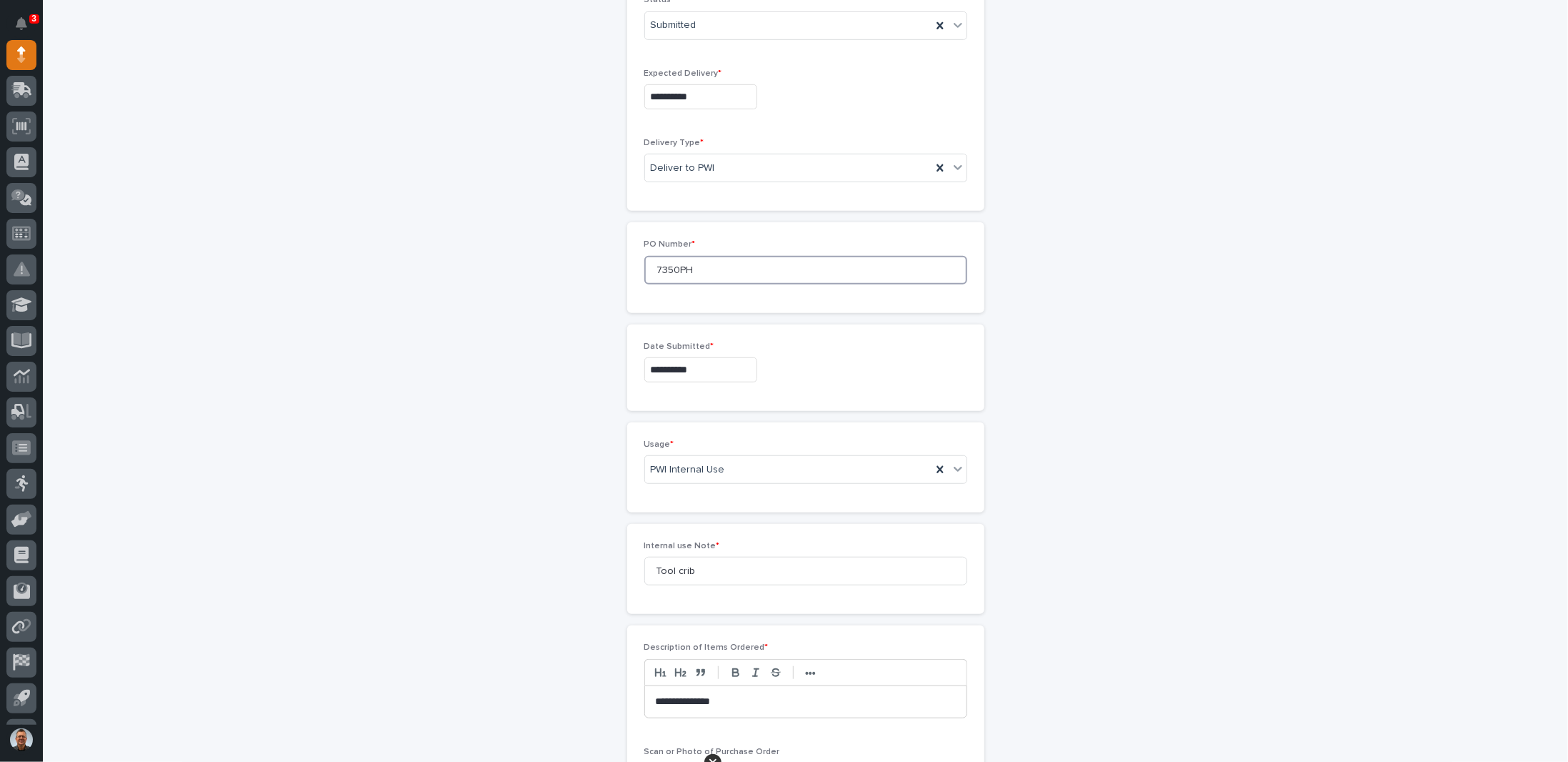
click at [673, 264] on input "7350PH" at bounding box center [806, 270] width 323 height 29
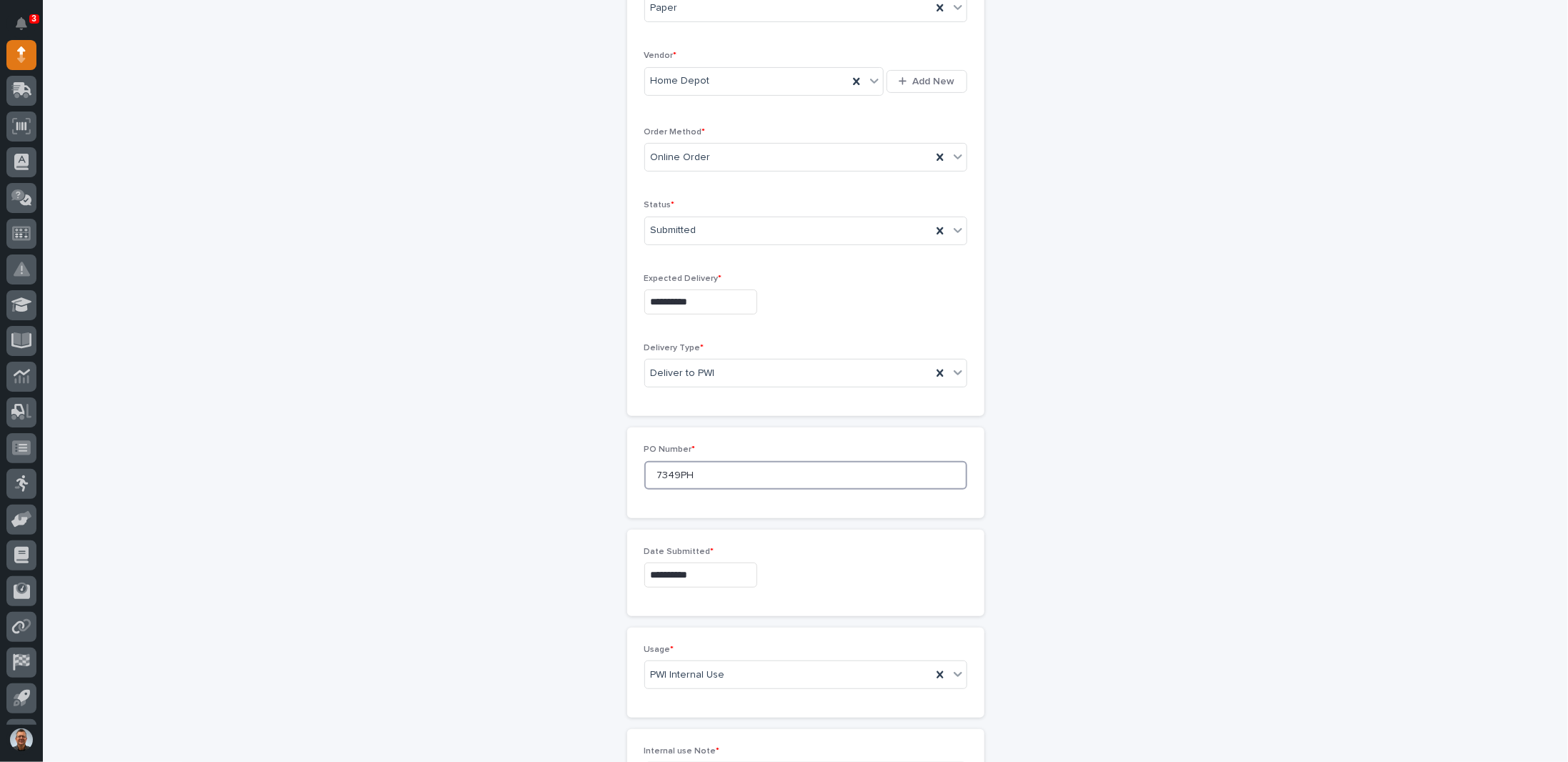
scroll to position [193, 0]
type input "7349PH"
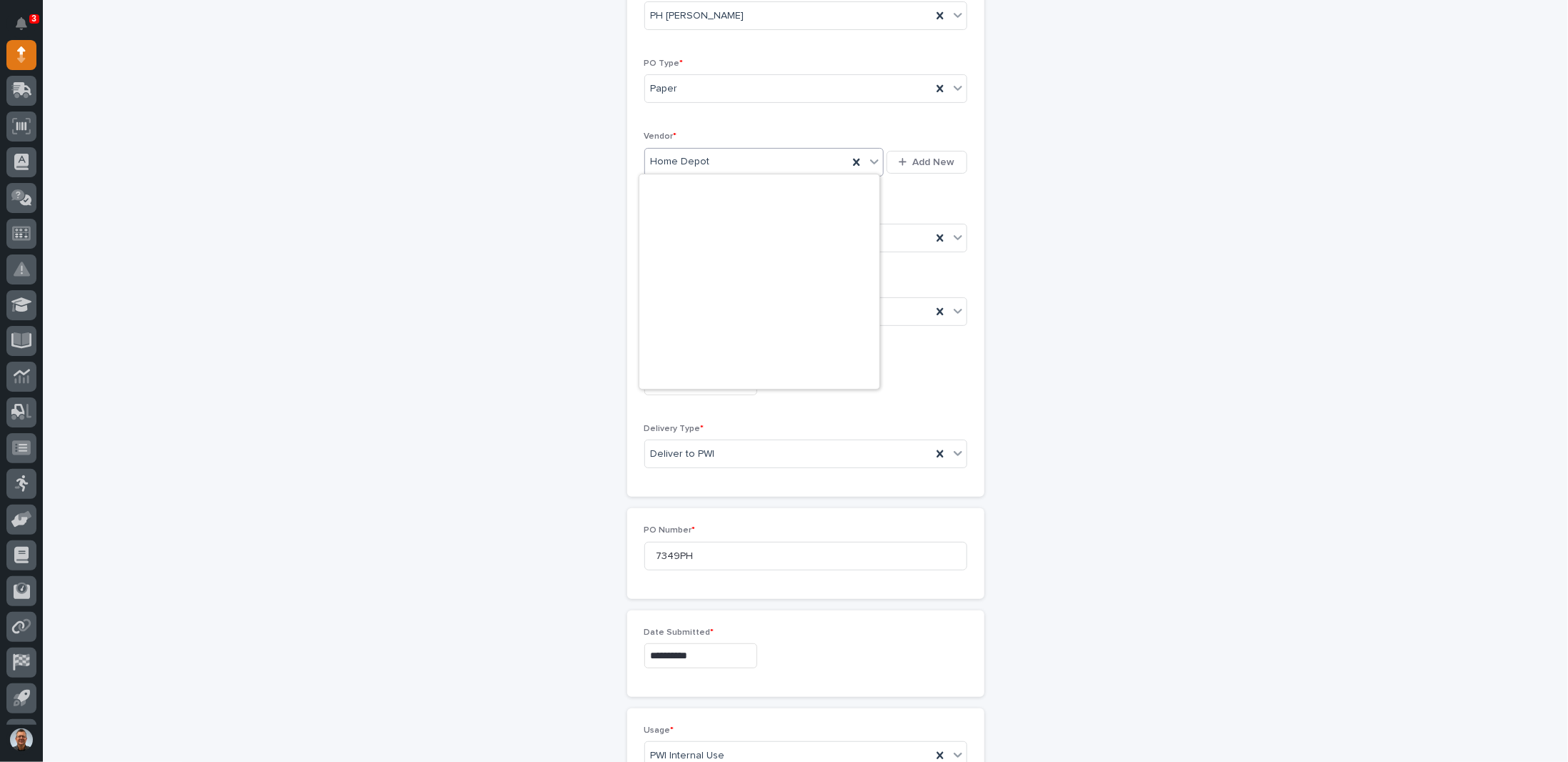
click at [706, 160] on div "Home Depot" at bounding box center [747, 162] width 204 height 24
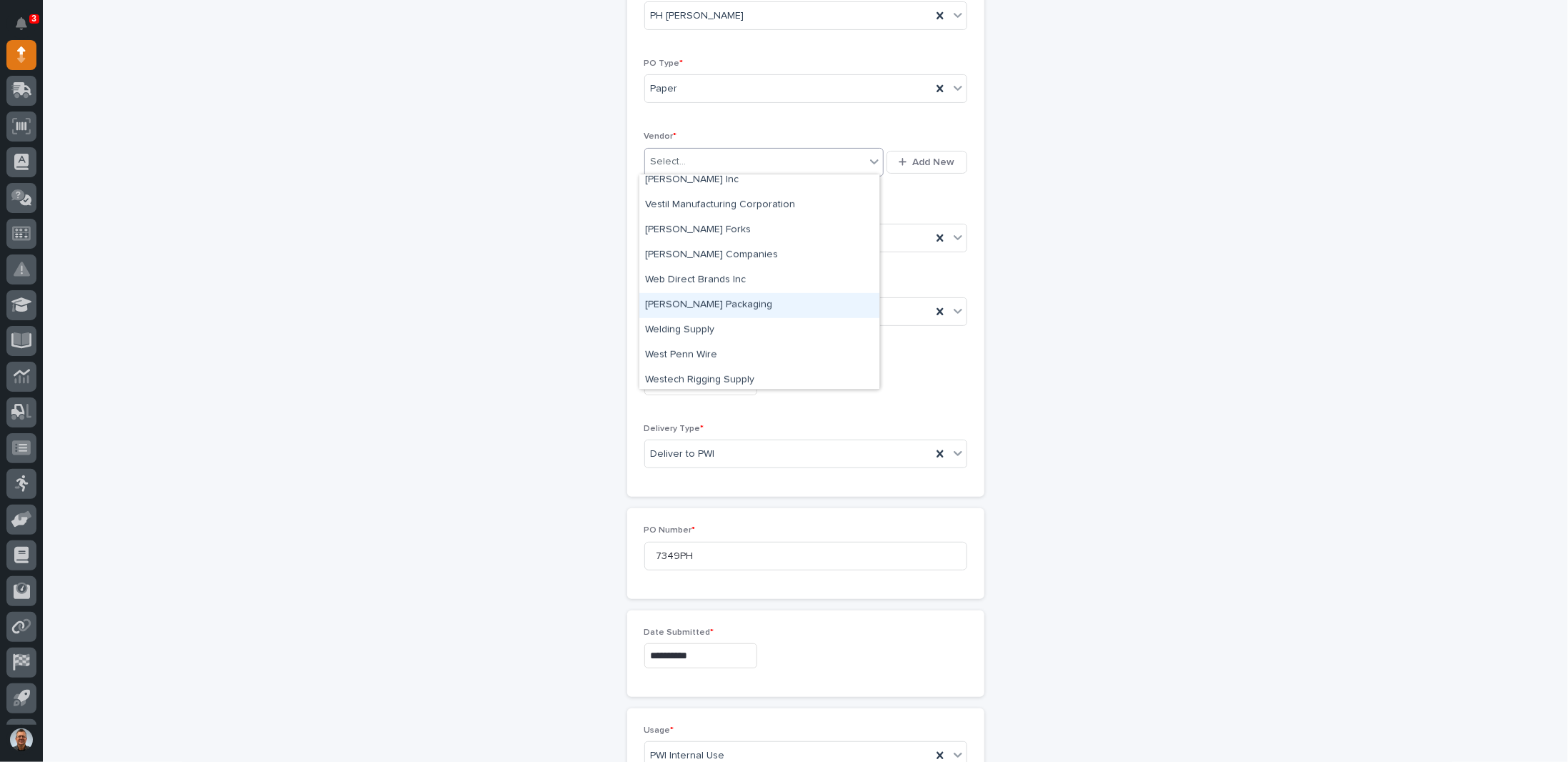
scroll to position [8116, 0]
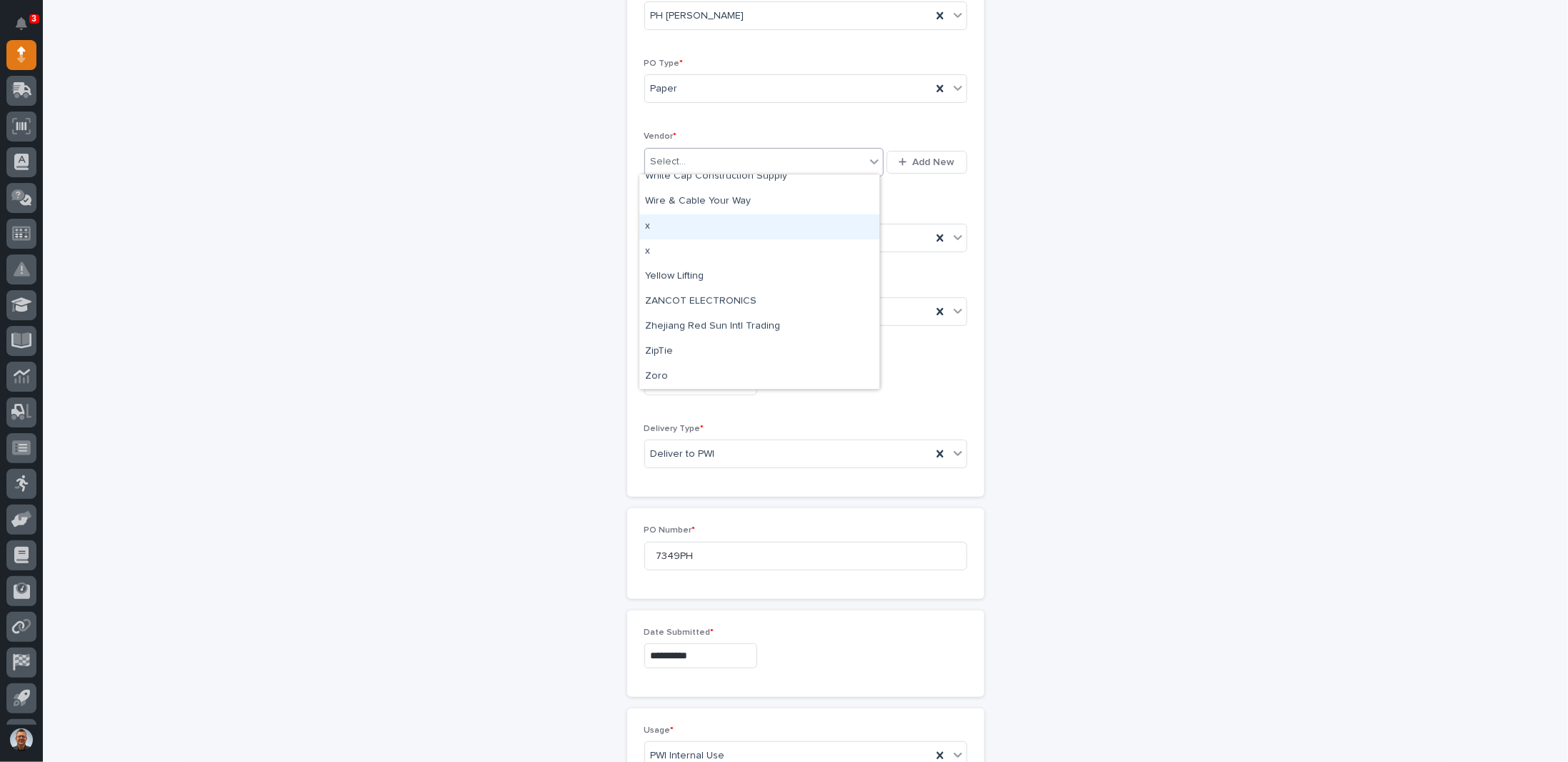
click at [656, 228] on div "x" at bounding box center [759, 226] width 240 height 25
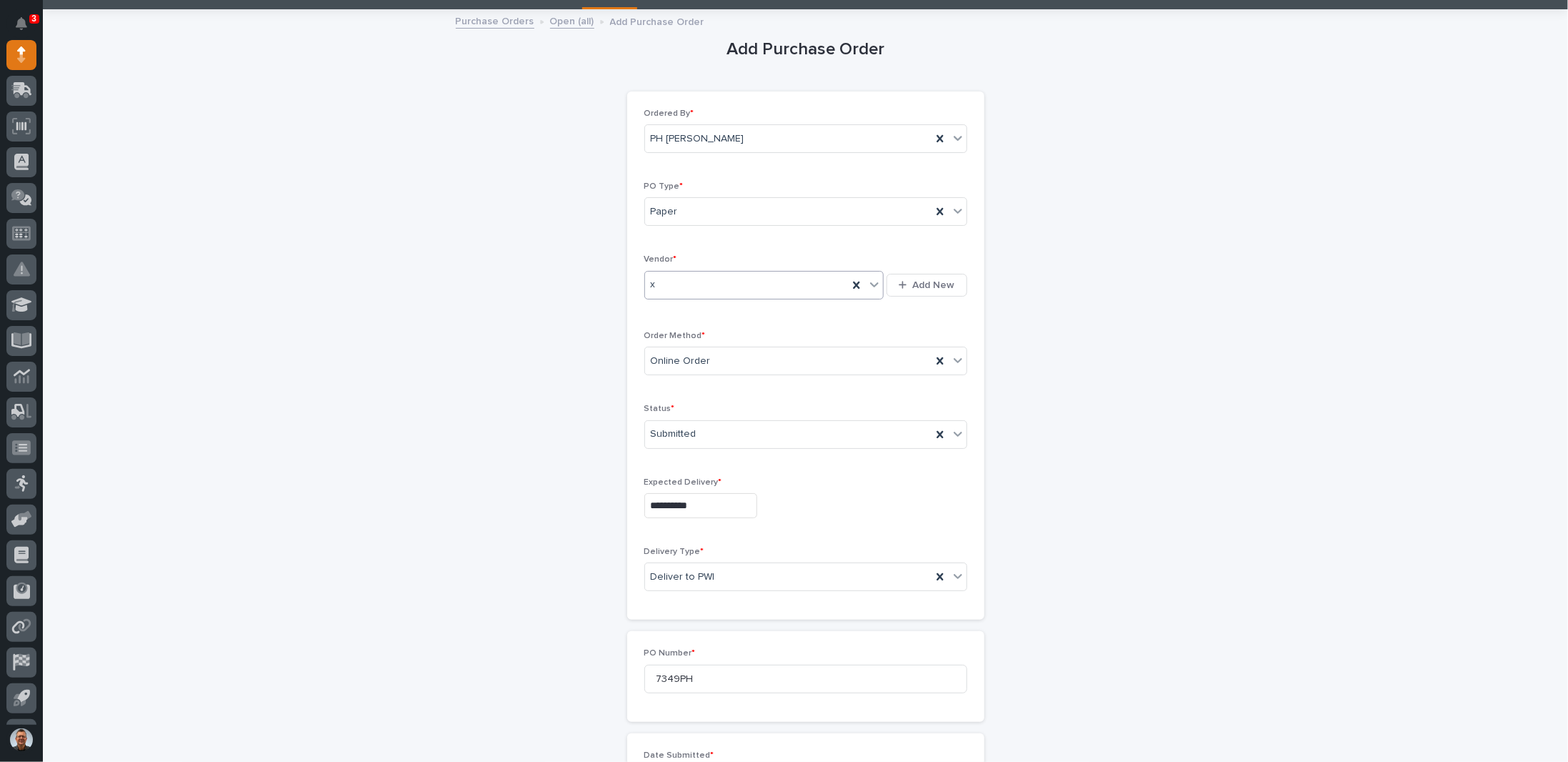
scroll to position [50, 0]
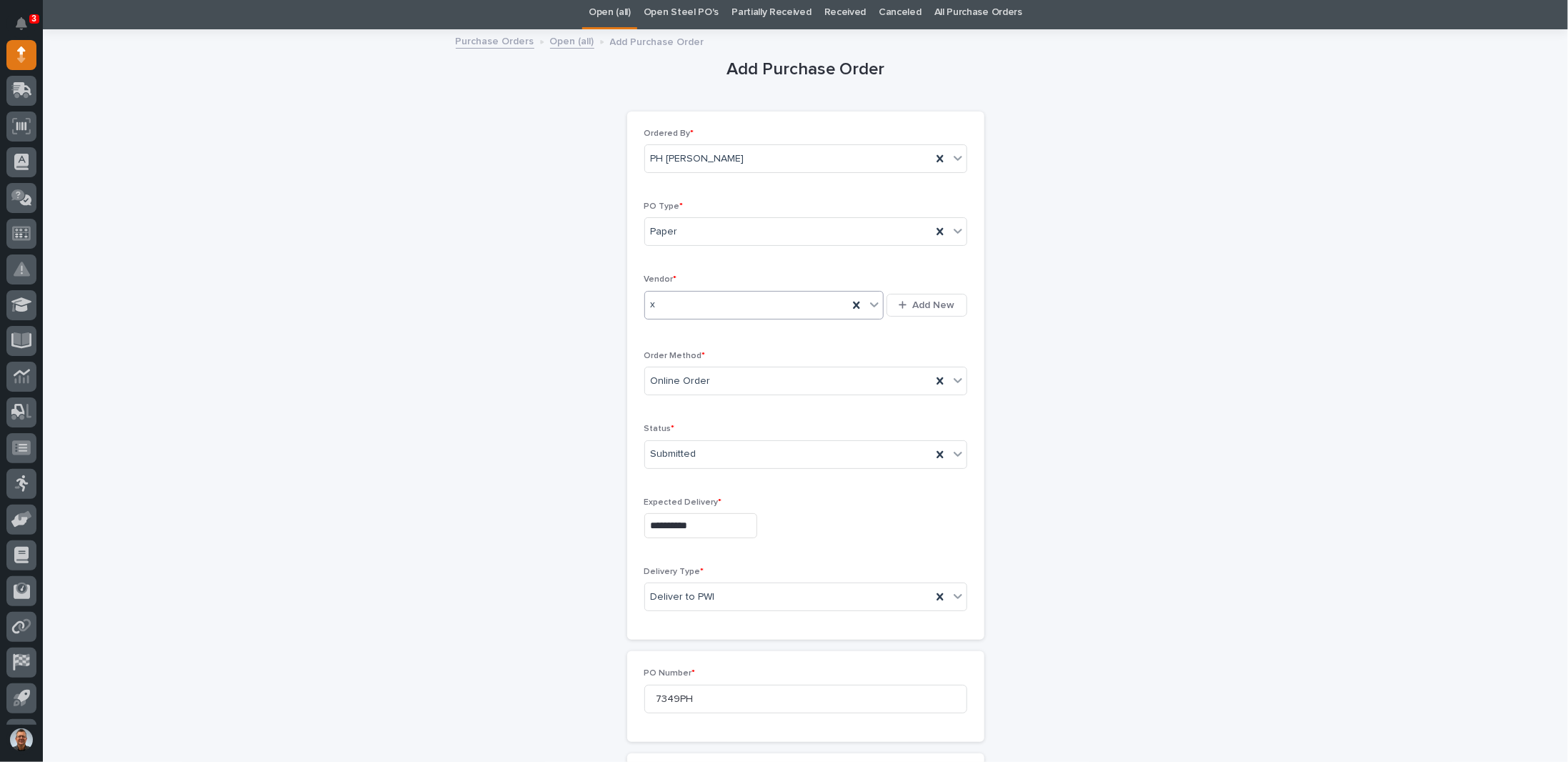
click at [719, 306] on div "x" at bounding box center [747, 305] width 204 height 24
click at [720, 303] on div "Select..." at bounding box center [756, 305] width 221 height 24
type input "*******"
drag, startPoint x: 767, startPoint y: 306, endPoint x: 690, endPoint y: 302, distance: 77.1
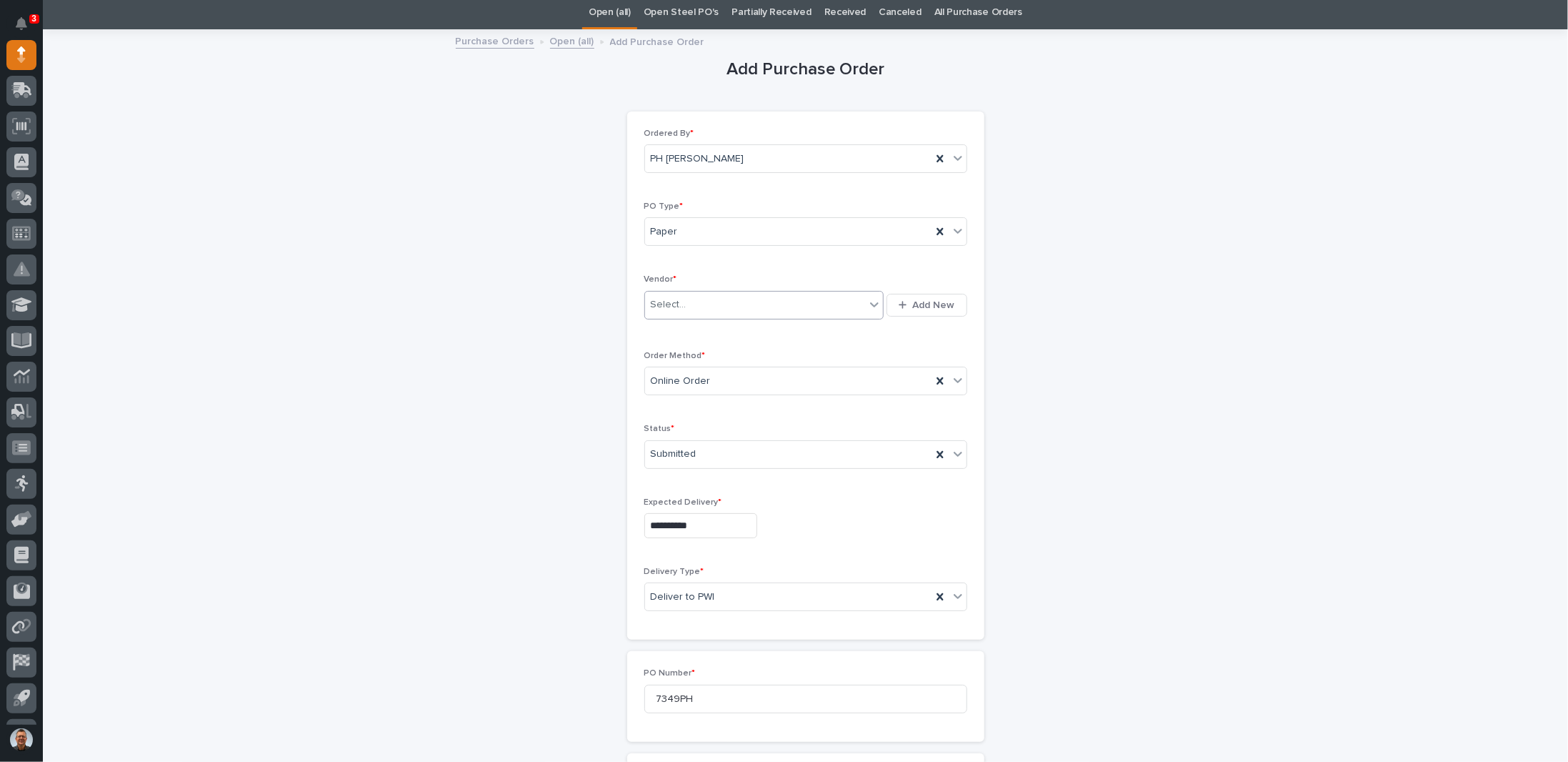
click at [690, 302] on div "Select..." at bounding box center [756, 305] width 221 height 24
click at [650, 501] on div "x" at bounding box center [759, 505] width 240 height 25
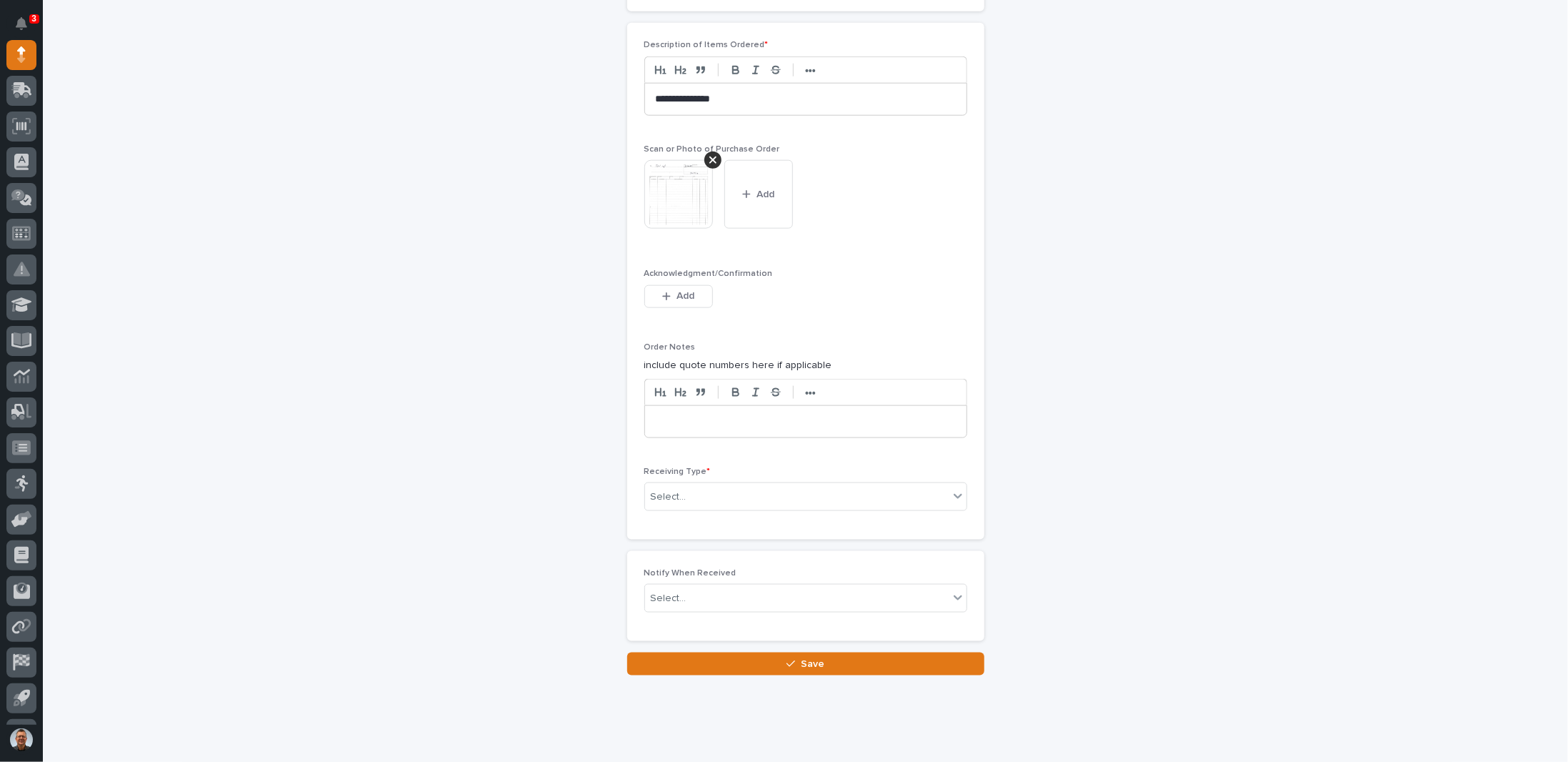
scroll to position [1098, 0]
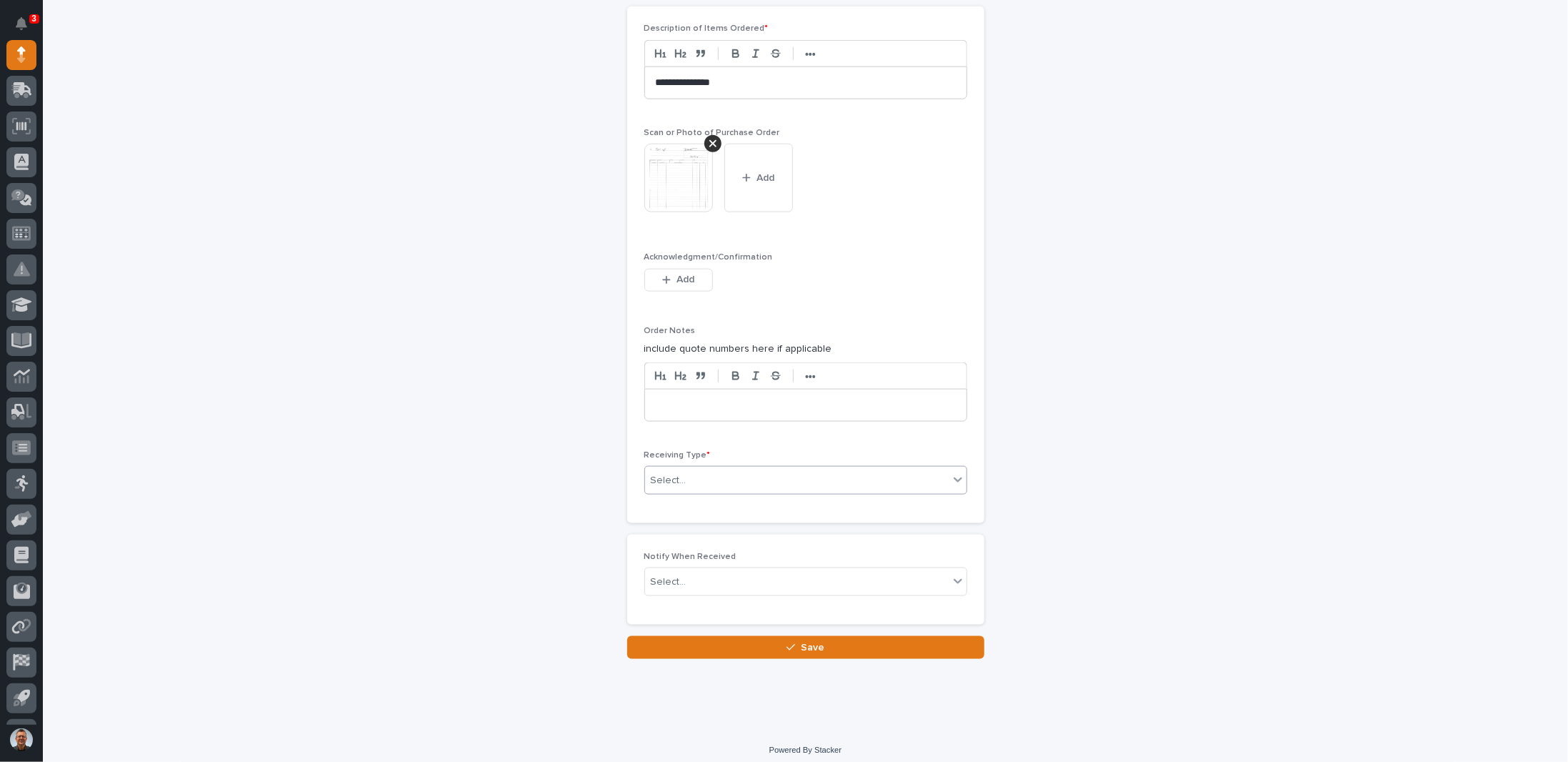
click at [705, 477] on div "Select..." at bounding box center [797, 481] width 304 height 24
click at [667, 573] on div "Deliver to" at bounding box center [800, 573] width 322 height 25
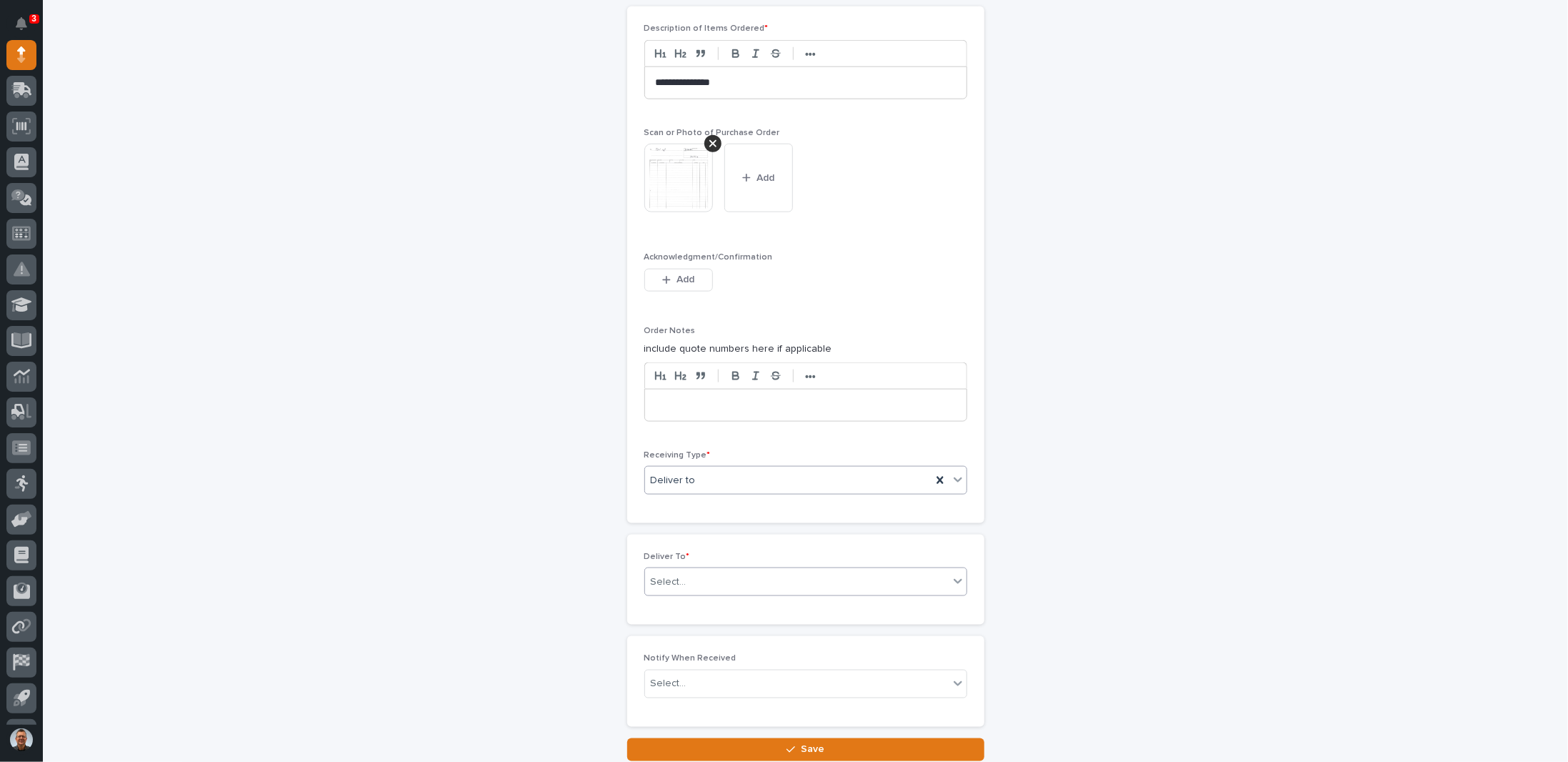
click at [687, 570] on div "Select..." at bounding box center [797, 582] width 304 height 24
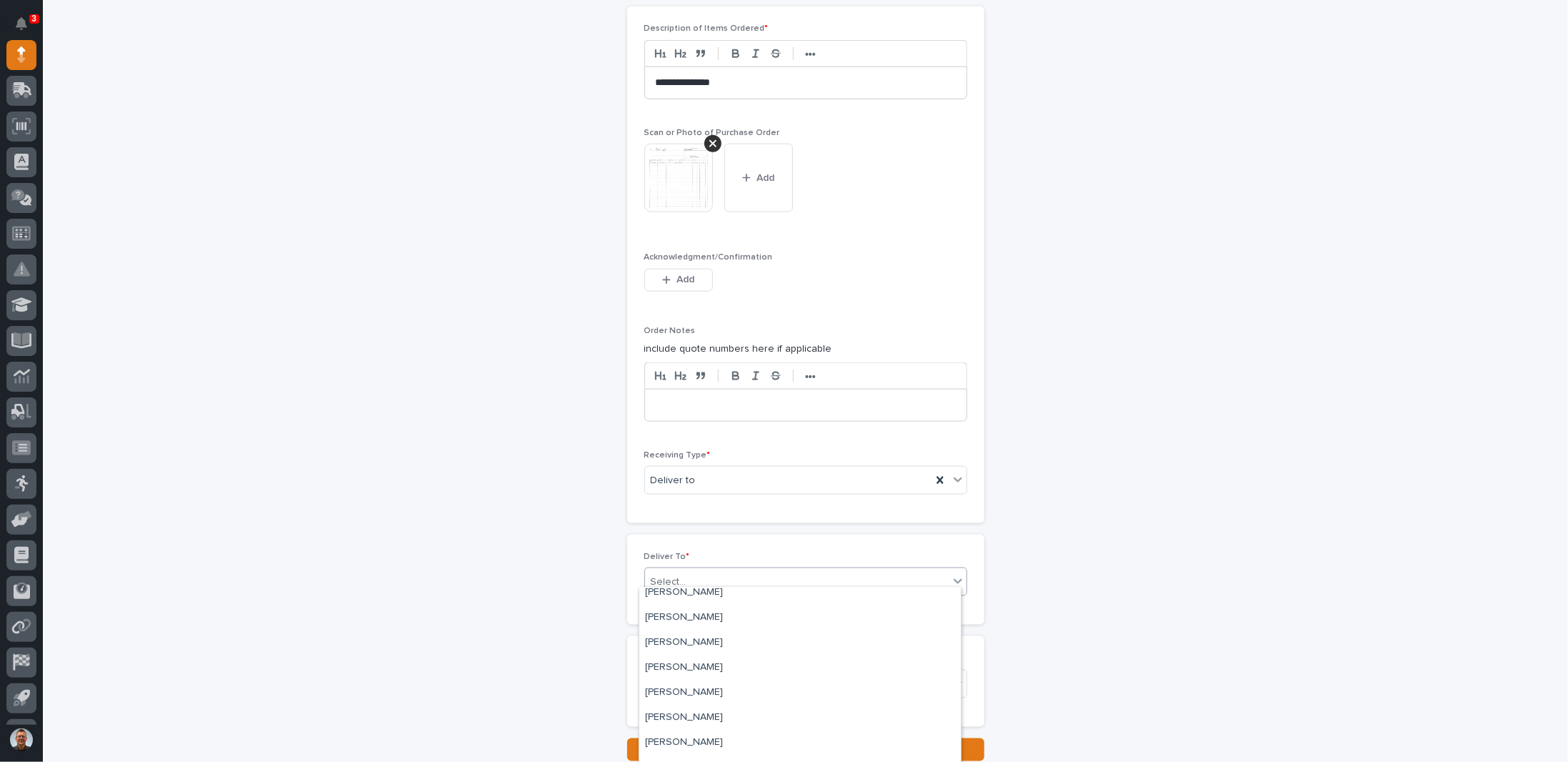
scroll to position [3288, 0]
click at [681, 664] on div "[PERSON_NAME]" at bounding box center [800, 663] width 322 height 25
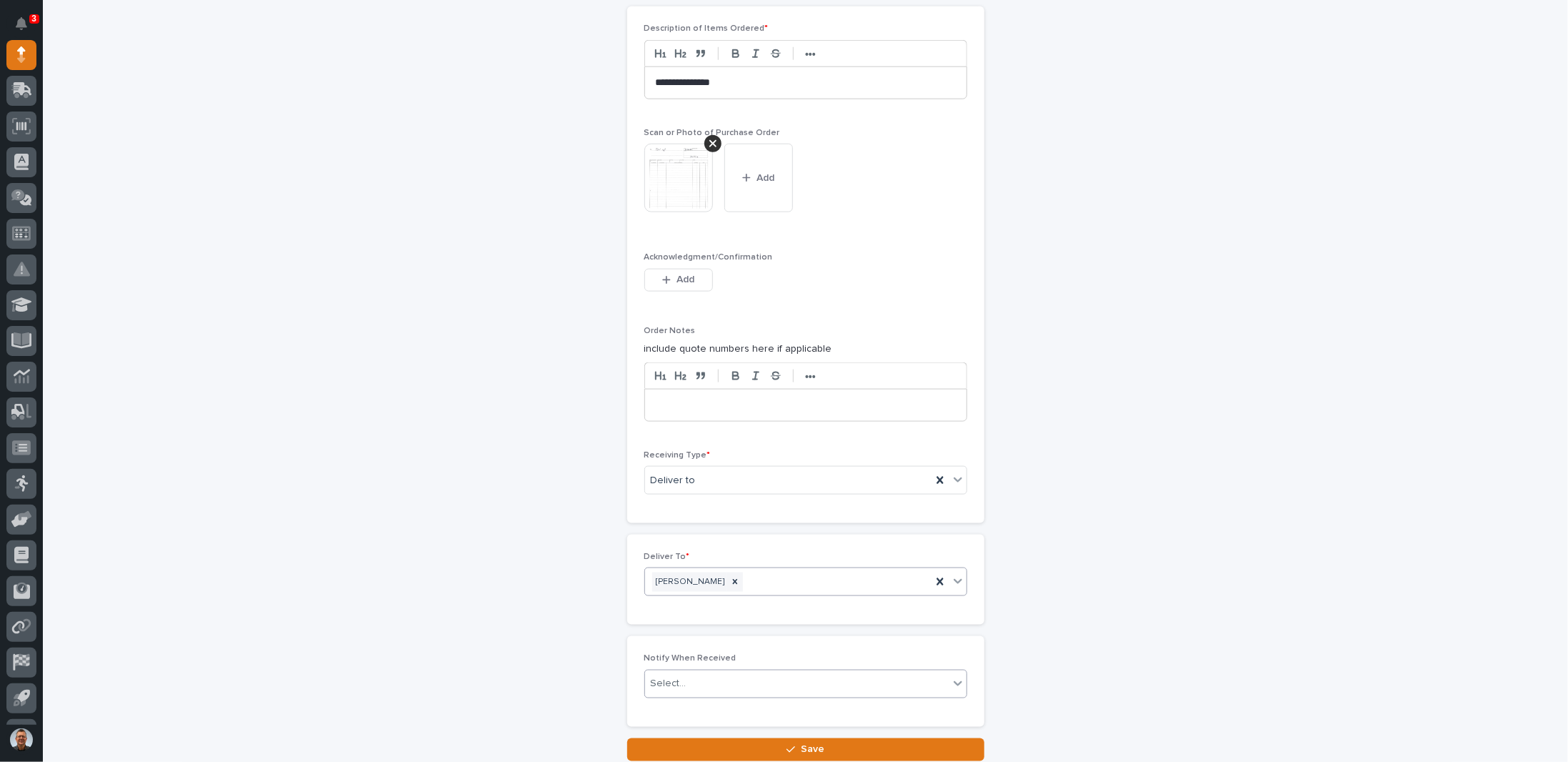
click at [691, 672] on div "Select..." at bounding box center [797, 684] width 304 height 24
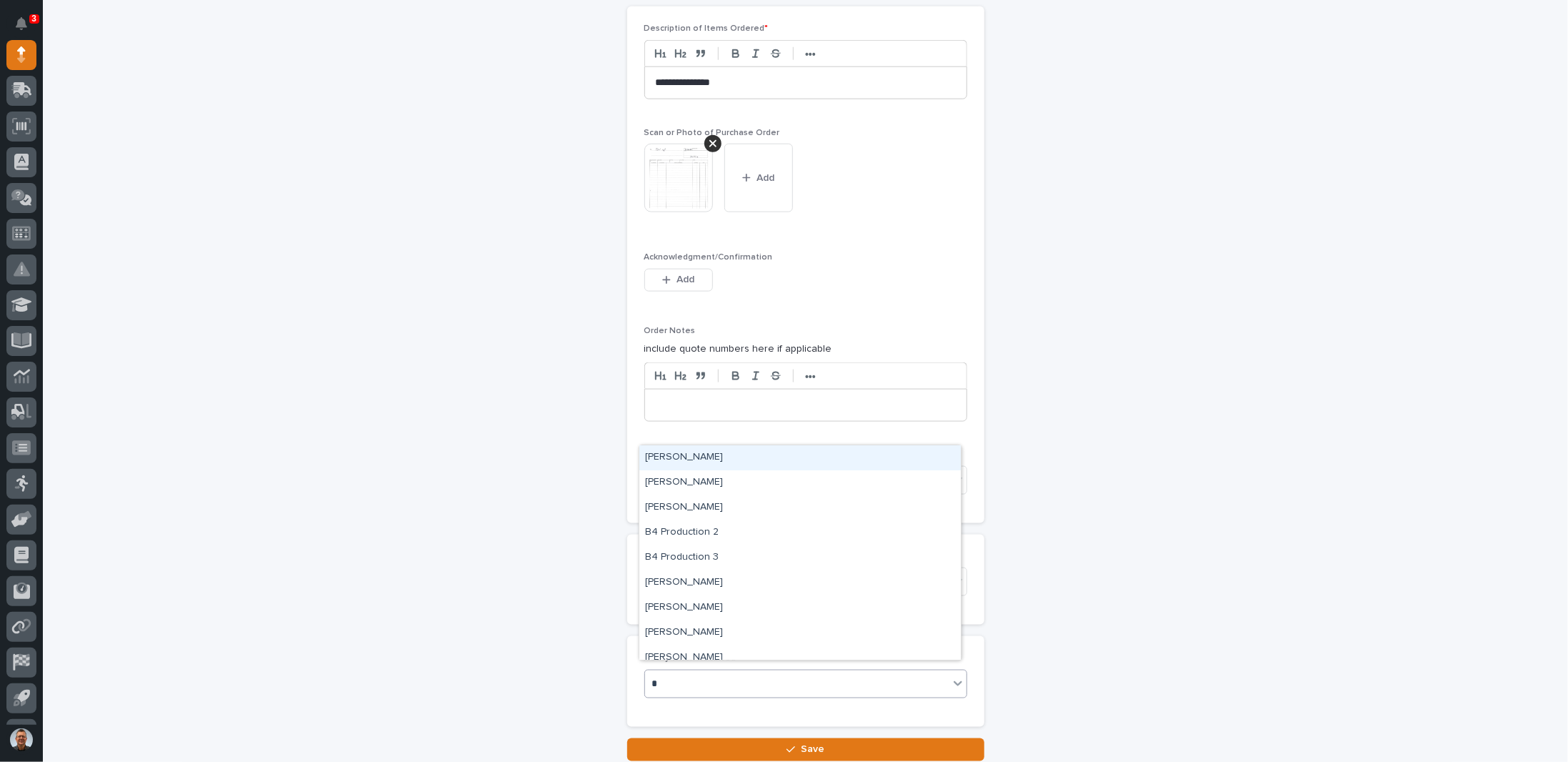
type input "**"
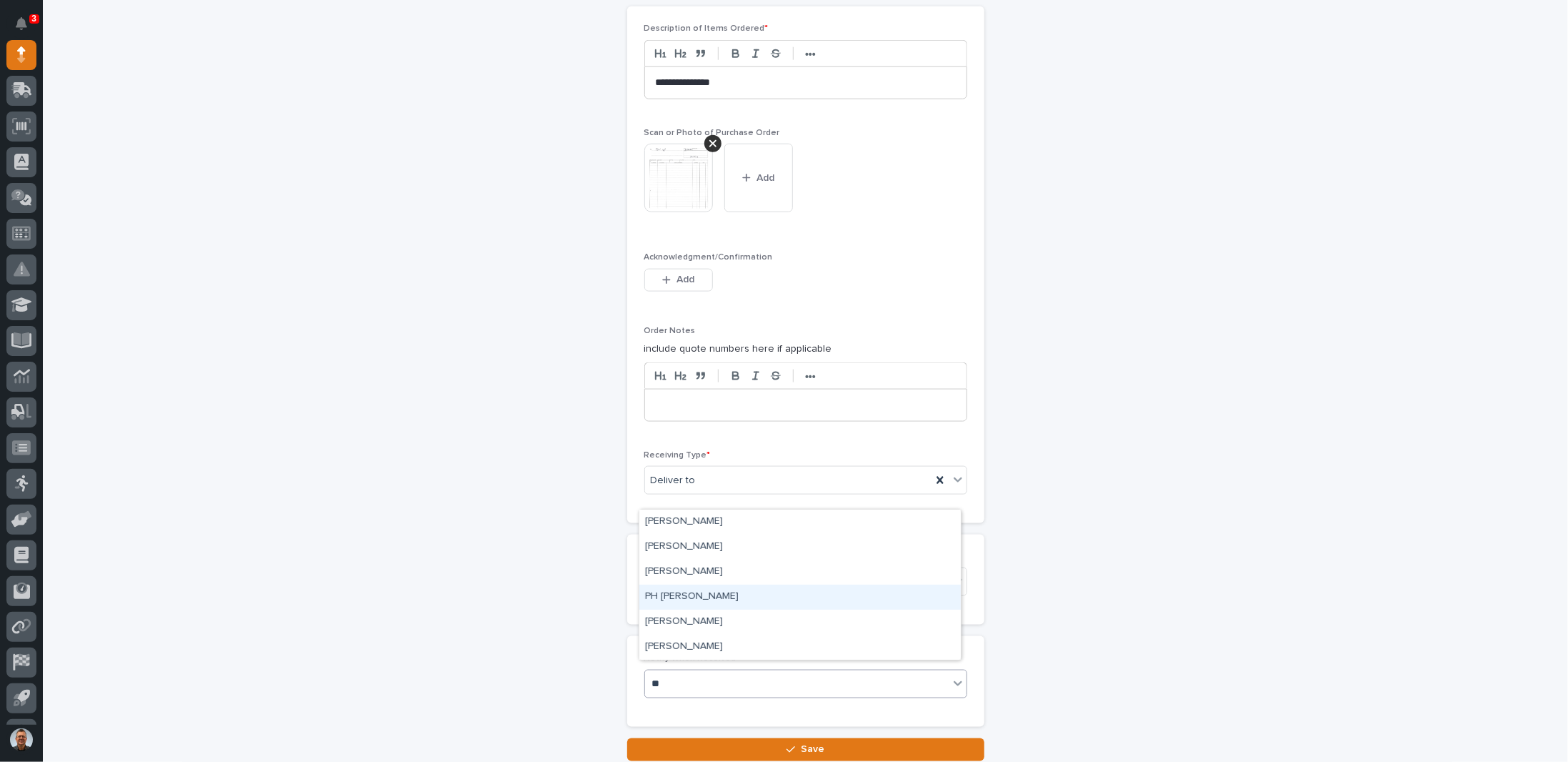
click at [690, 595] on div "PH [PERSON_NAME]" at bounding box center [800, 596] width 322 height 25
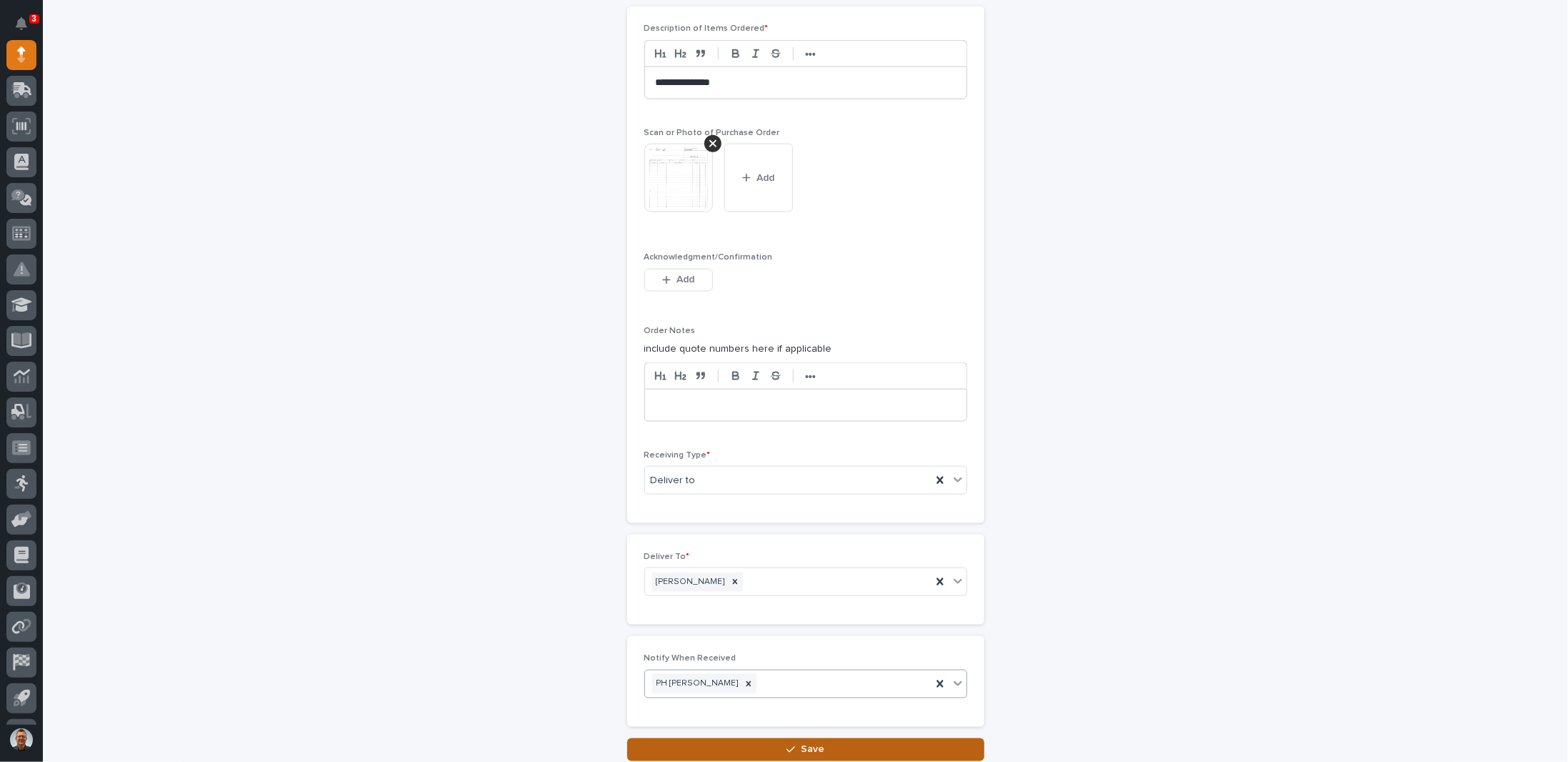
click at [727, 738] on button "Save" at bounding box center [806, 749] width 357 height 23
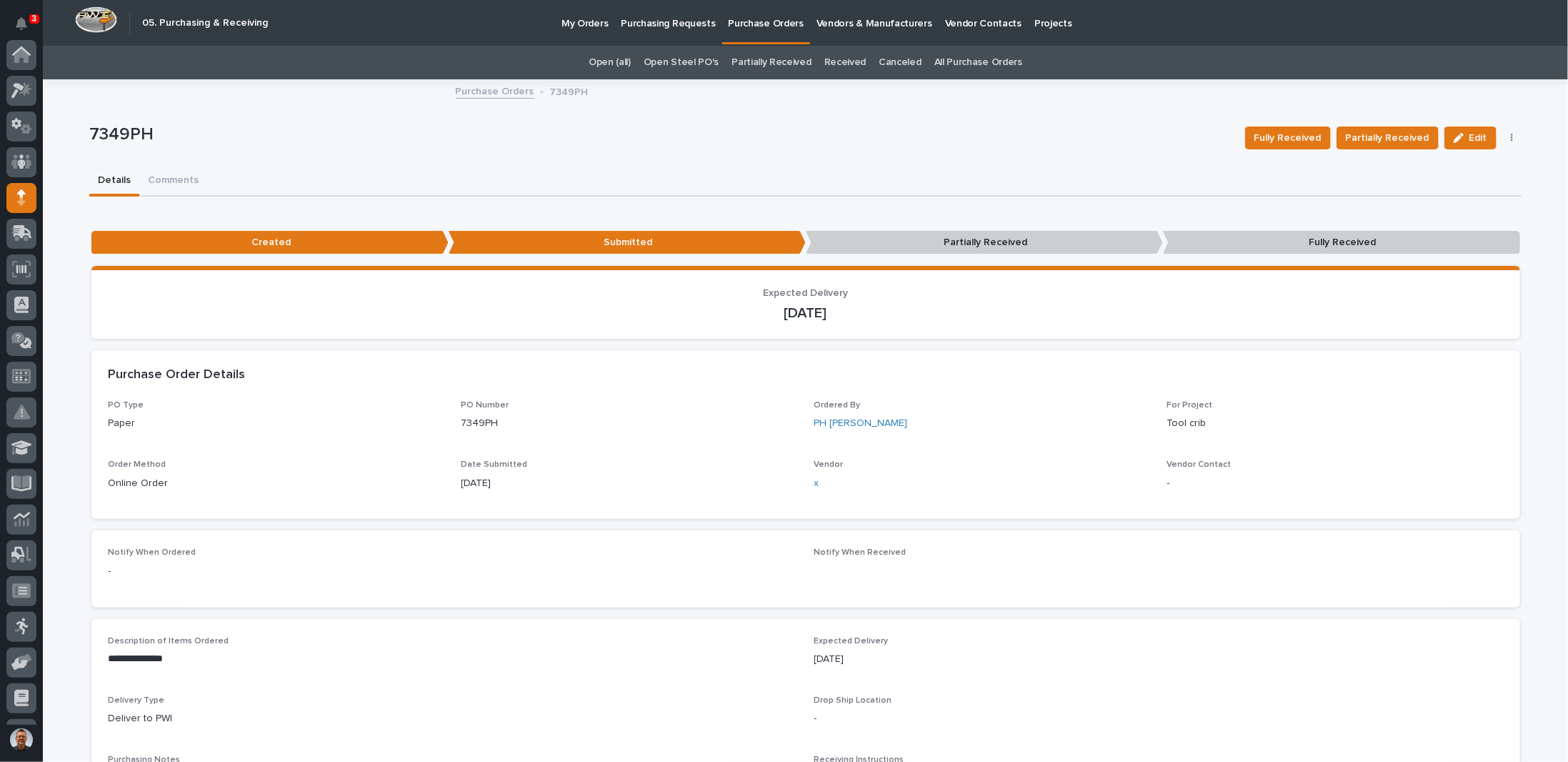
scroll to position [143, 0]
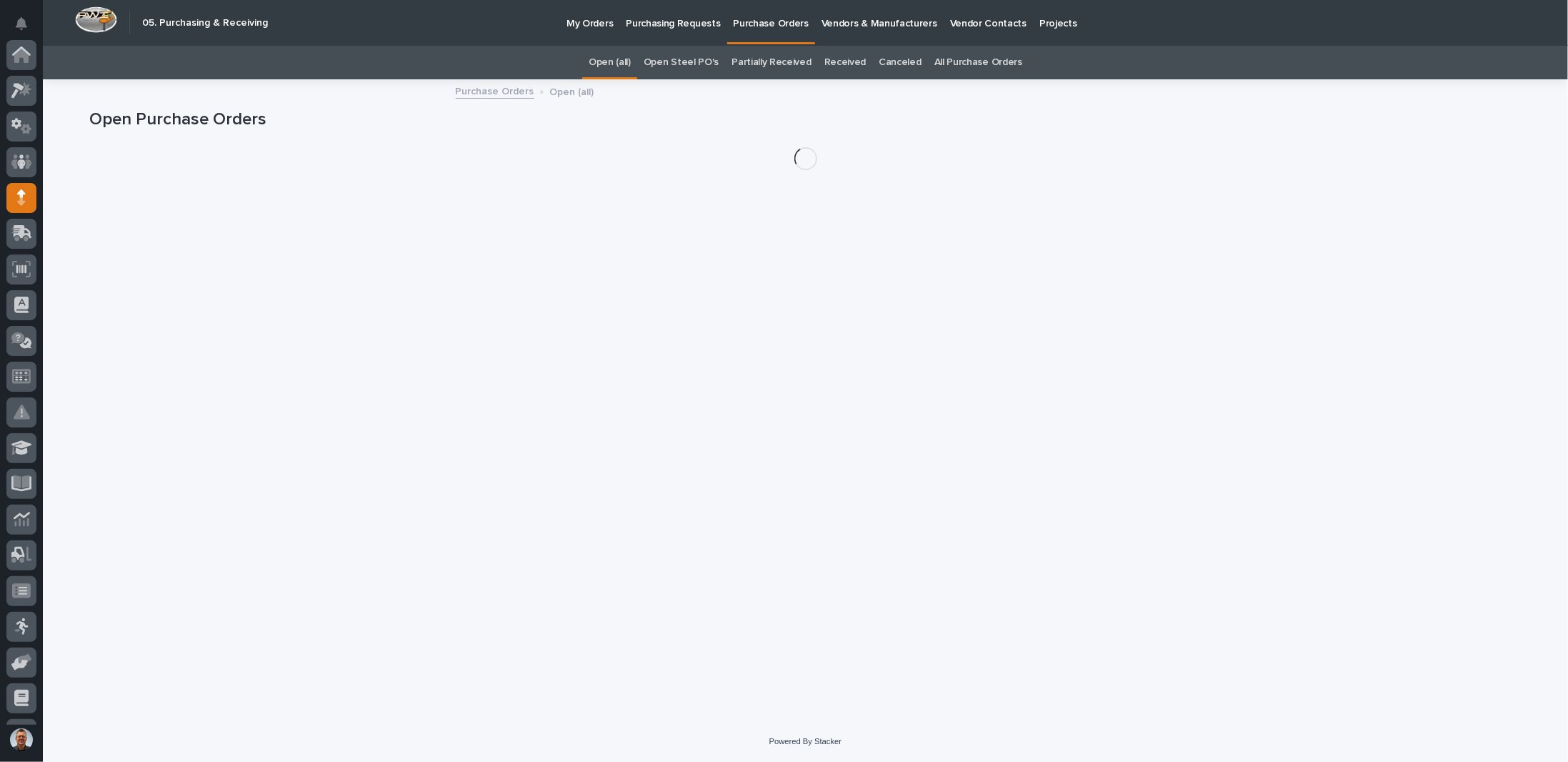
scroll to position [143, 0]
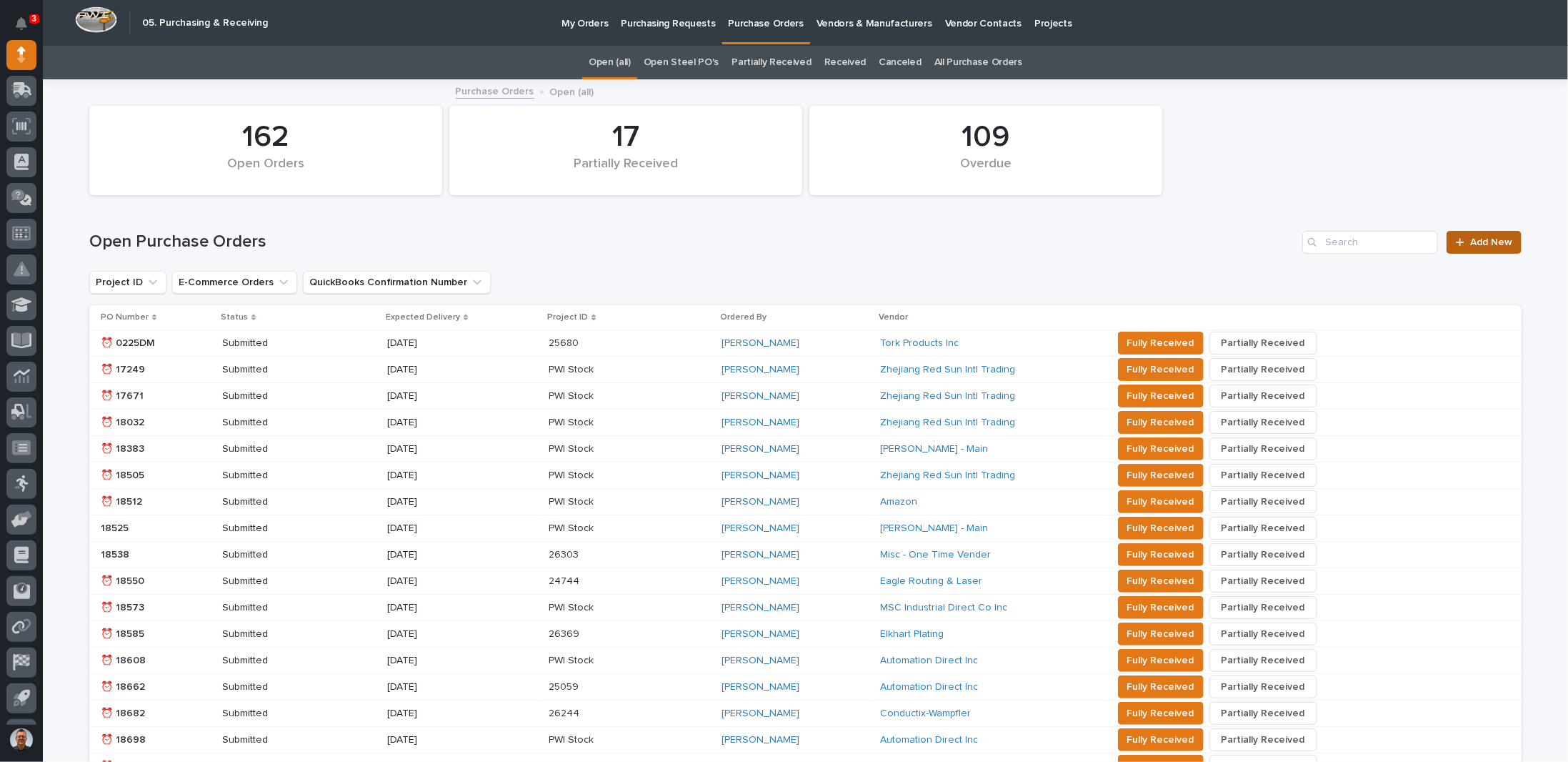
click at [1493, 238] on span "Add New" at bounding box center [1492, 242] width 42 height 10
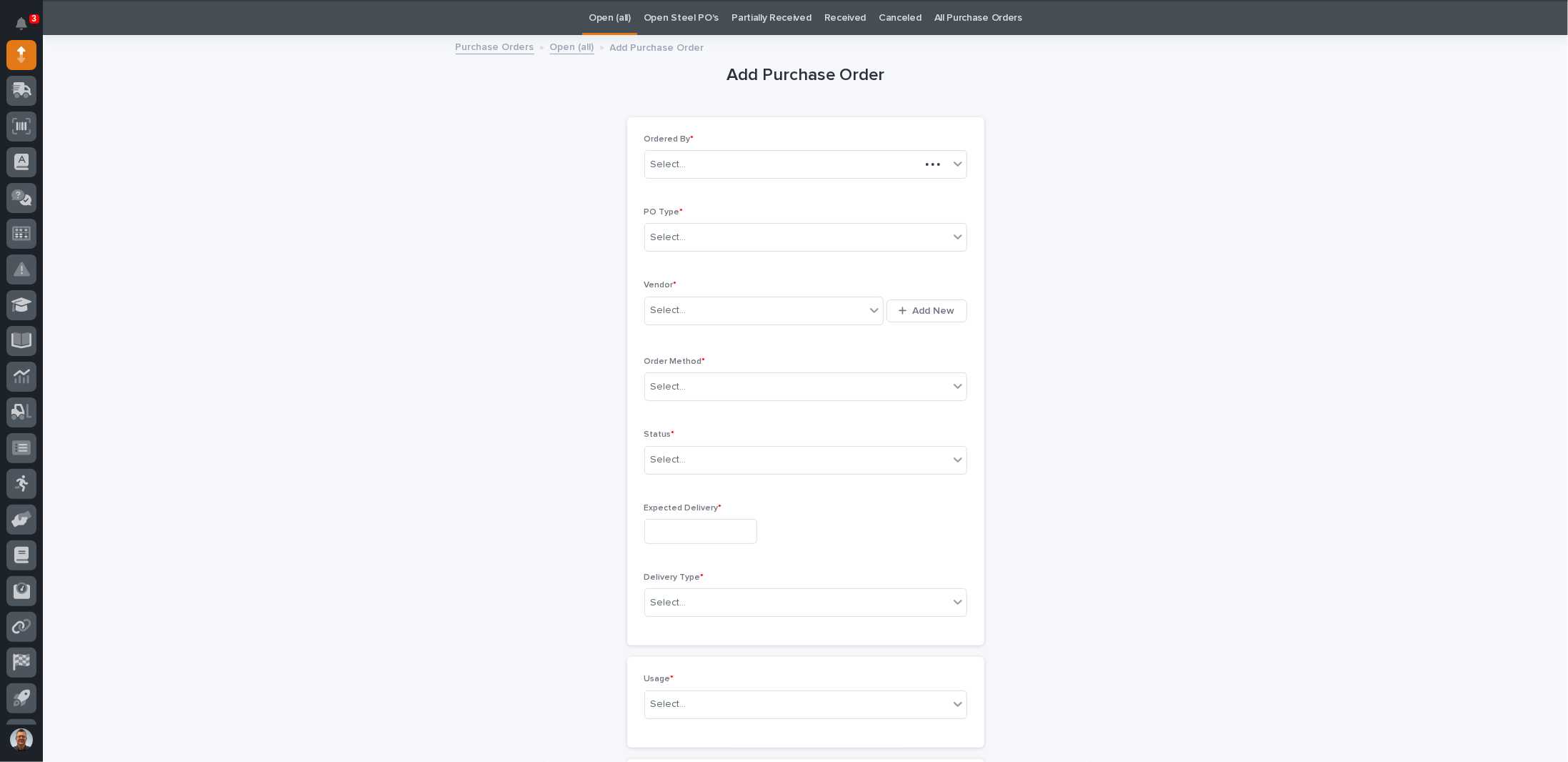
scroll to position [45, 0]
click at [728, 240] on div "Select..." at bounding box center [797, 237] width 304 height 24
click at [676, 286] on div "Paper" at bounding box center [800, 287] width 322 height 25
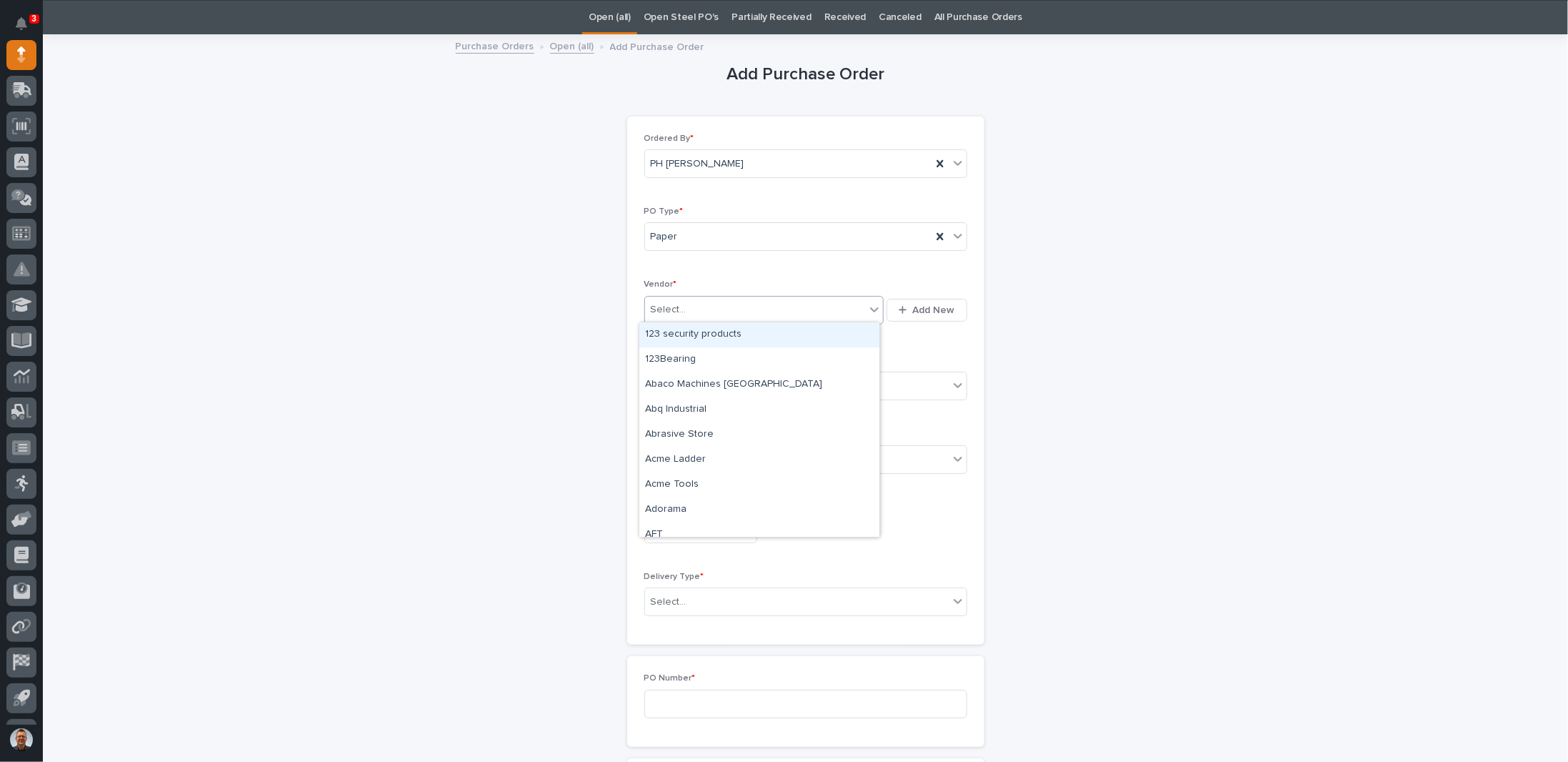
click at [673, 312] on div "Select..." at bounding box center [669, 310] width 36 height 15
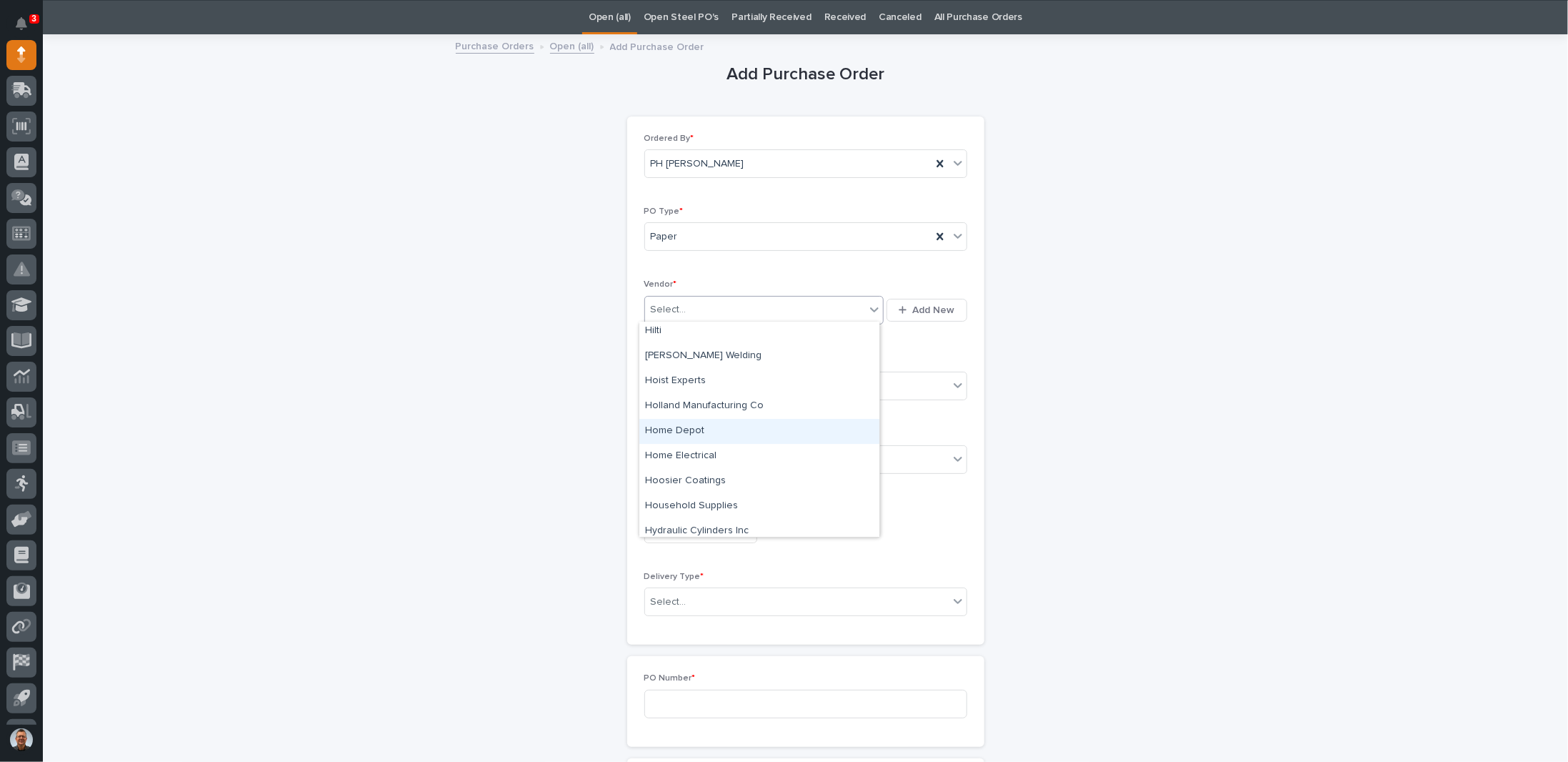
click at [675, 430] on div "Home Depot" at bounding box center [759, 431] width 240 height 25
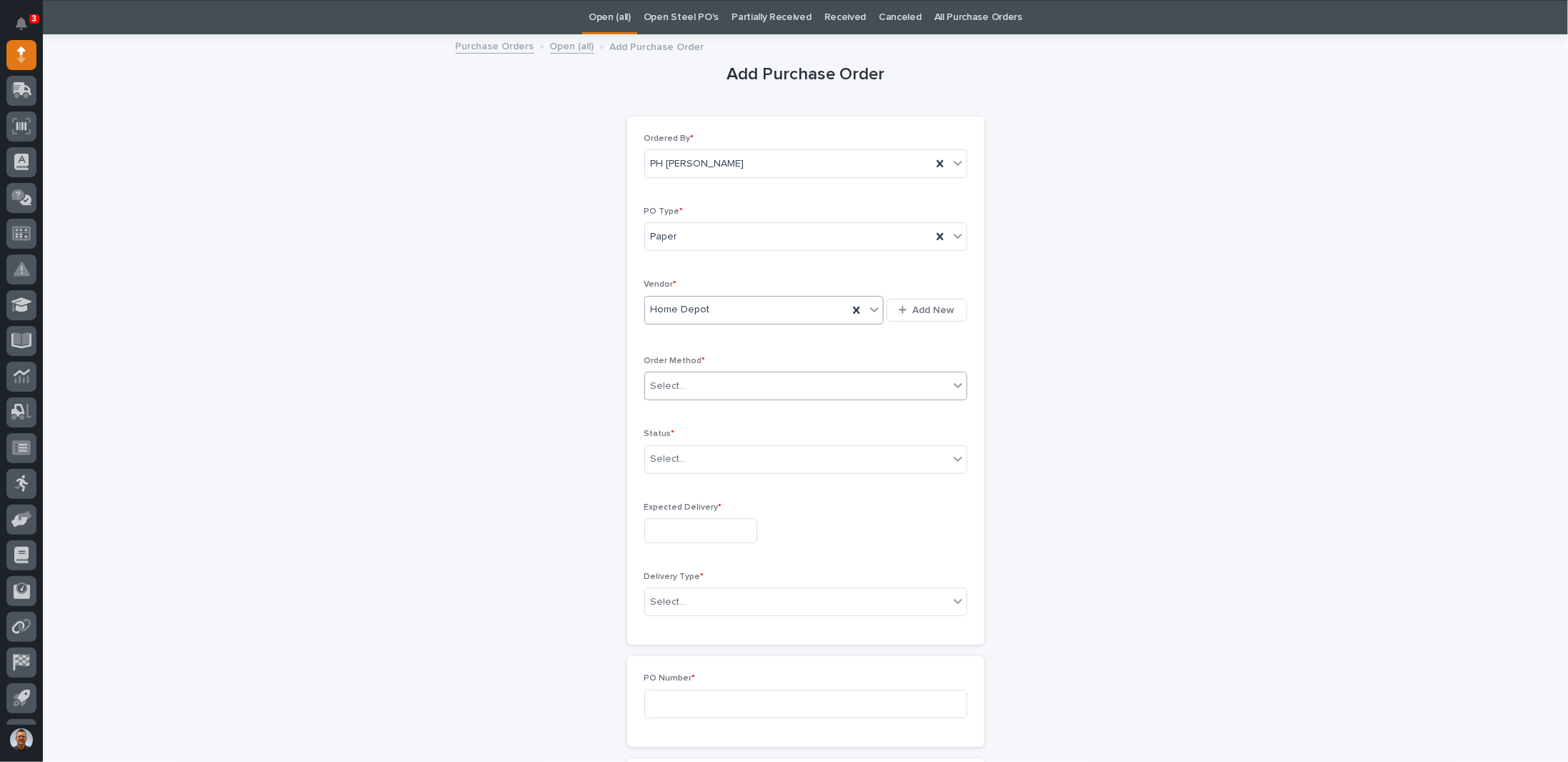
click at [714, 386] on div "Select..." at bounding box center [797, 387] width 304 height 24
click at [681, 409] on div "Online Order" at bounding box center [800, 410] width 322 height 25
click at [685, 453] on div "Select..." at bounding box center [797, 460] width 304 height 24
click at [677, 507] on div "Submitted" at bounding box center [800, 507] width 322 height 25
click at [677, 526] on input "text" at bounding box center [700, 530] width 113 height 25
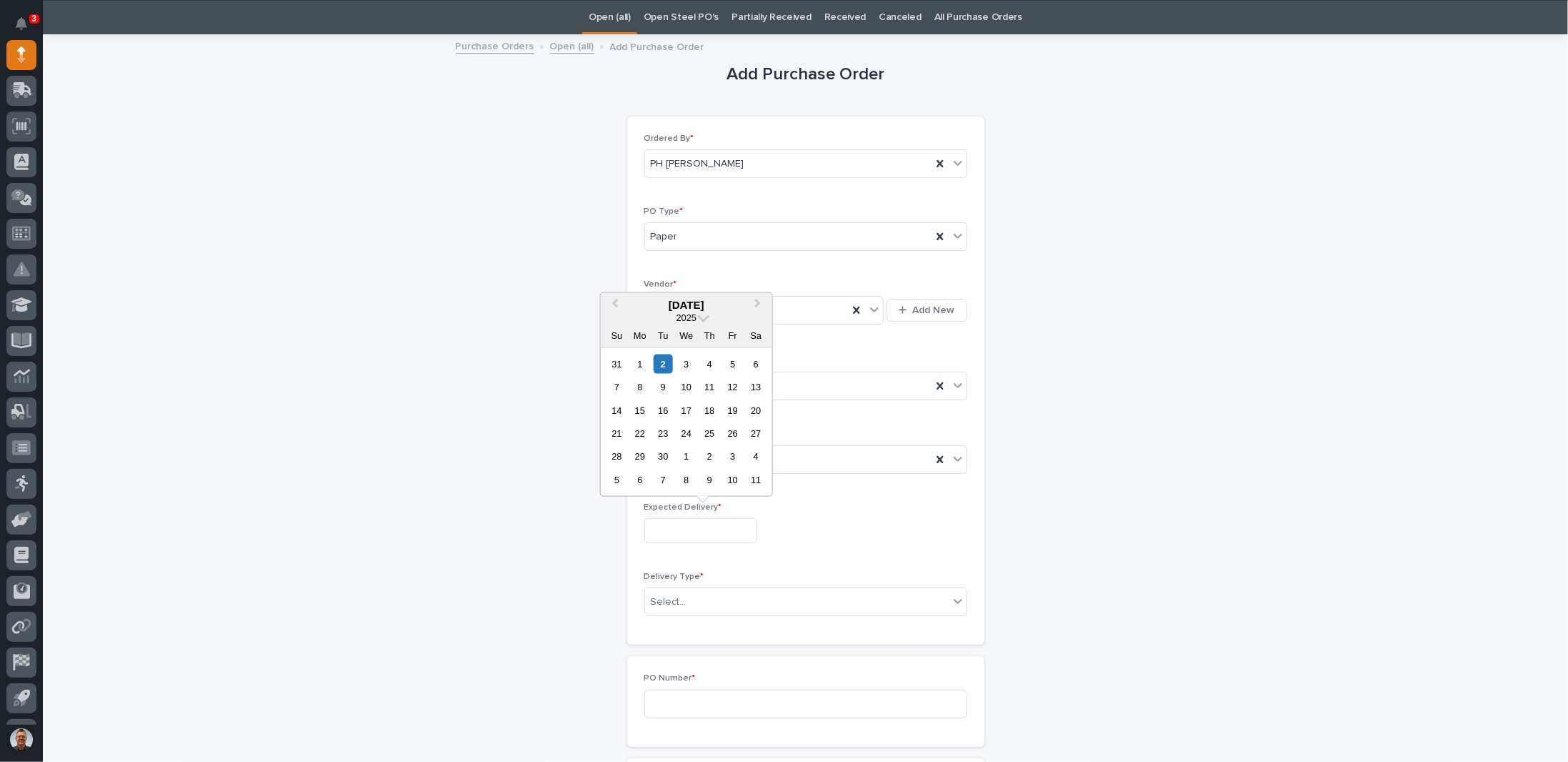
click at [666, 363] on div "2" at bounding box center [663, 364] width 20 height 20
type input "**********"
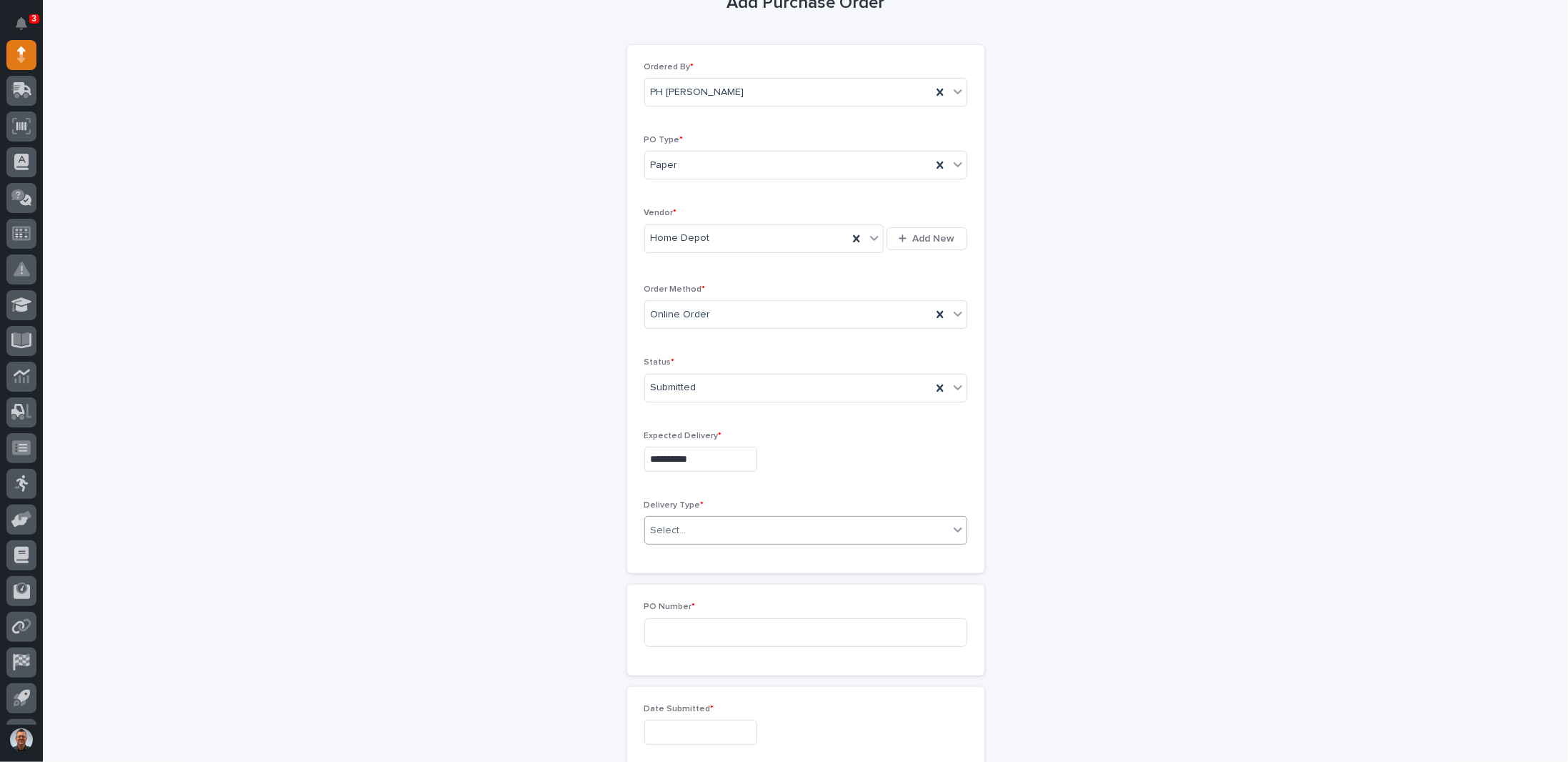
click at [694, 524] on div "Select..." at bounding box center [797, 531] width 304 height 24
click at [689, 549] on div "Deliver to PWI" at bounding box center [800, 552] width 322 height 25
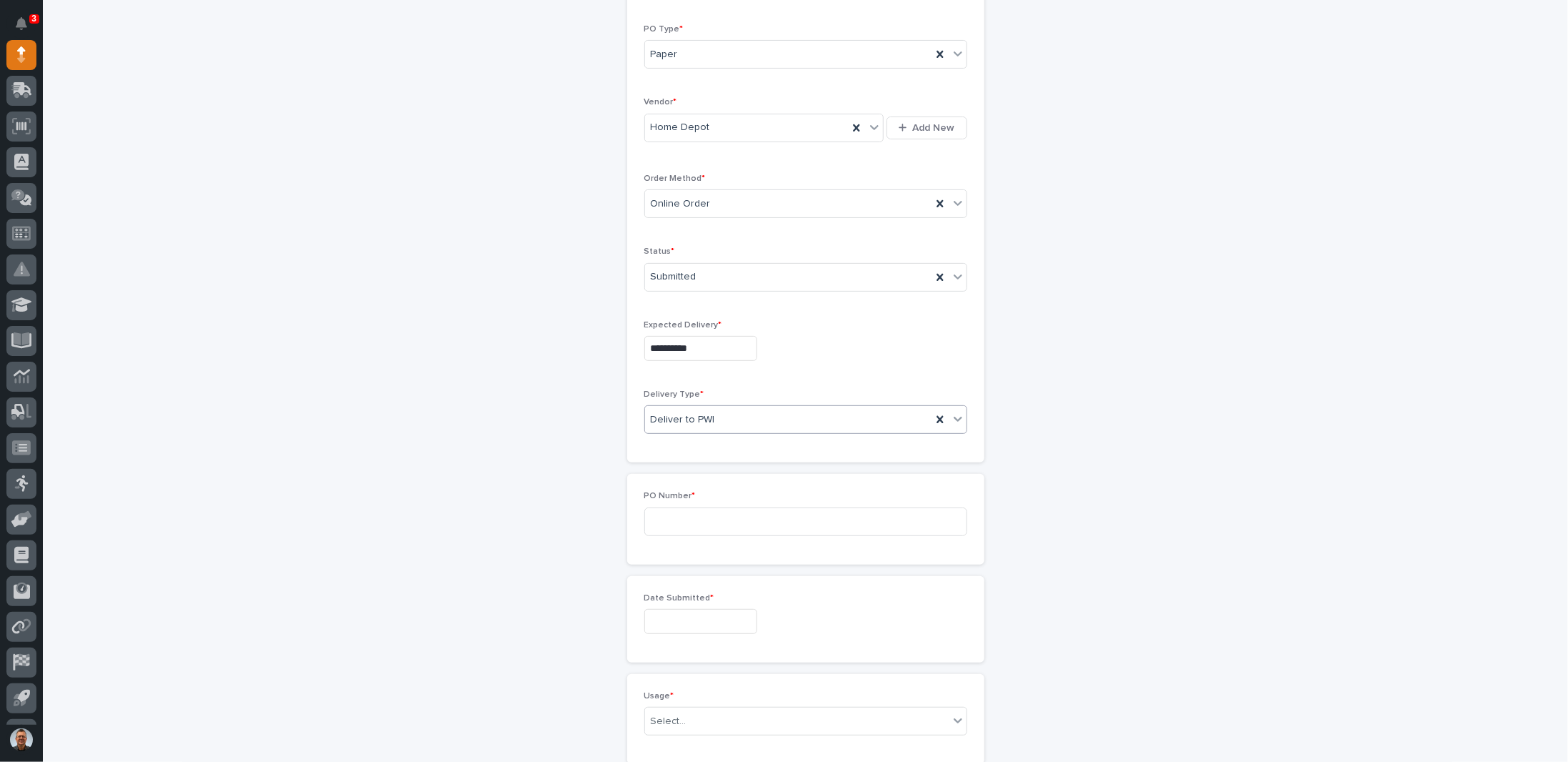
scroll to position [259, 0]
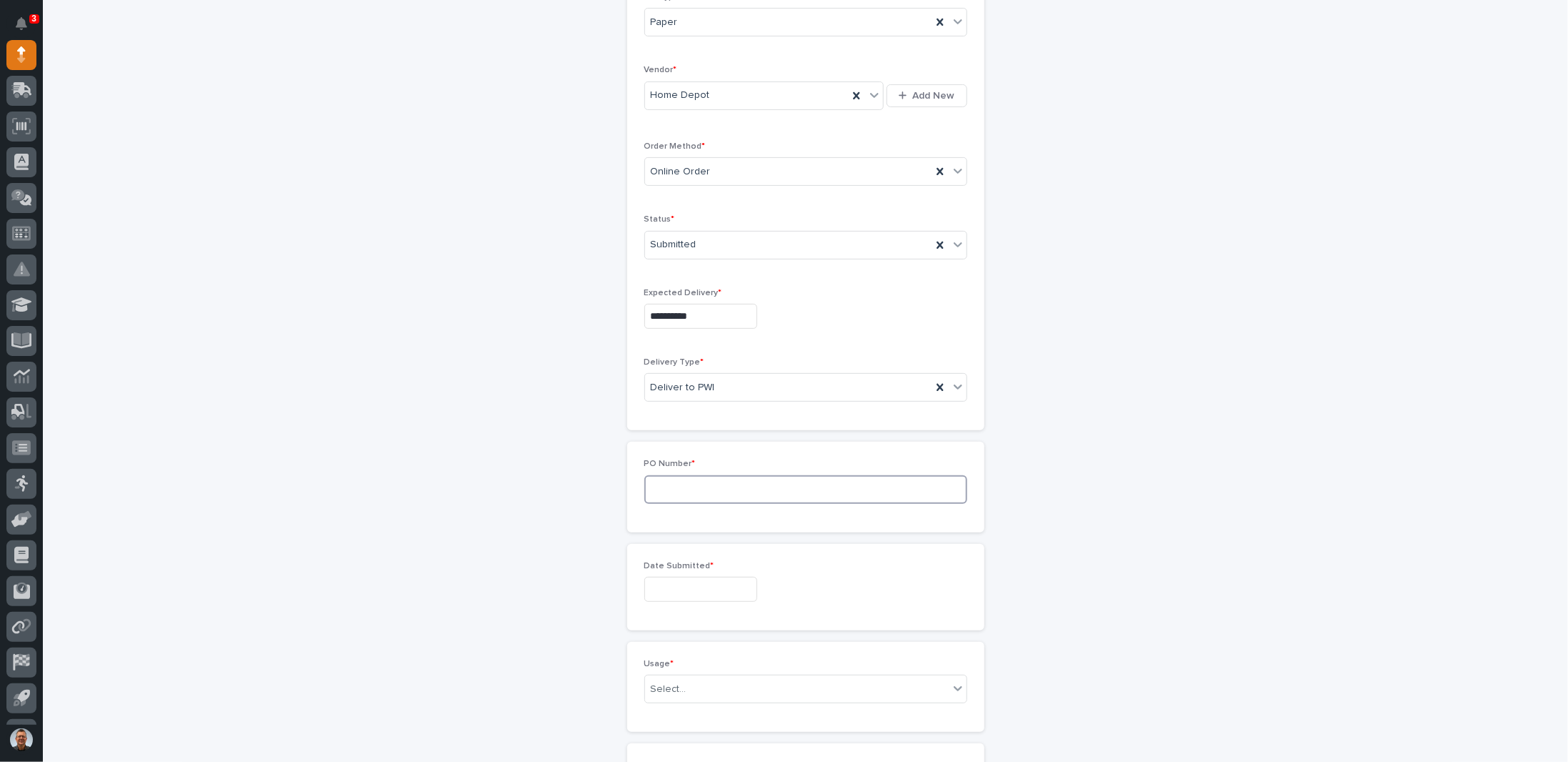
click at [700, 485] on input at bounding box center [806, 490] width 323 height 29
type input "7350PH"
click at [704, 438] on input "text" at bounding box center [700, 446] width 113 height 25
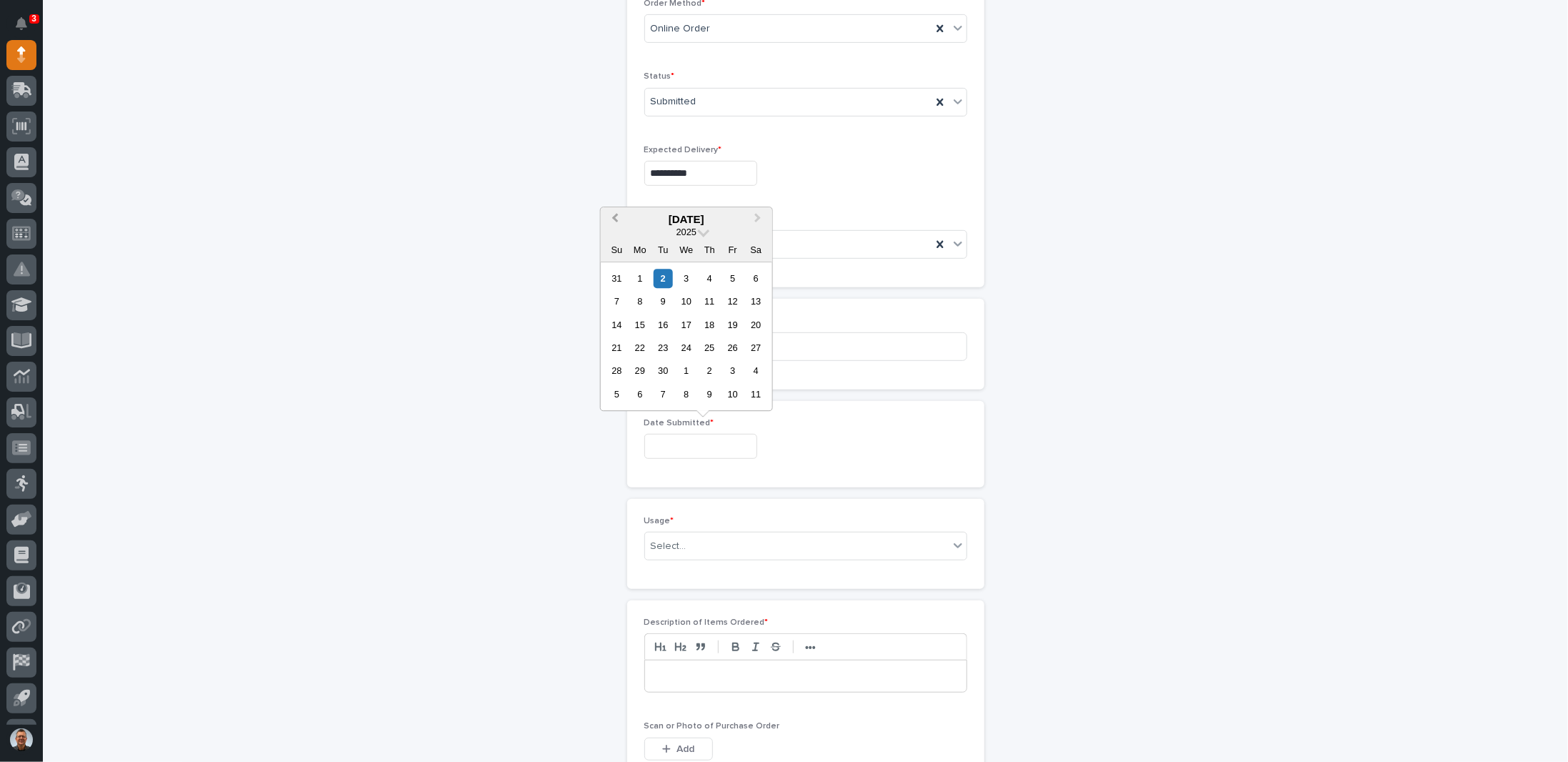
click at [615, 217] on span "Previous Month" at bounding box center [615, 219] width 0 height 19
click at [707, 370] on div "28" at bounding box center [710, 371] width 20 height 20
type input "**********"
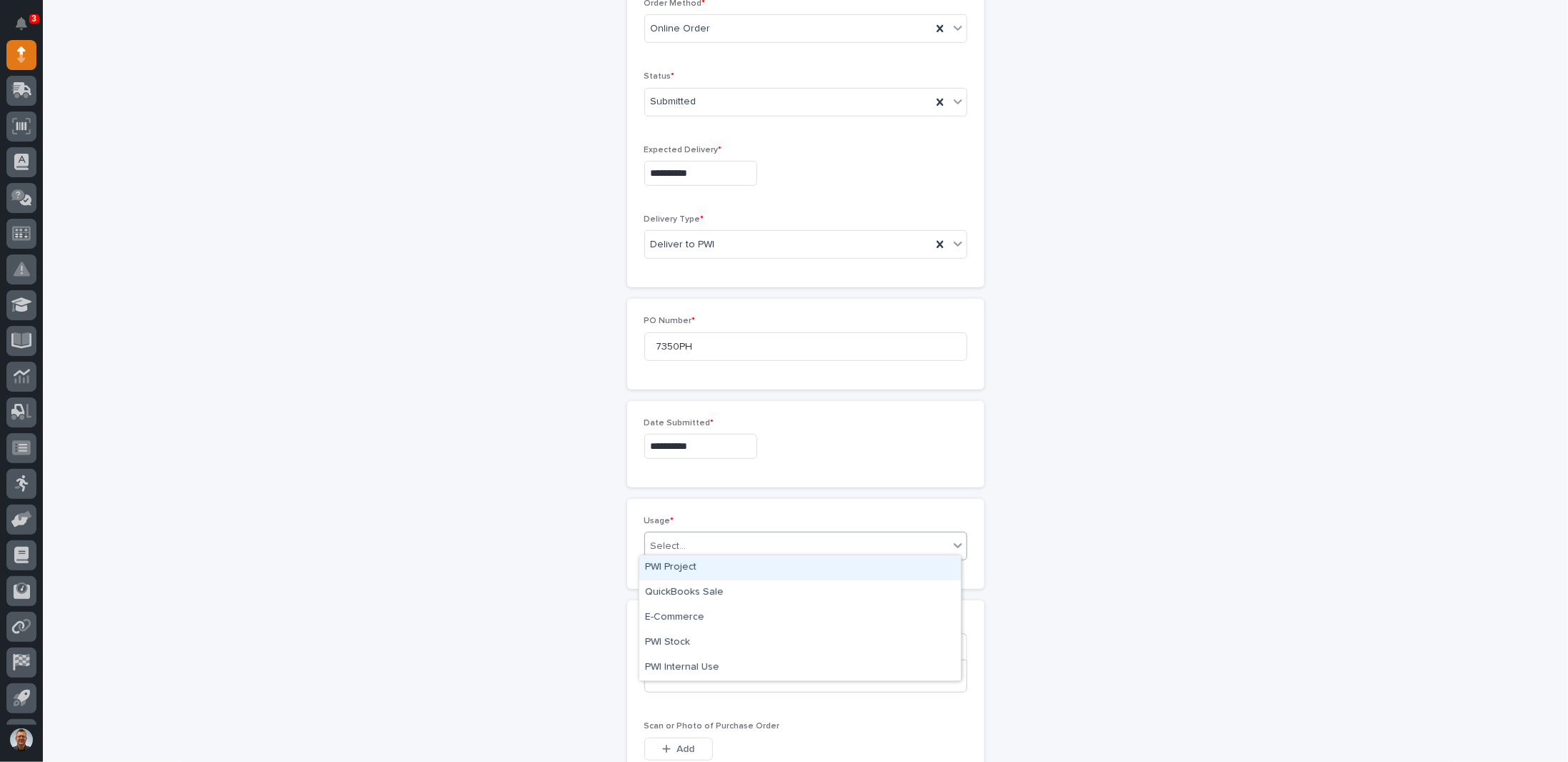
click at [692, 544] on div "Select..." at bounding box center [797, 546] width 304 height 24
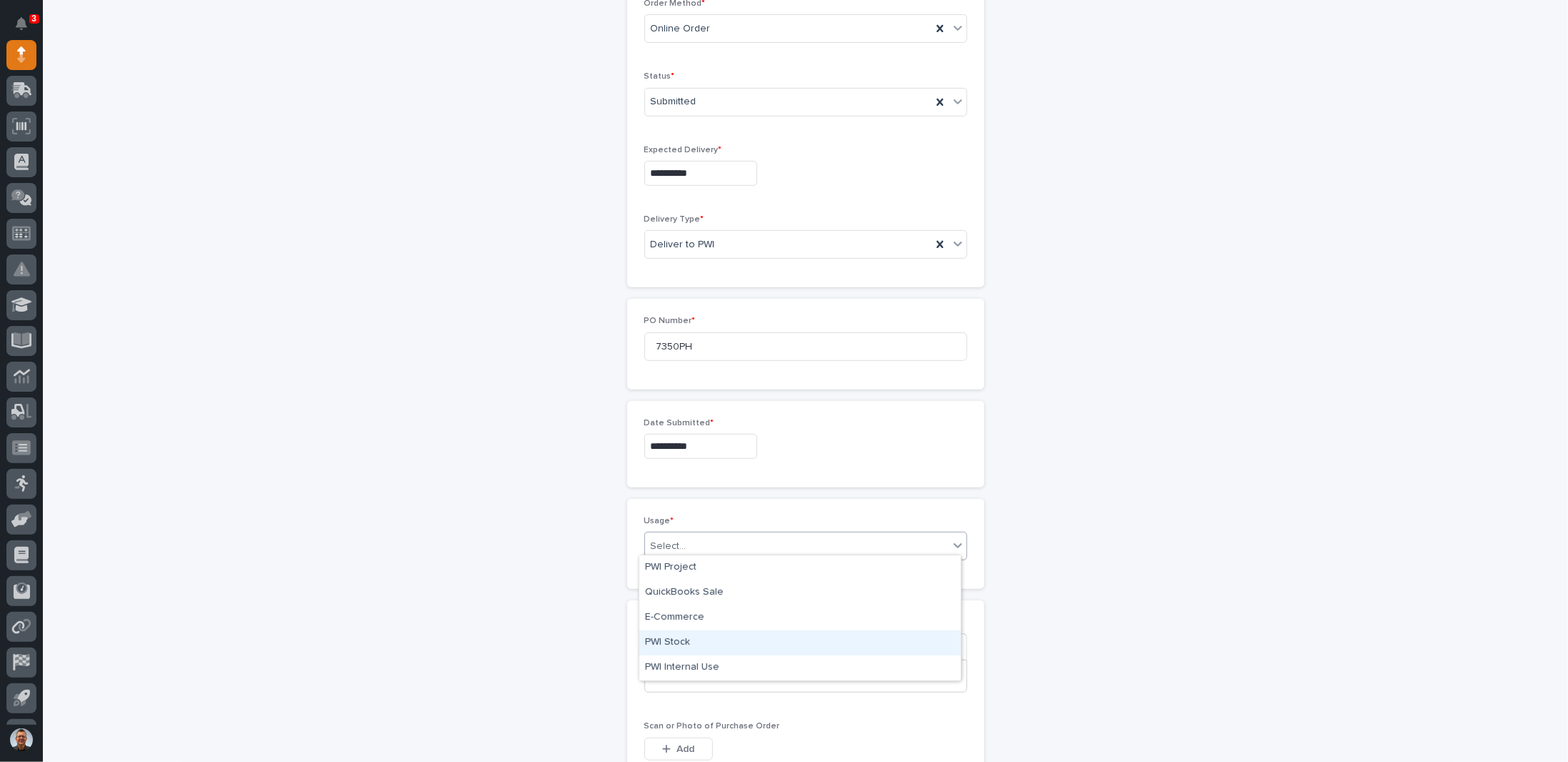
click at [680, 641] on div "PWI Stock" at bounding box center [800, 642] width 322 height 25
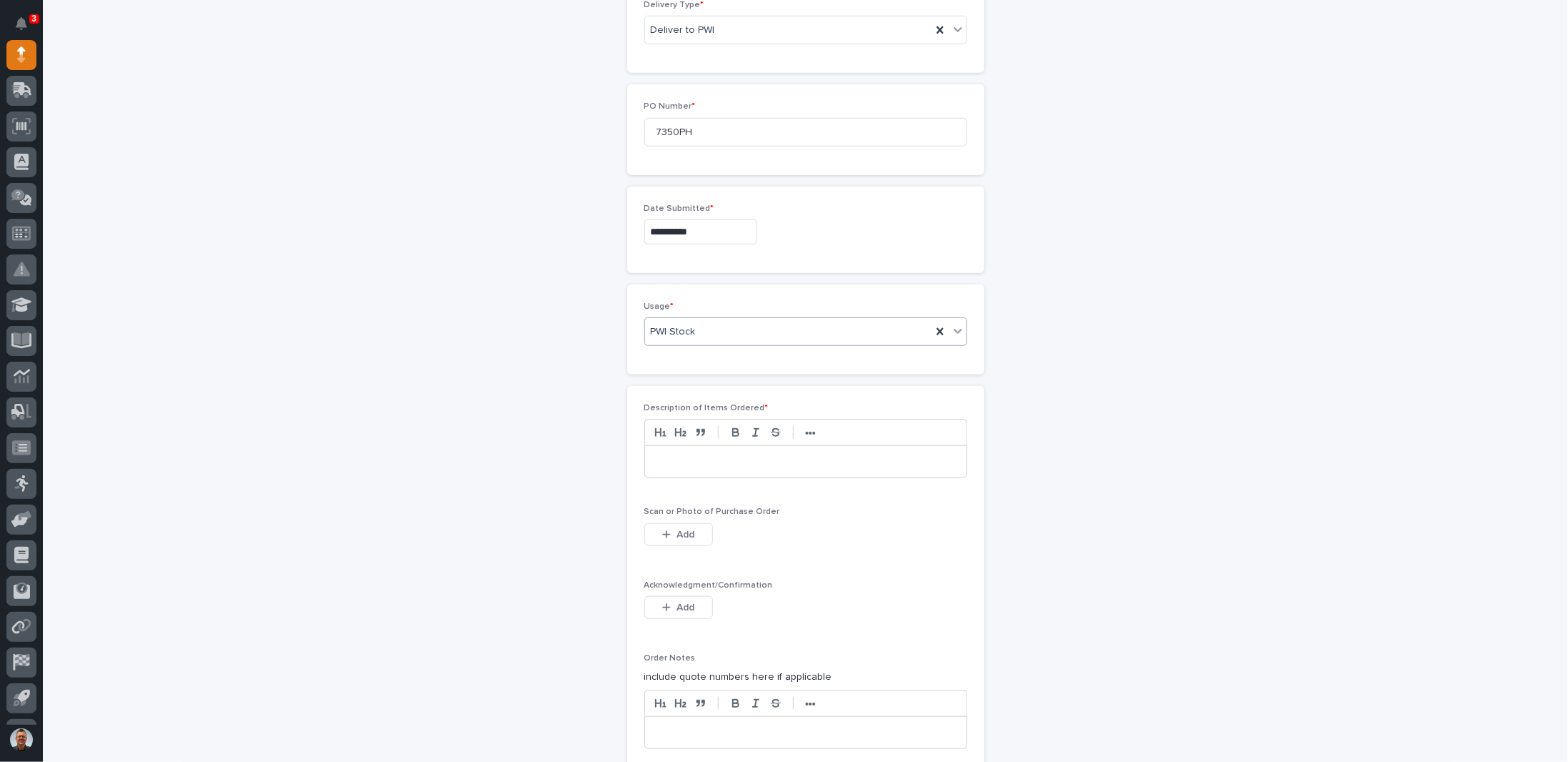
scroll to position [759, 0]
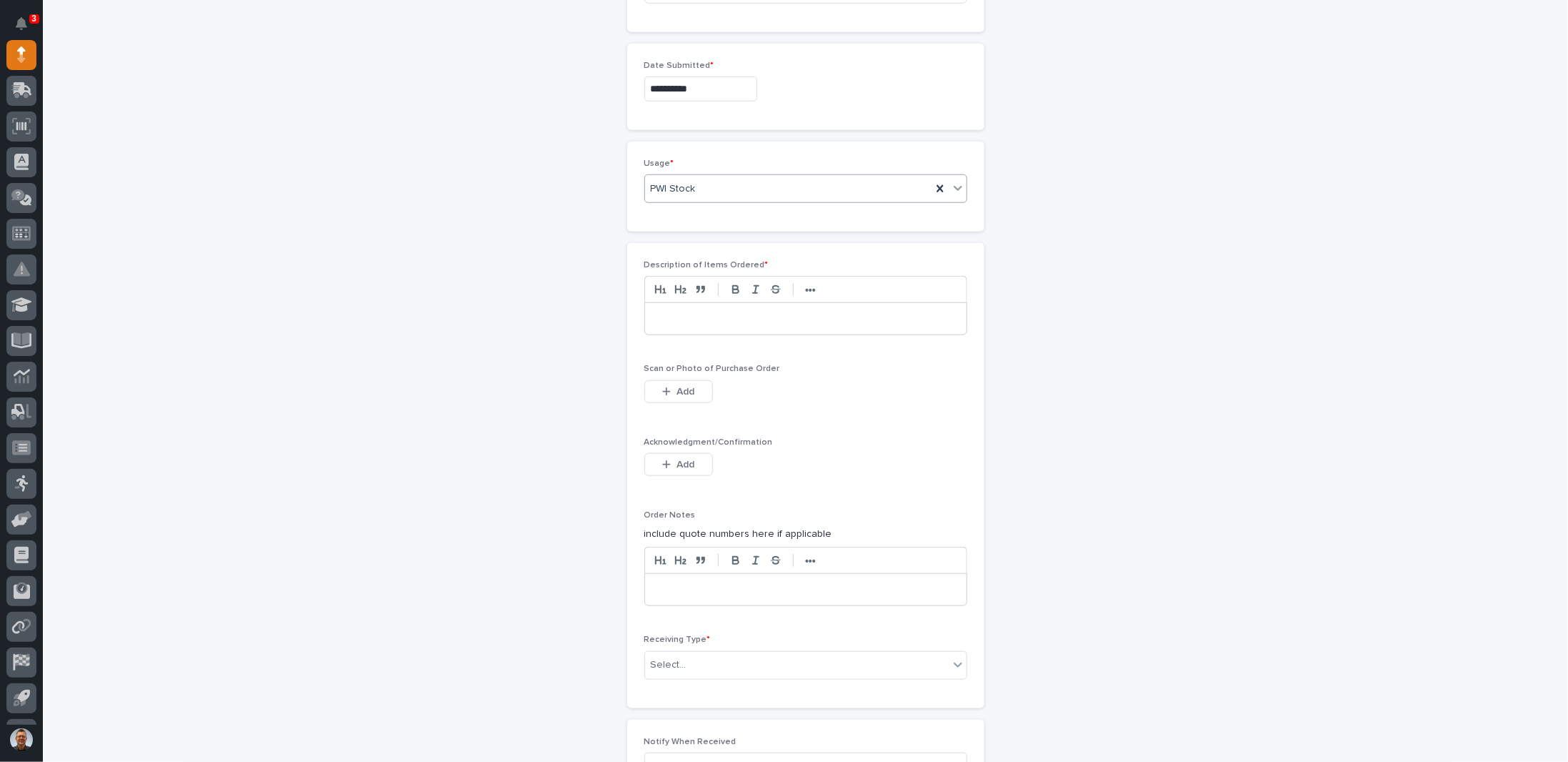
click at [707, 318] on p at bounding box center [805, 319] width 300 height 14
click at [669, 387] on div "button" at bounding box center [669, 392] width 14 height 10
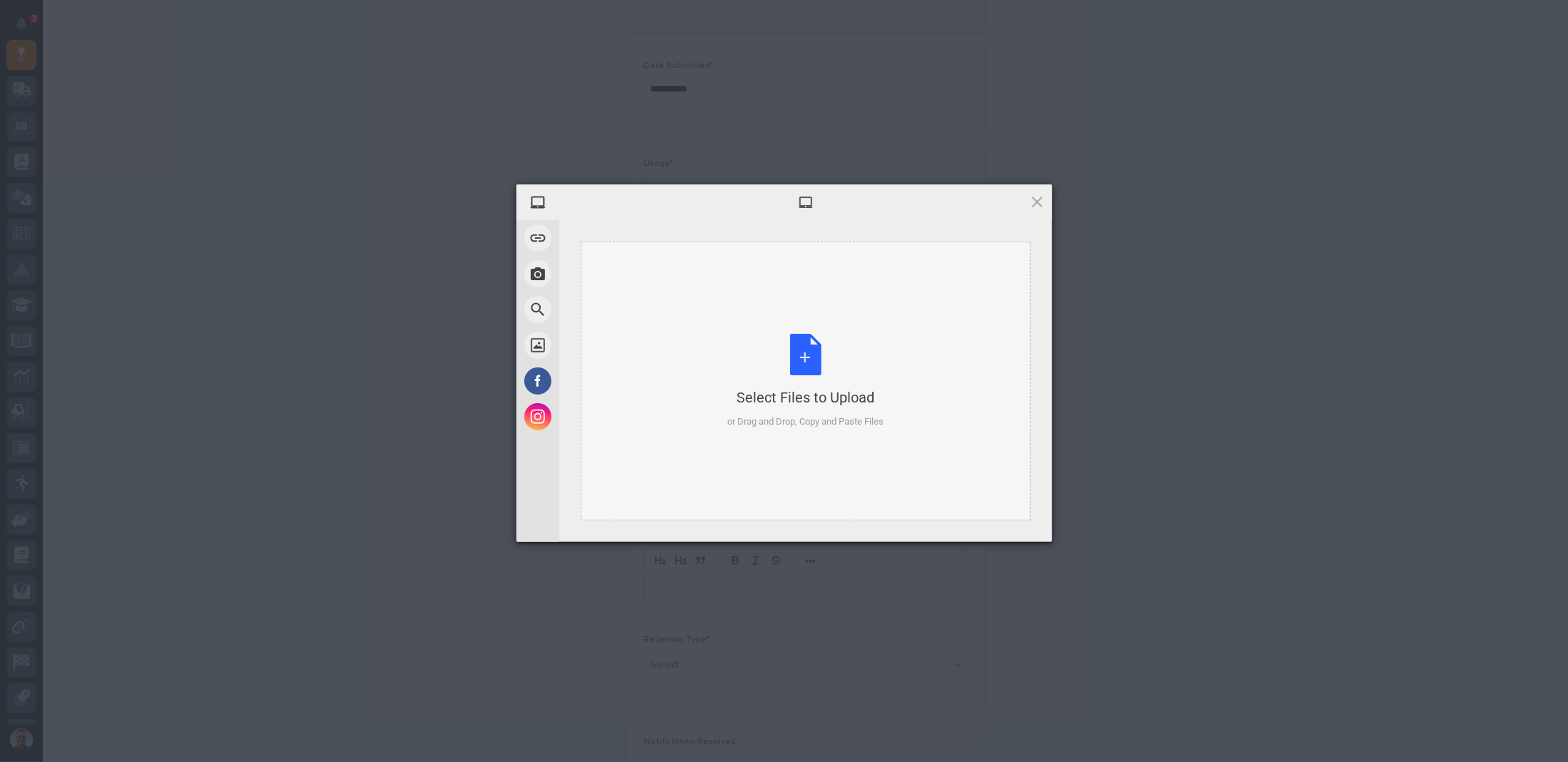
click at [800, 367] on div "Select Files to Upload or Drag and Drop, Copy and Paste Files" at bounding box center [806, 381] width 156 height 95
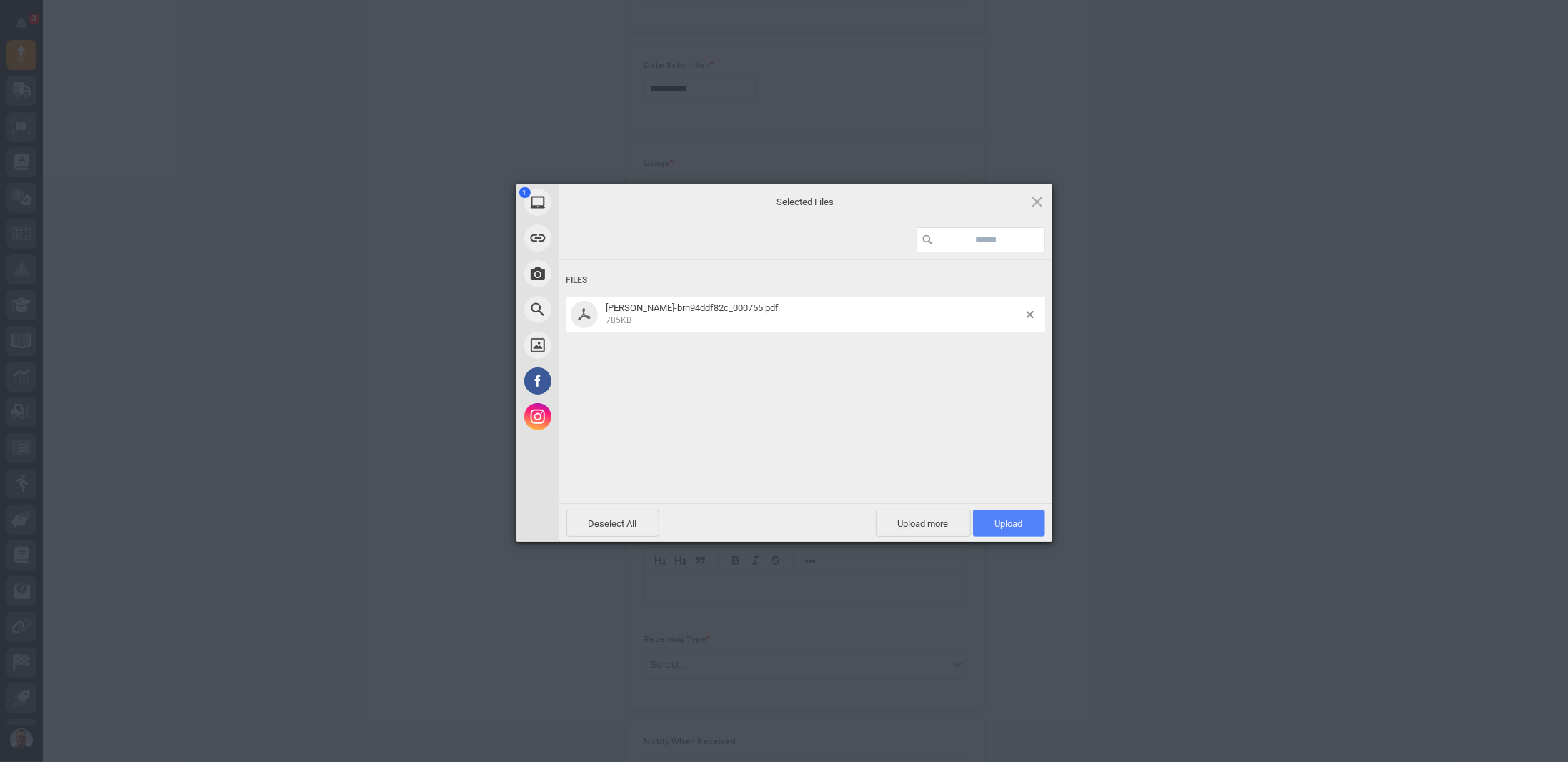
click at [1014, 521] on span "Upload 1" at bounding box center [1009, 523] width 28 height 11
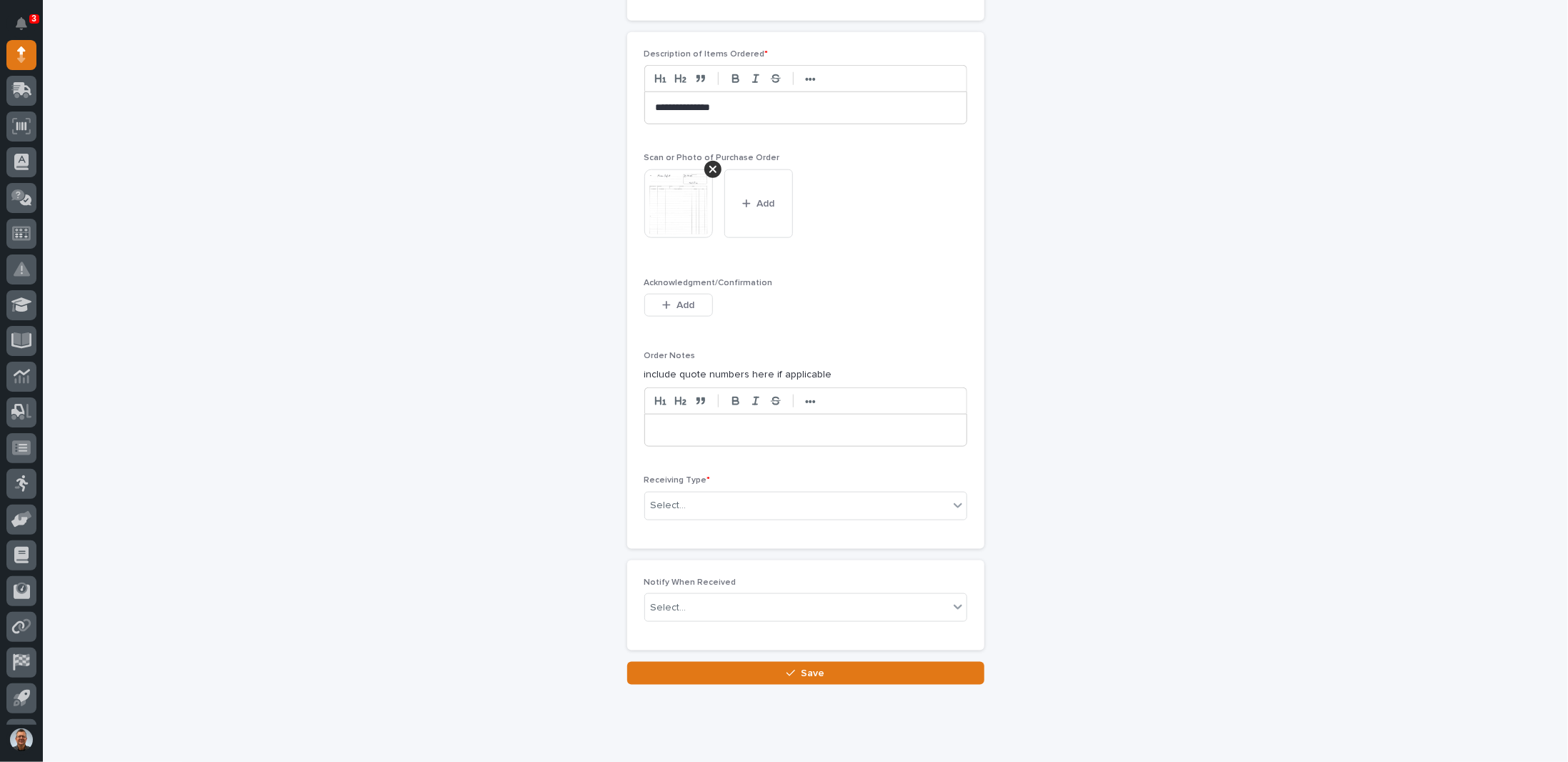
scroll to position [996, 0]
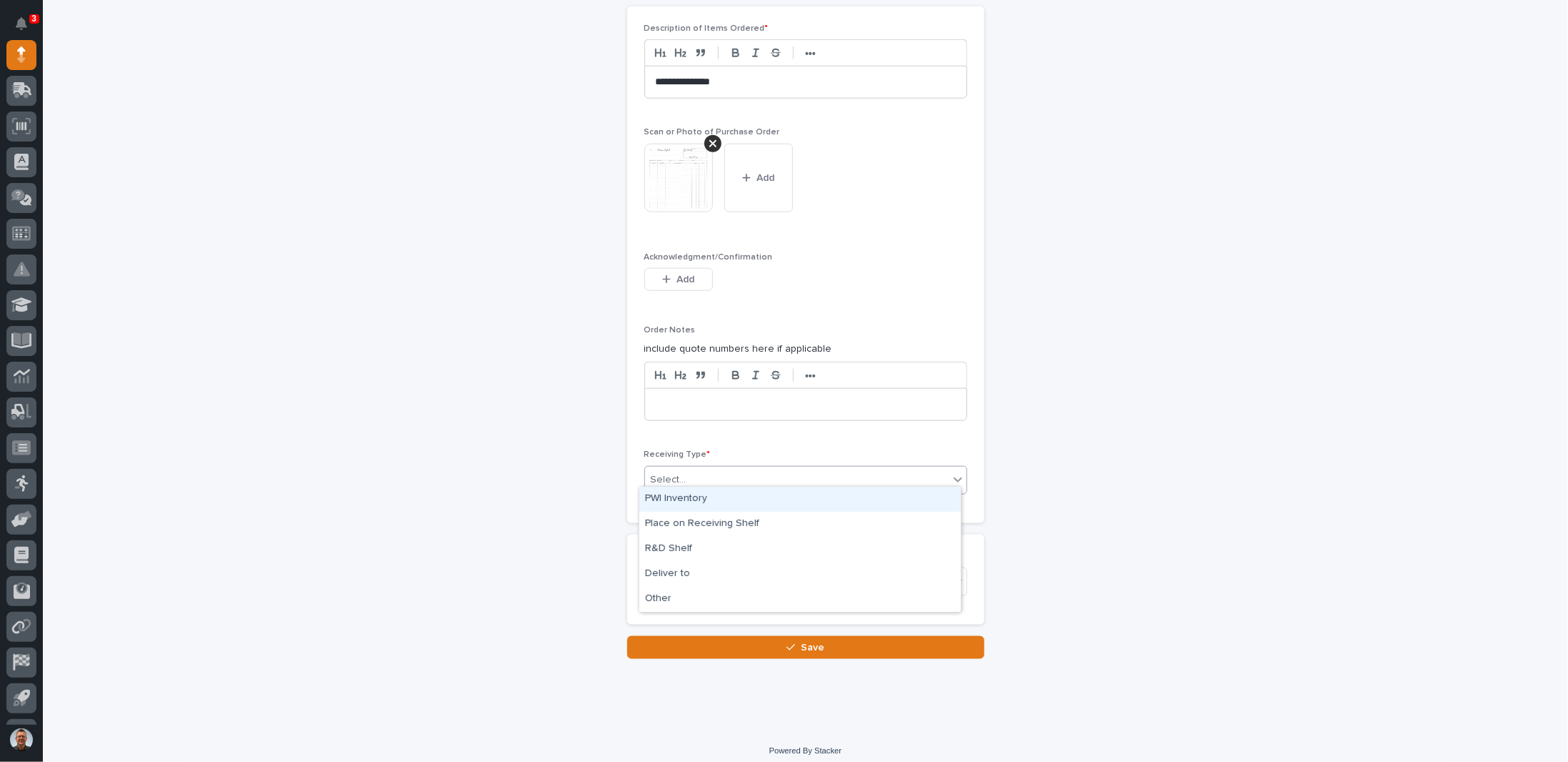
click at [726, 471] on div "Select..." at bounding box center [797, 480] width 304 height 24
click at [670, 575] on div "Deliver to" at bounding box center [800, 573] width 322 height 25
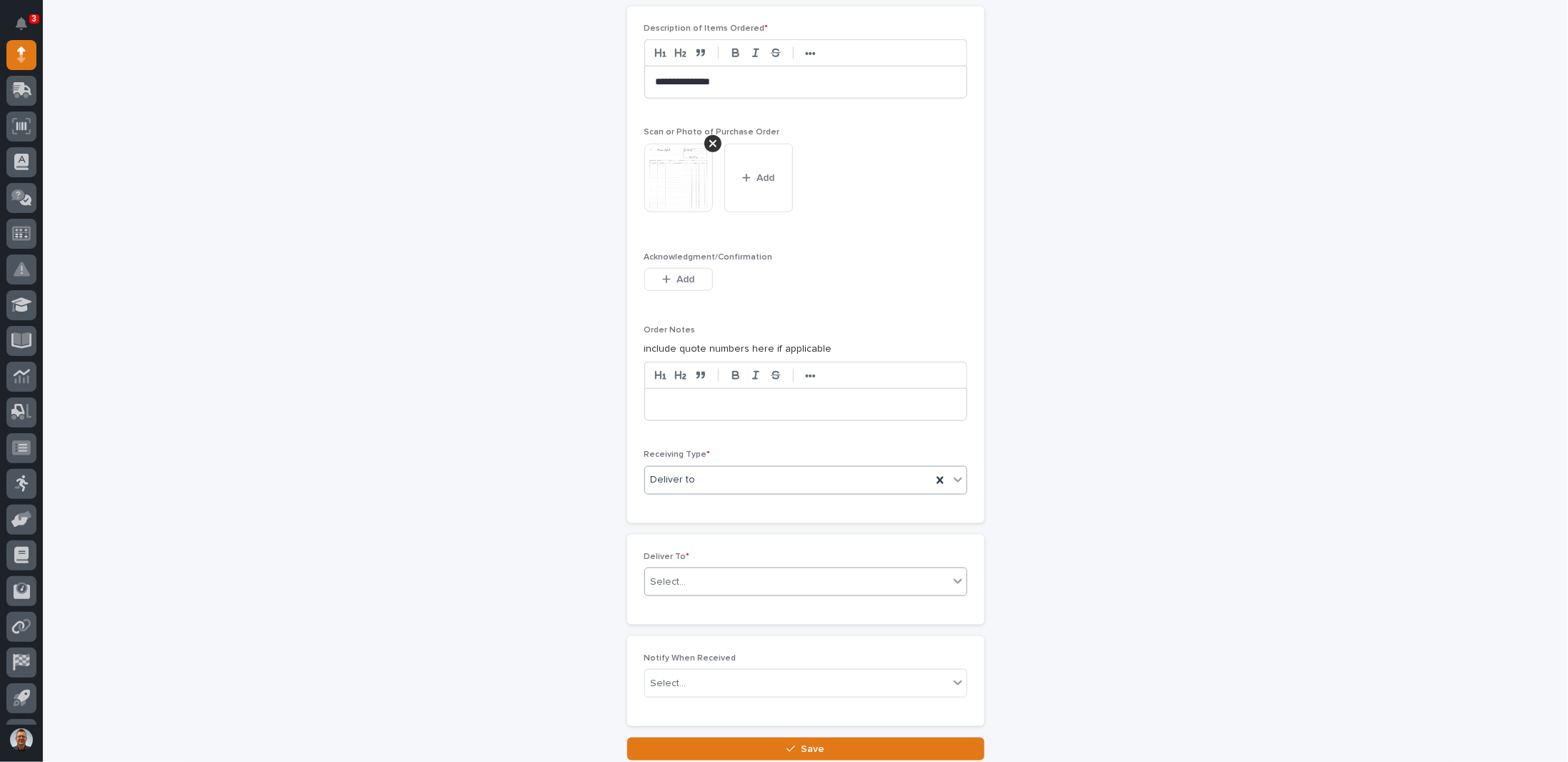
click at [700, 578] on div "Select..." at bounding box center [797, 582] width 304 height 24
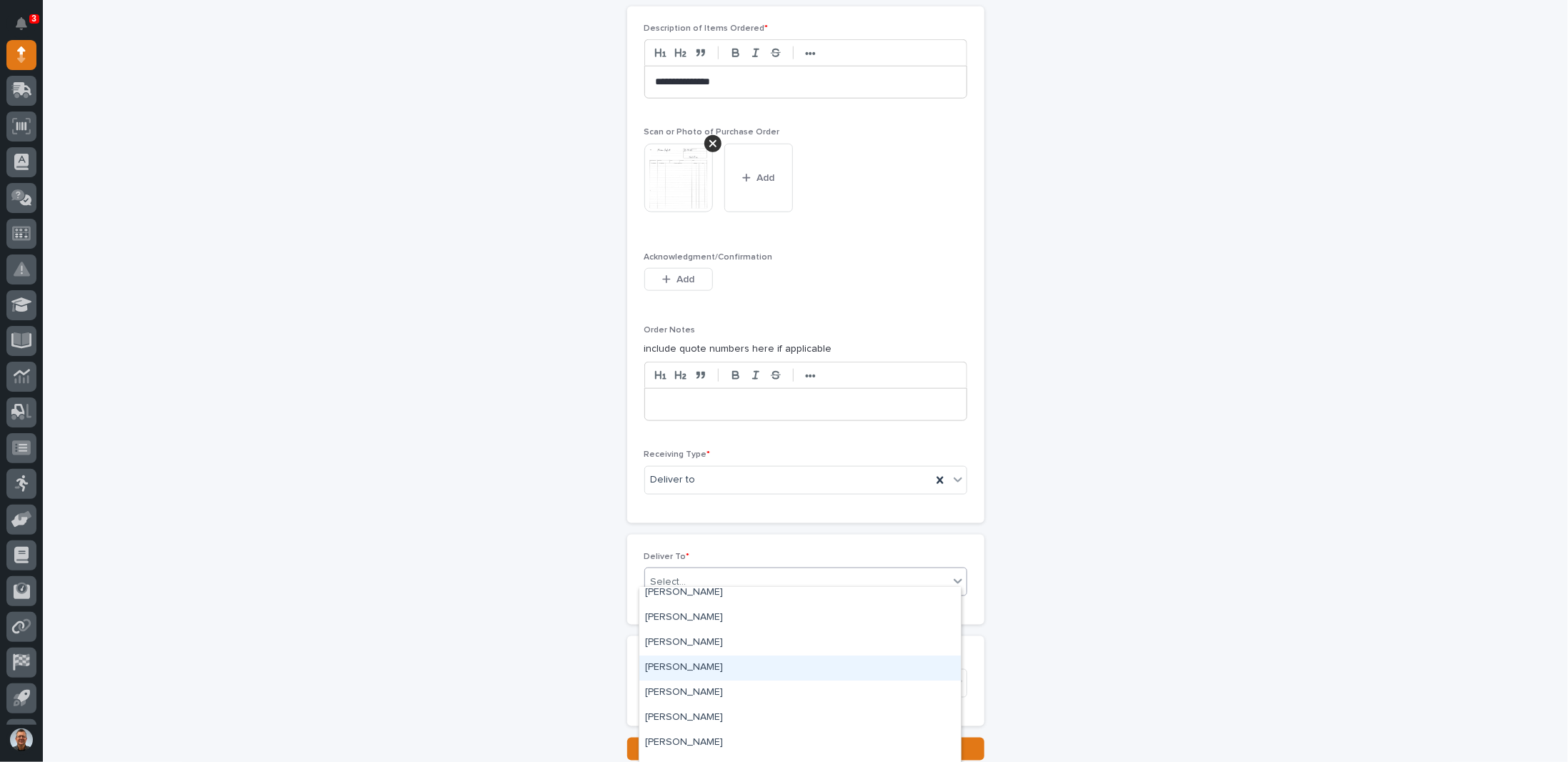
scroll to position [3288, 0]
click at [683, 665] on div "[PERSON_NAME]" at bounding box center [800, 663] width 322 height 25
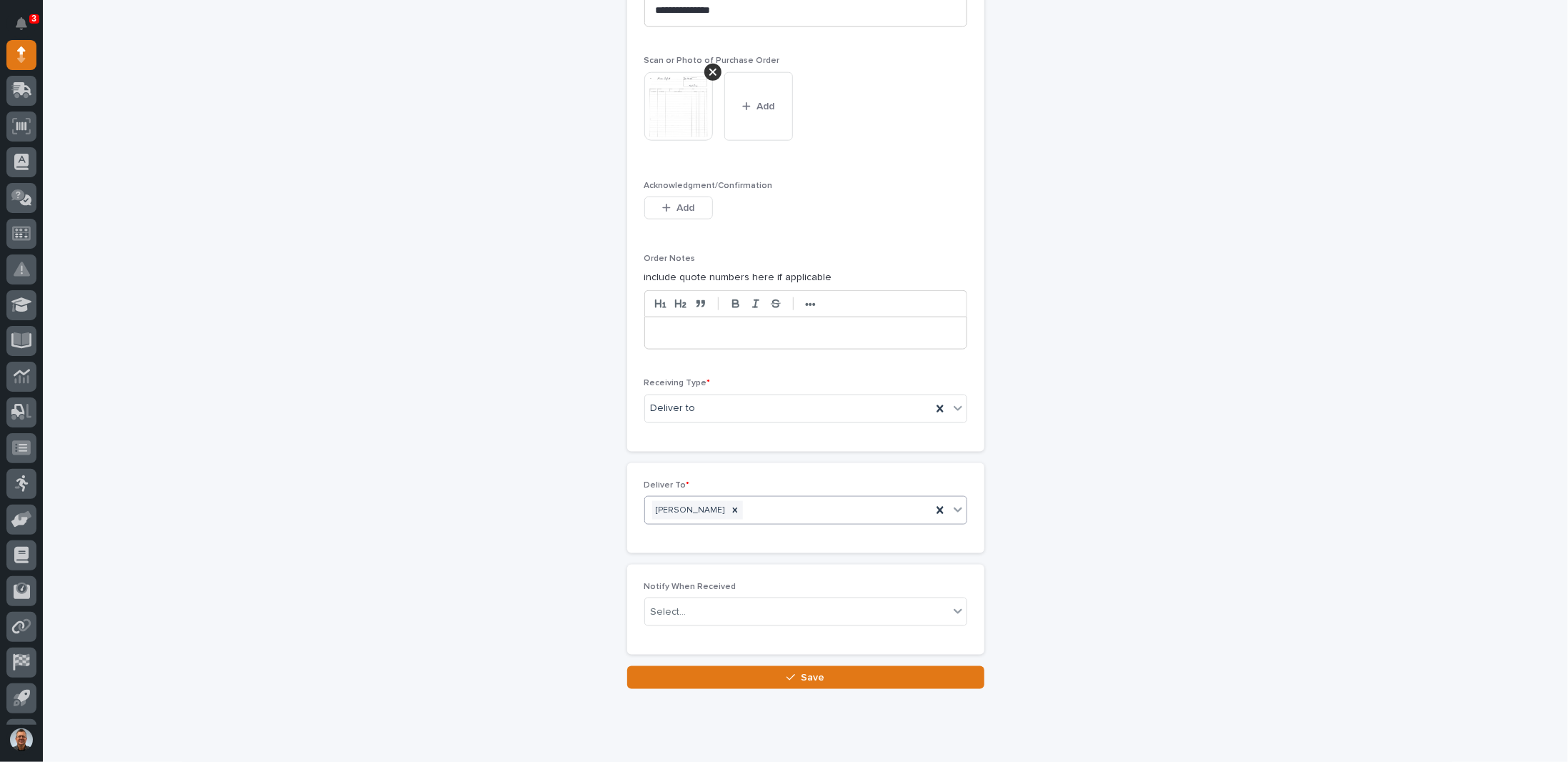
scroll to position [1098, 0]
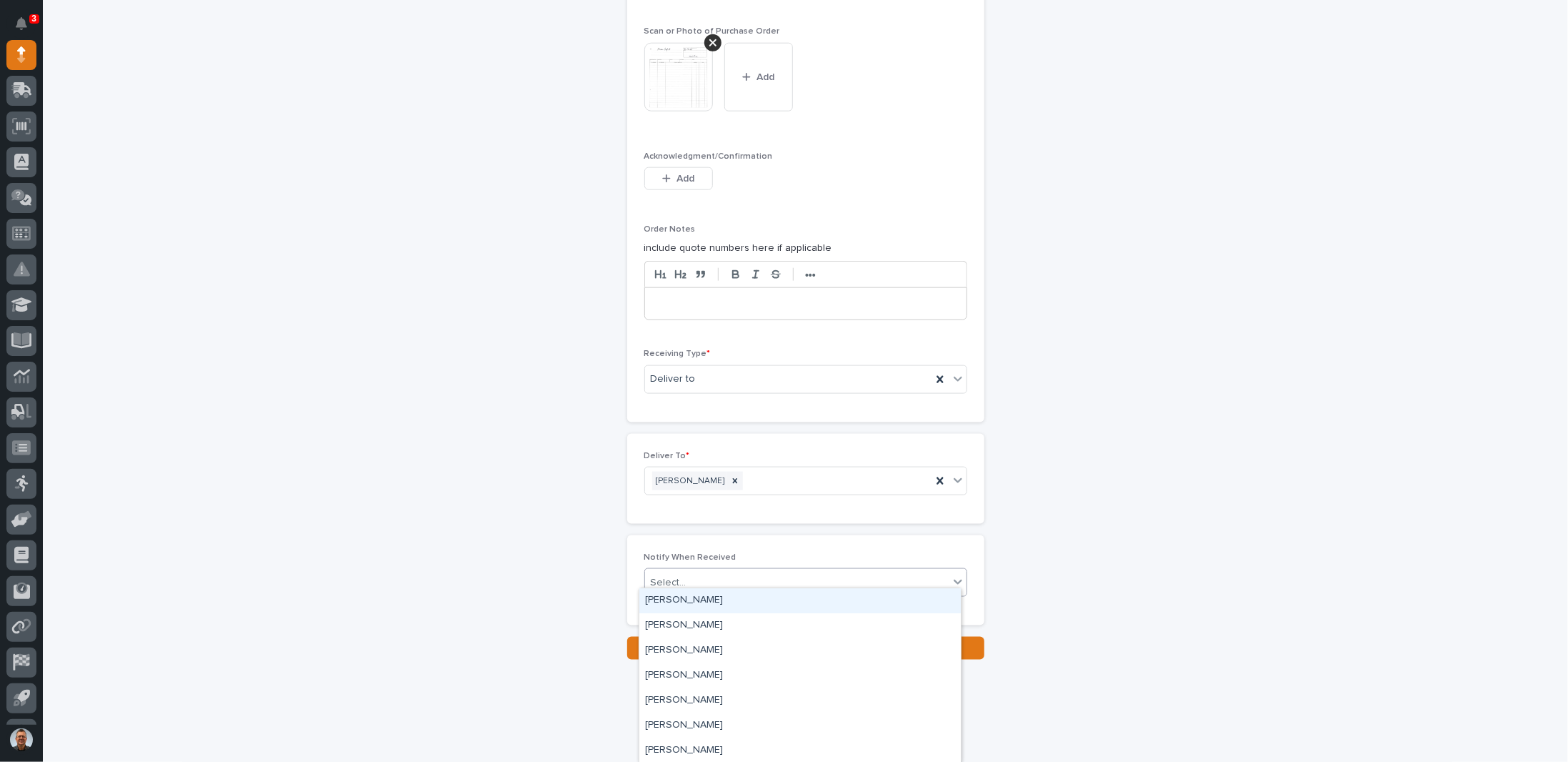
click at [716, 577] on div "Select..." at bounding box center [797, 583] width 304 height 24
type input "**"
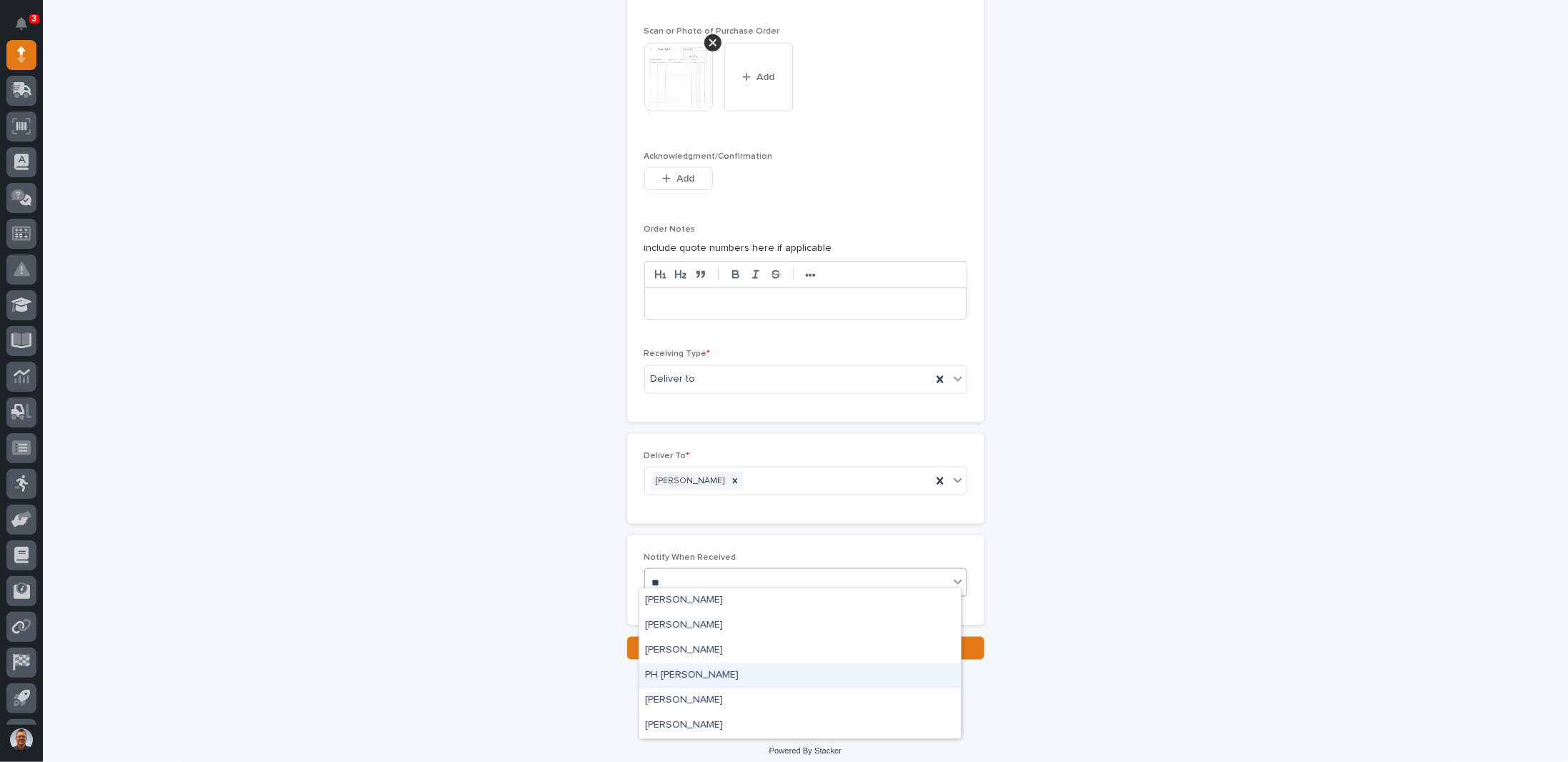
click at [678, 676] on div "PH [PERSON_NAME]" at bounding box center [800, 675] width 322 height 25
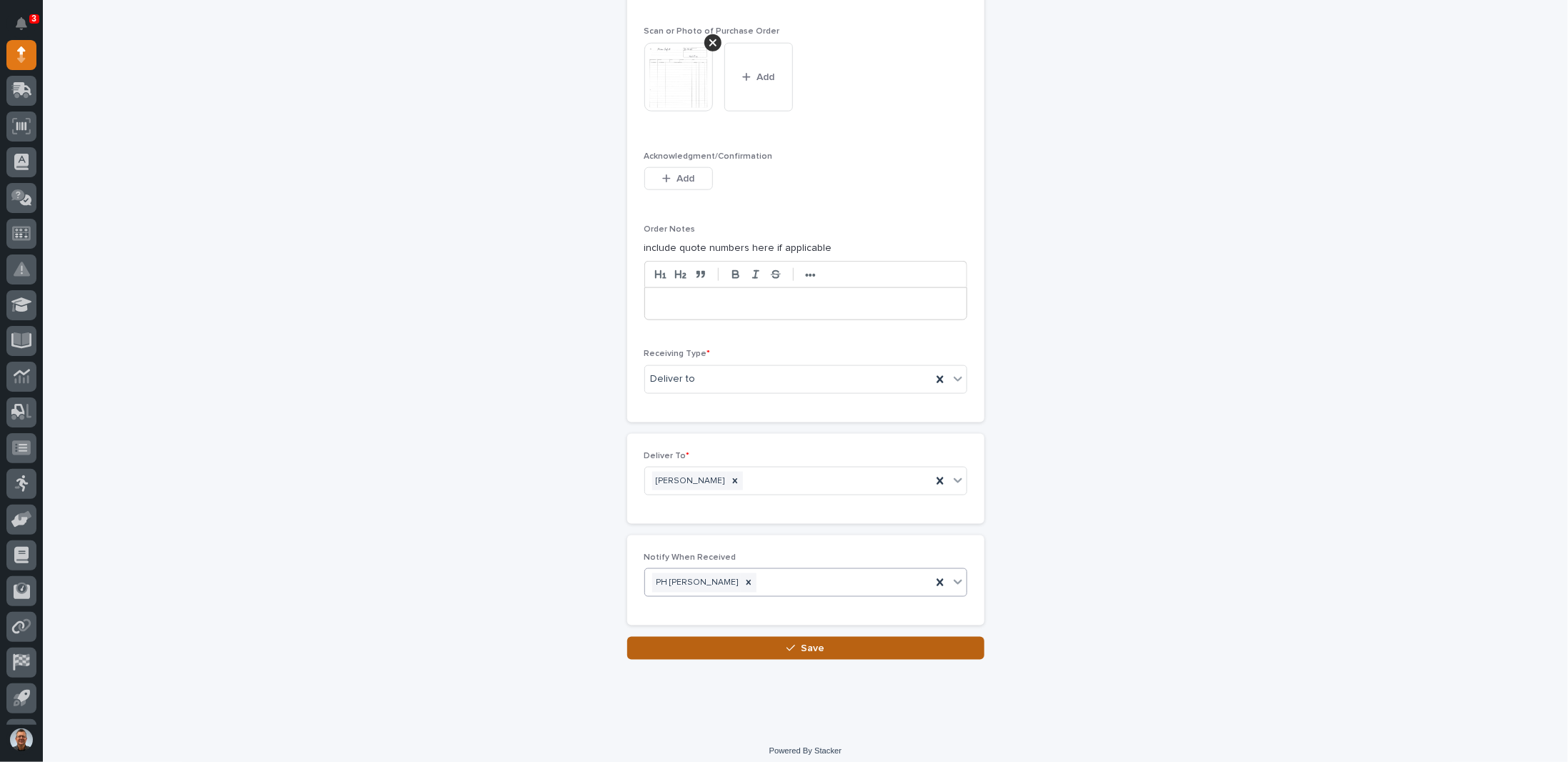
click at [729, 641] on button "Save" at bounding box center [806, 648] width 357 height 23
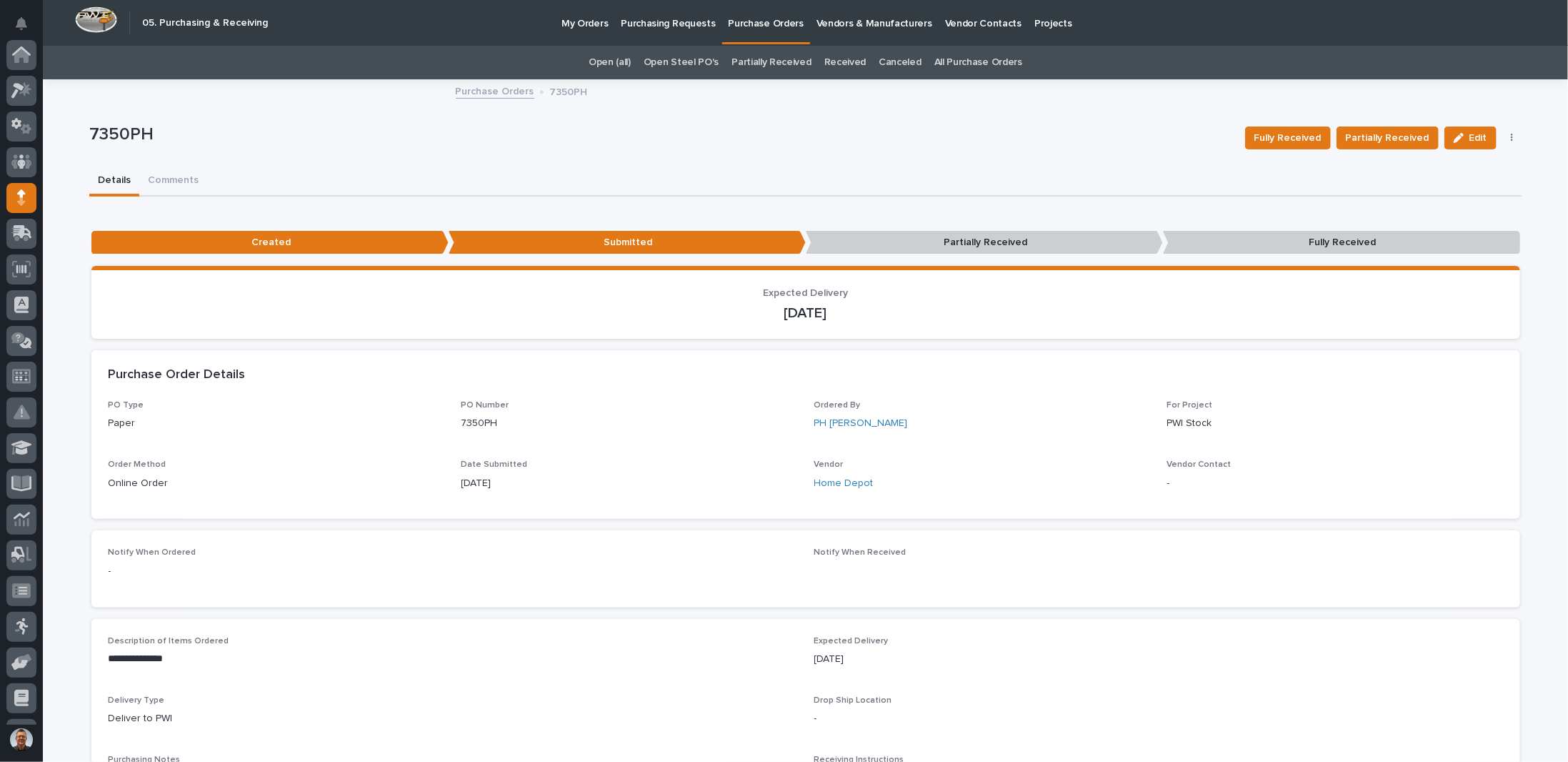
scroll to position [143, 0]
